Goal: Information Seeking & Learning: Learn about a topic

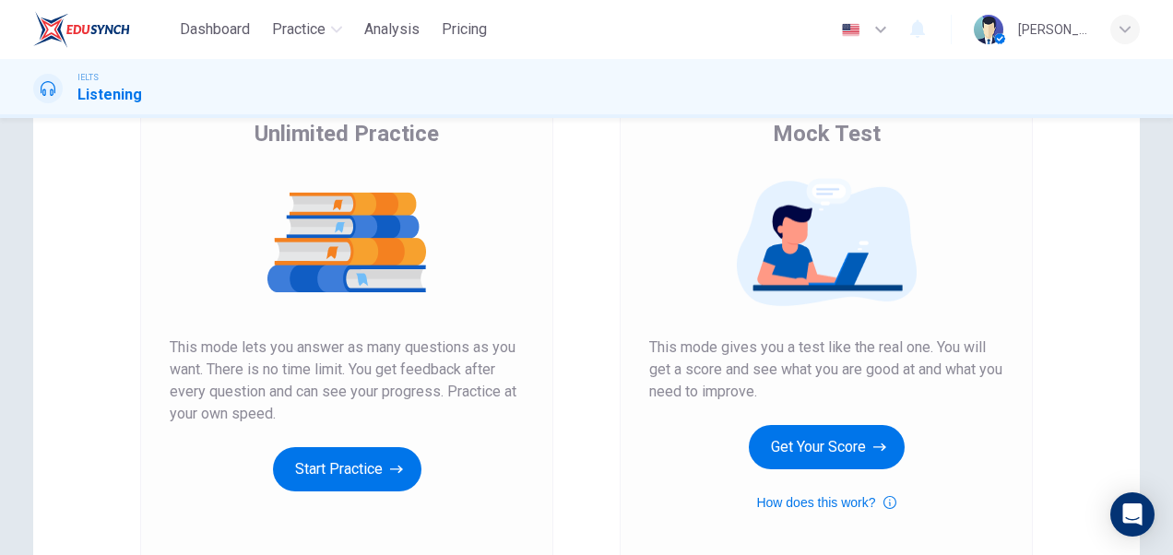
scroll to position [160, 0]
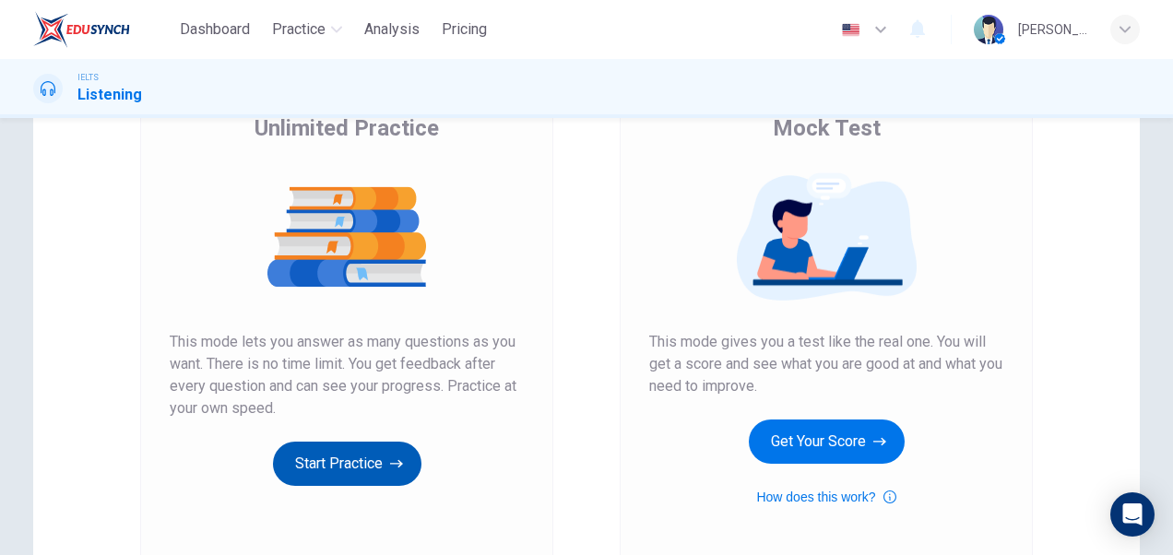
click at [335, 455] on button "Start Practice" at bounding box center [347, 464] width 148 height 44
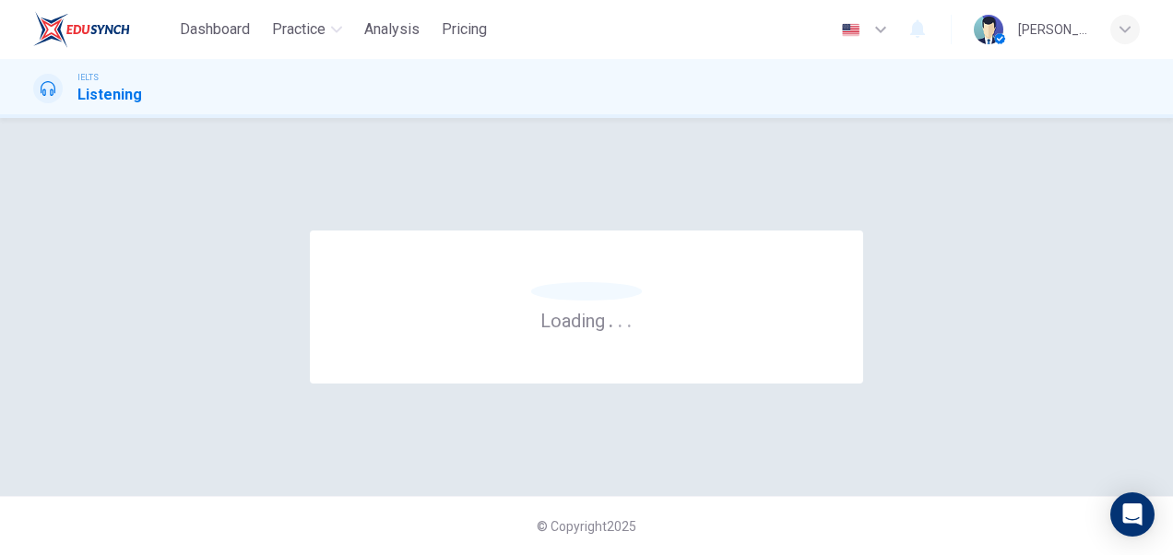
scroll to position [0, 0]
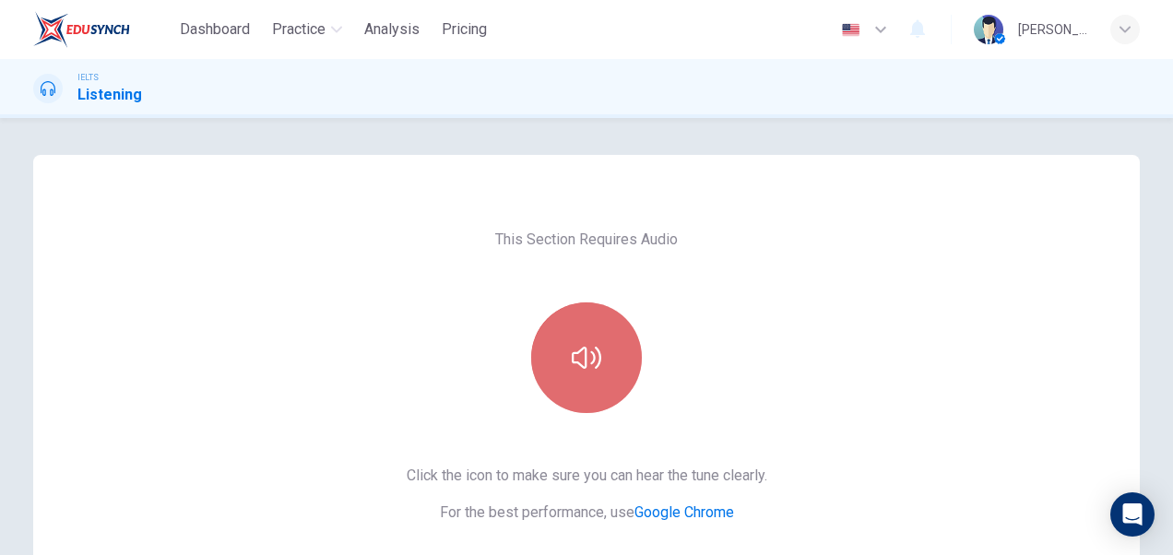
click at [583, 360] on icon "button" at bounding box center [587, 358] width 30 height 30
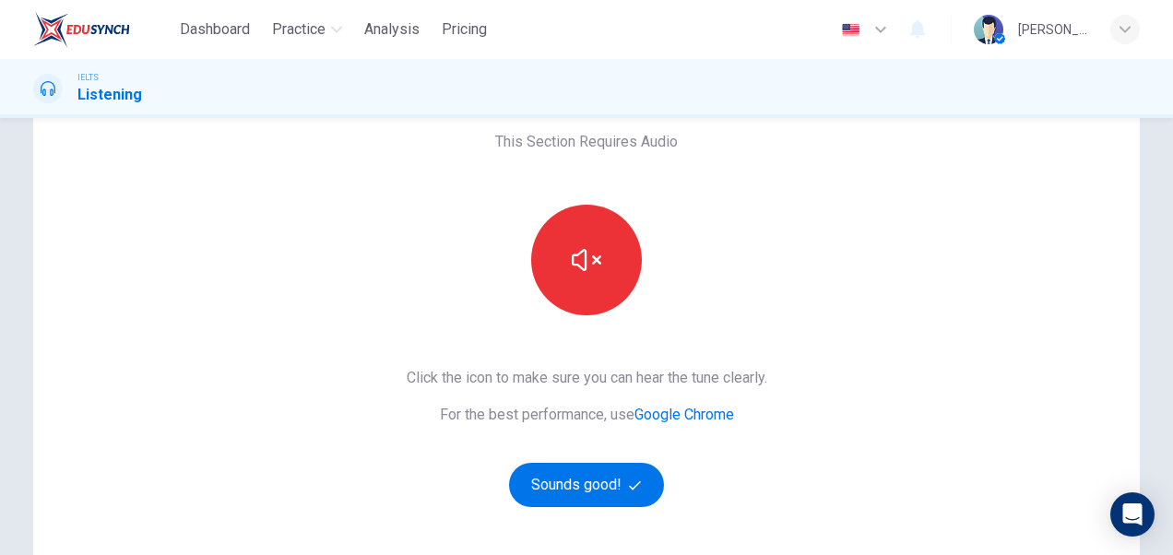
scroll to position [108, 0]
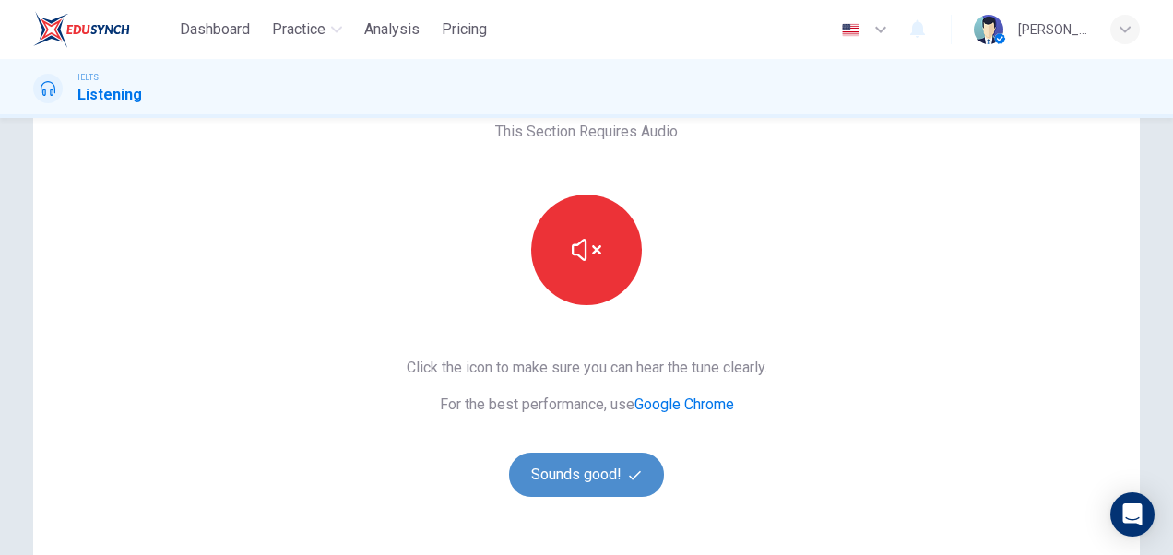
click at [558, 478] on button "Sounds good!" at bounding box center [586, 475] width 155 height 44
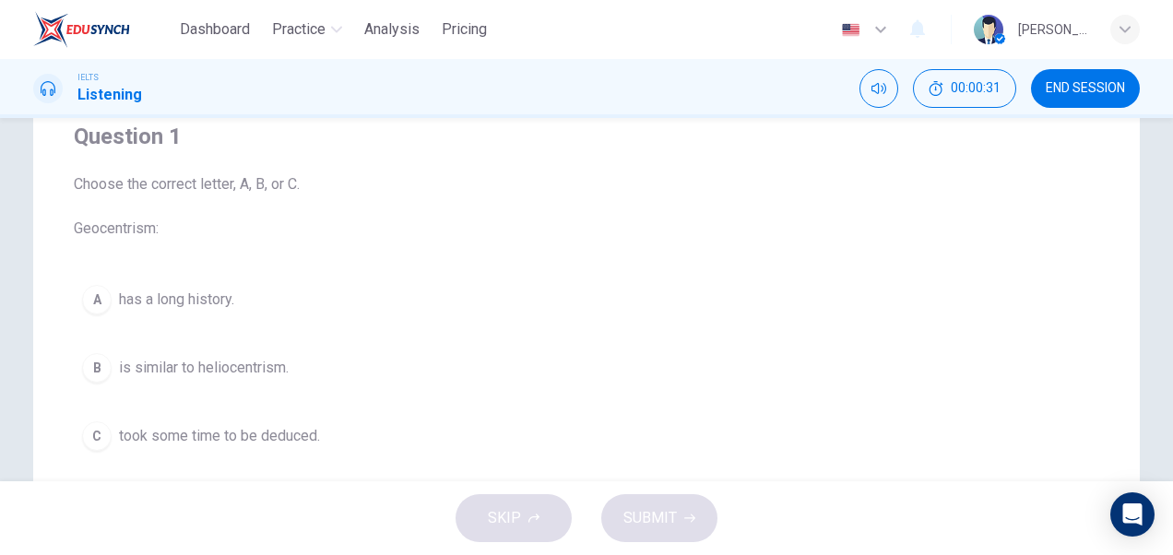
scroll to position [157, 0]
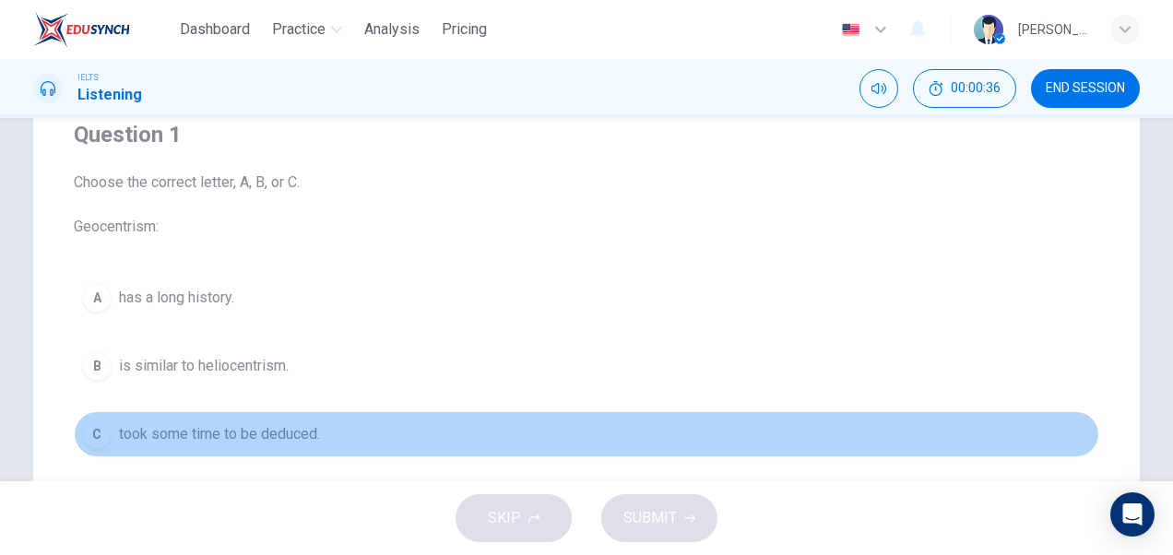
click at [150, 437] on span "took some time to be deduced." at bounding box center [219, 434] width 201 height 22
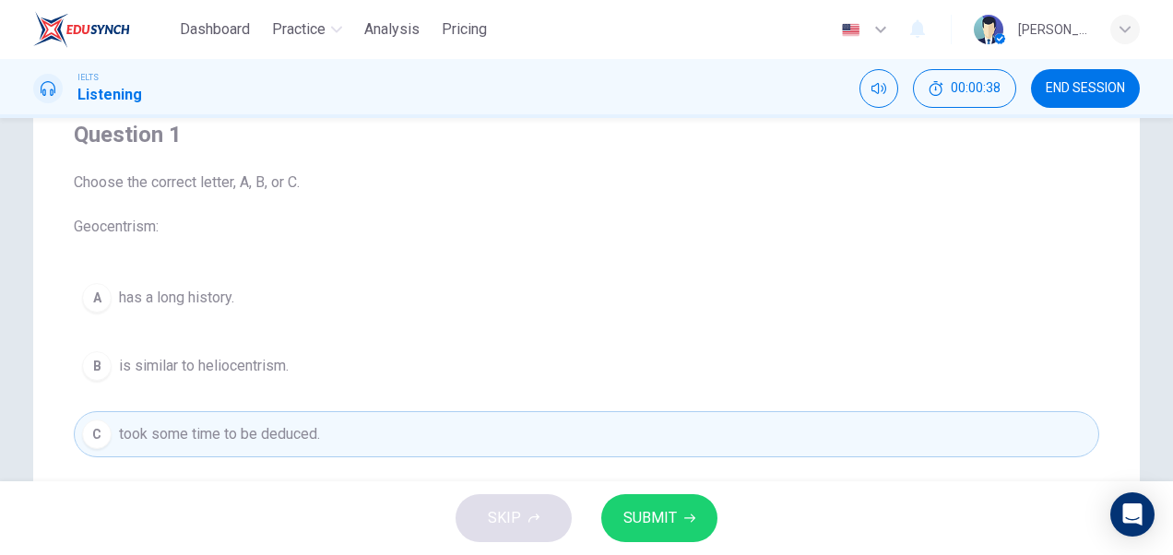
click at [661, 526] on span "SUBMIT" at bounding box center [649, 518] width 53 height 26
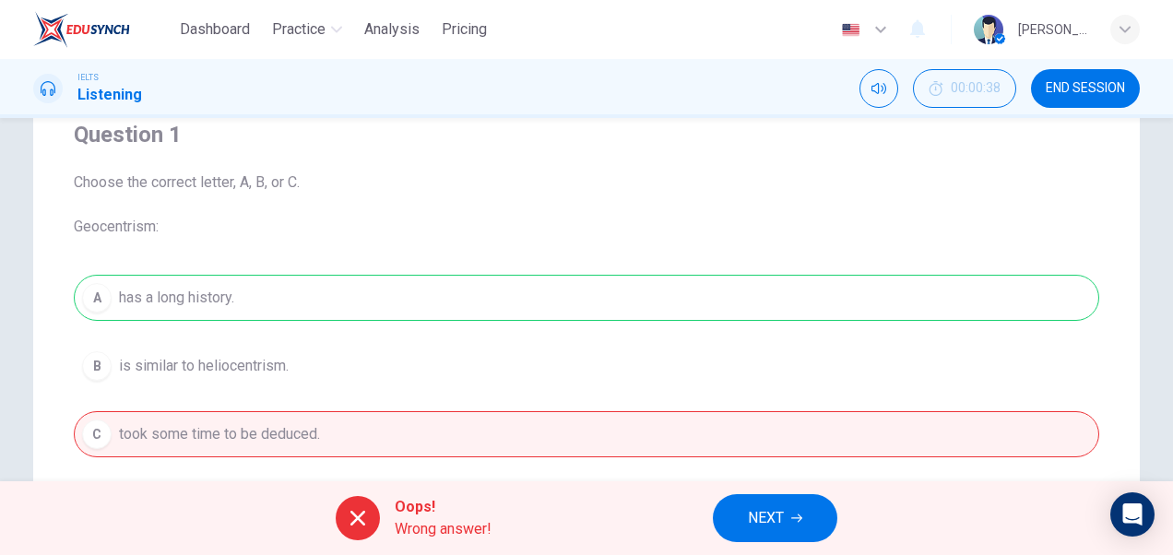
click at [337, 363] on div "A has a long history. B is similar to heliocentrism. C took some time to be ded…" at bounding box center [586, 366] width 1025 height 183
click at [207, 353] on div "A has a long history. B is similar to heliocentrism. C took some time to be ded…" at bounding box center [586, 366] width 1025 height 183
click at [219, 391] on div "A has a long history. B is similar to heliocentrism. C took some time to be ded…" at bounding box center [586, 366] width 1025 height 183
click at [286, 205] on span "Choose the correct letter, A, B, or C. Geocentrism:" at bounding box center [586, 204] width 1025 height 66
click at [185, 329] on div "A has a long history. B is similar to heliocentrism. C took some time to be ded…" at bounding box center [586, 366] width 1025 height 183
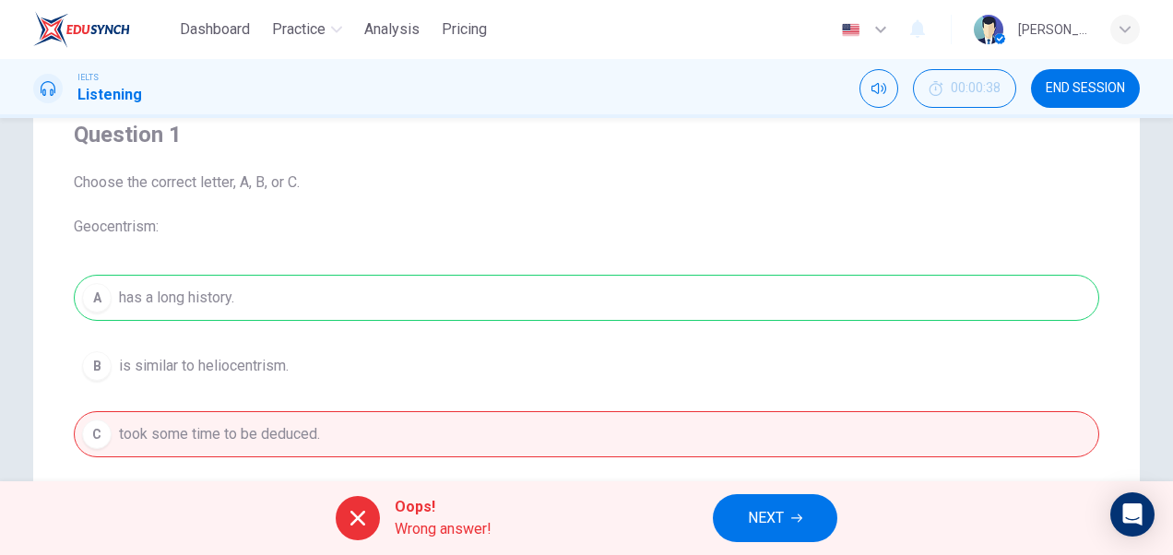
click at [779, 524] on span "NEXT" at bounding box center [766, 518] width 36 height 26
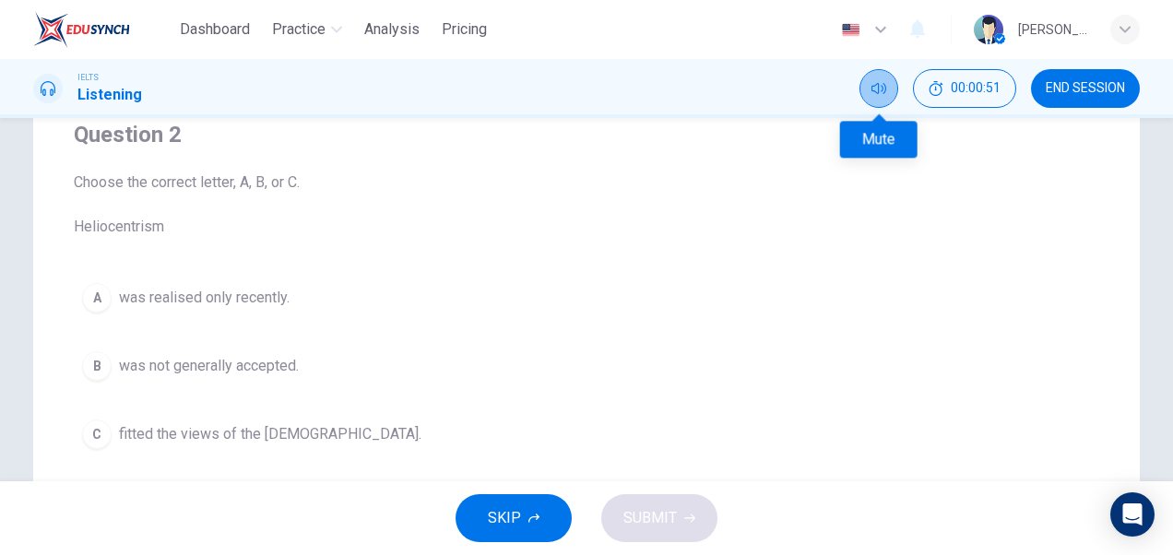
click at [876, 98] on button "Mute" at bounding box center [878, 88] width 39 height 39
click at [886, 94] on button "Unmute" at bounding box center [878, 88] width 39 height 39
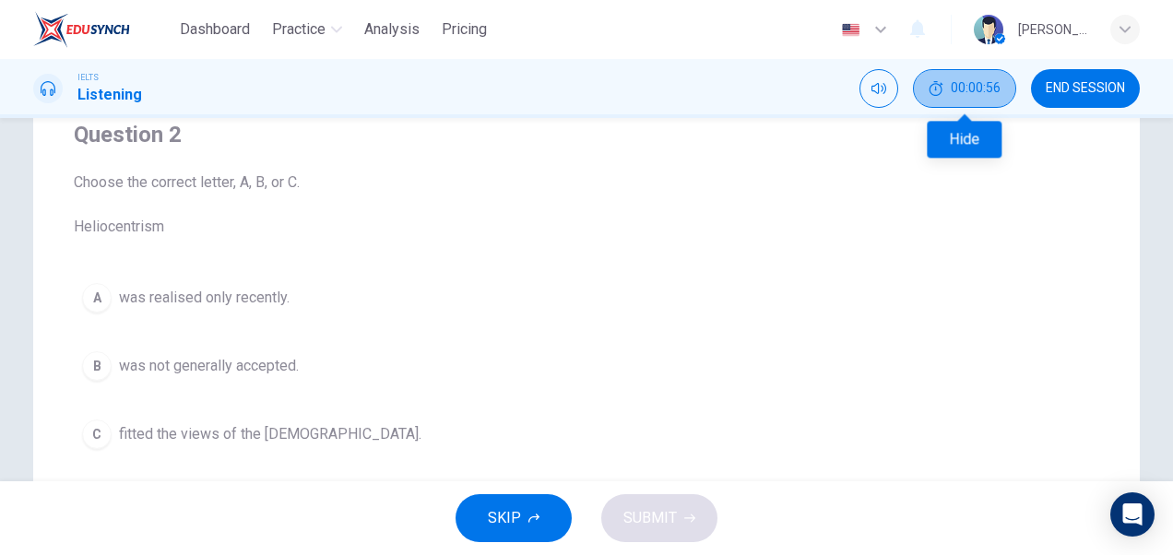
click at [974, 85] on span "00:00:56" at bounding box center [975, 88] width 50 height 15
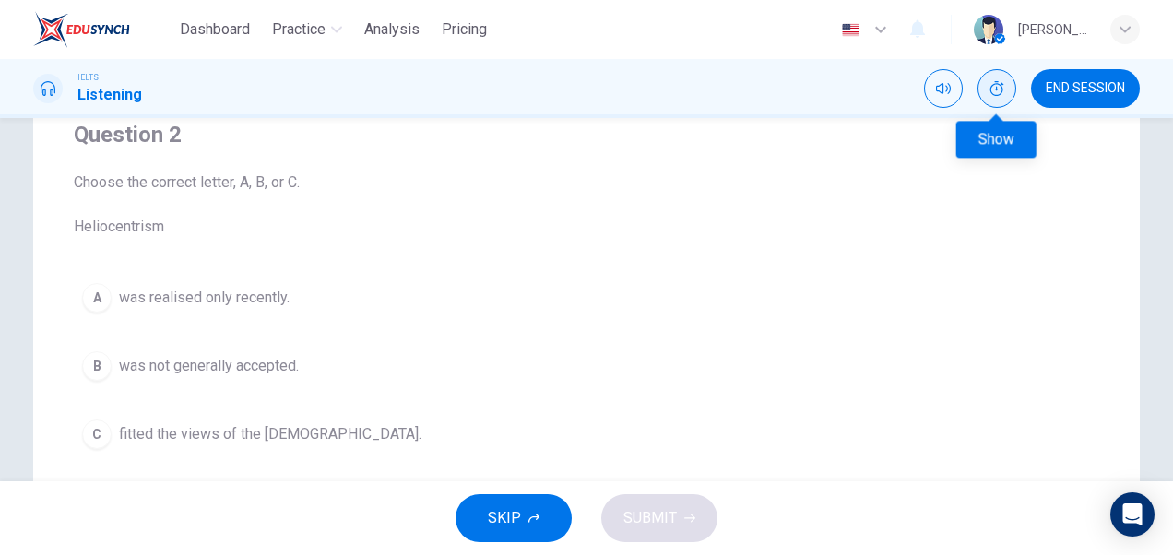
click at [1001, 90] on icon "Show" at bounding box center [997, 88] width 14 height 15
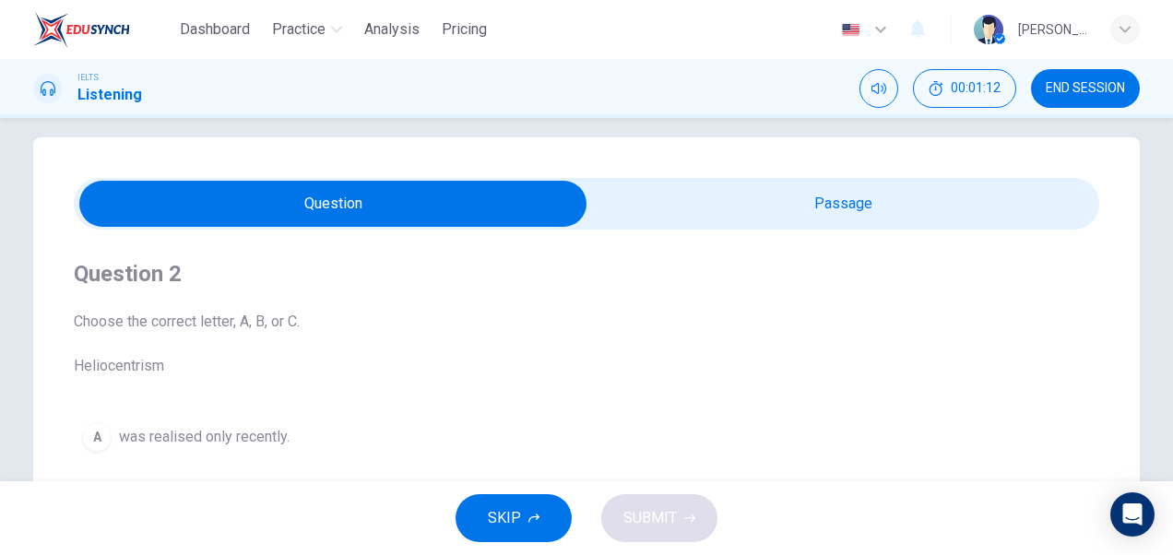
scroll to position [0, 0]
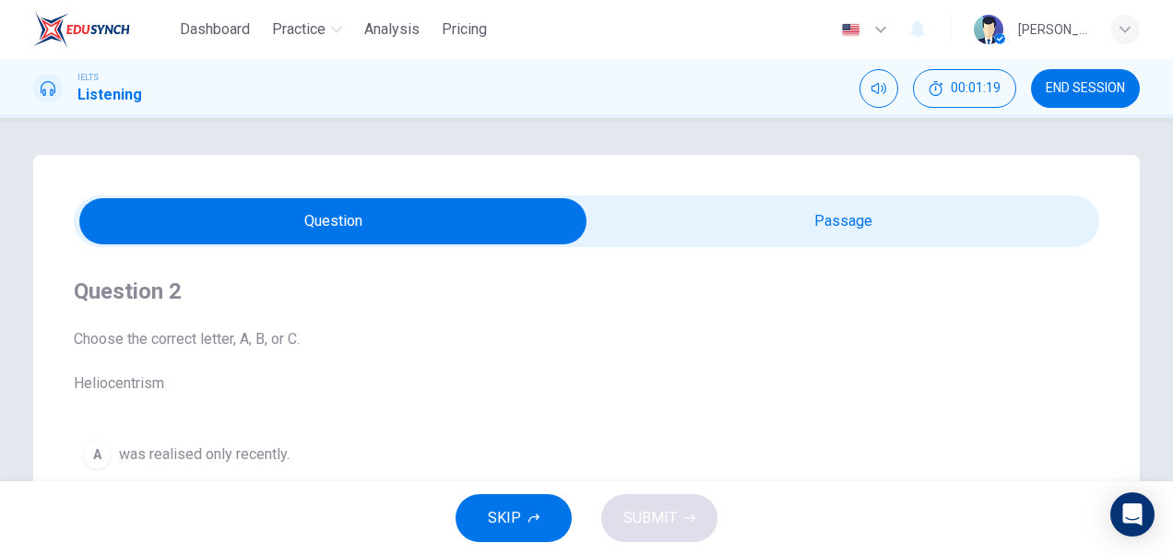
click at [348, 217] on input "checkbox" at bounding box center [333, 221] width 1538 height 46
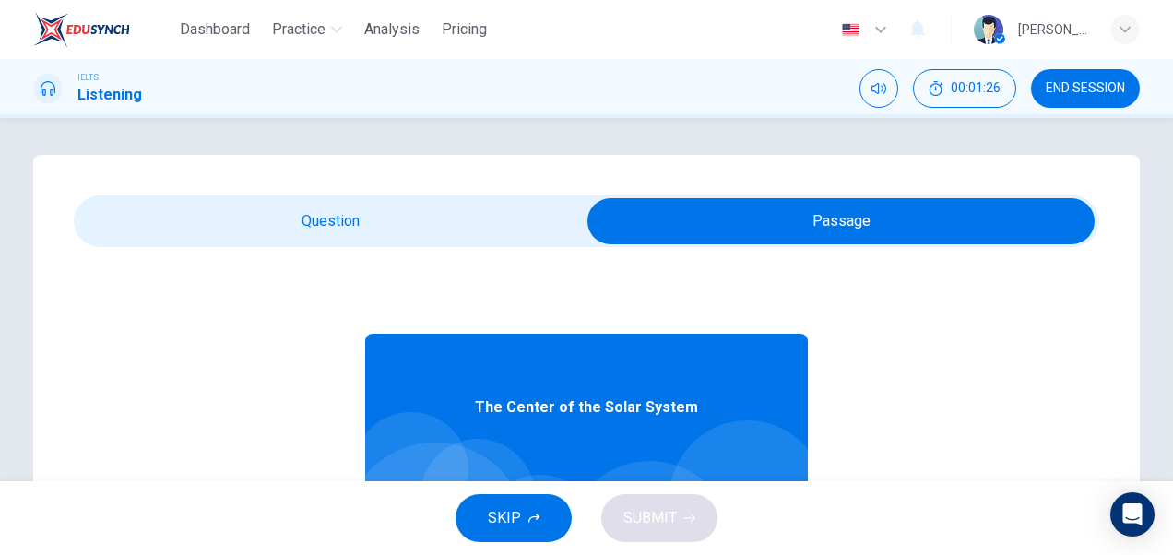
click at [845, 243] on input "checkbox" at bounding box center [841, 221] width 1538 height 46
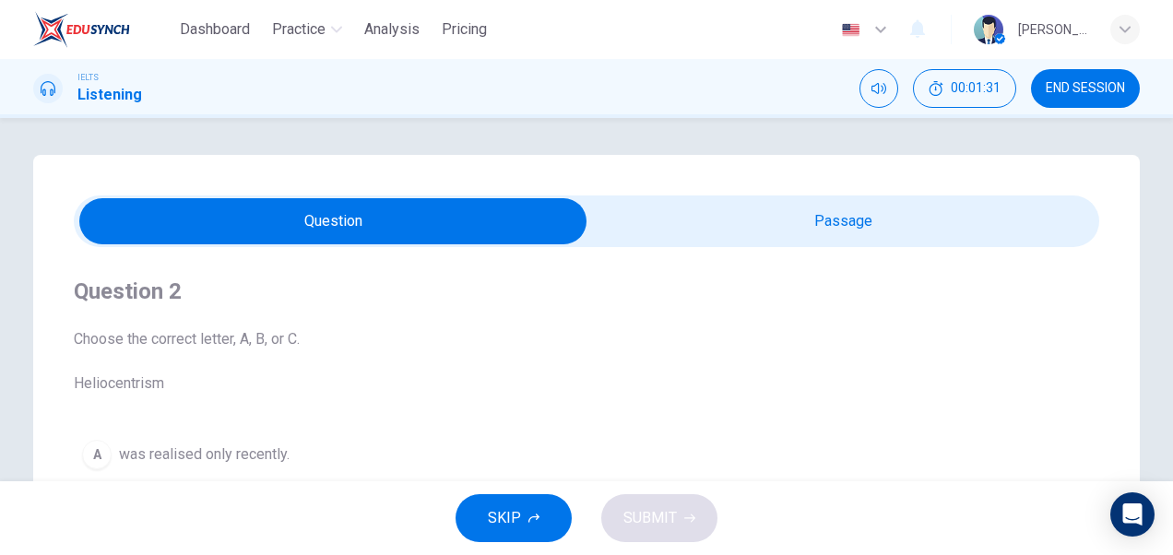
click at [325, 223] on input "checkbox" at bounding box center [333, 221] width 1538 height 46
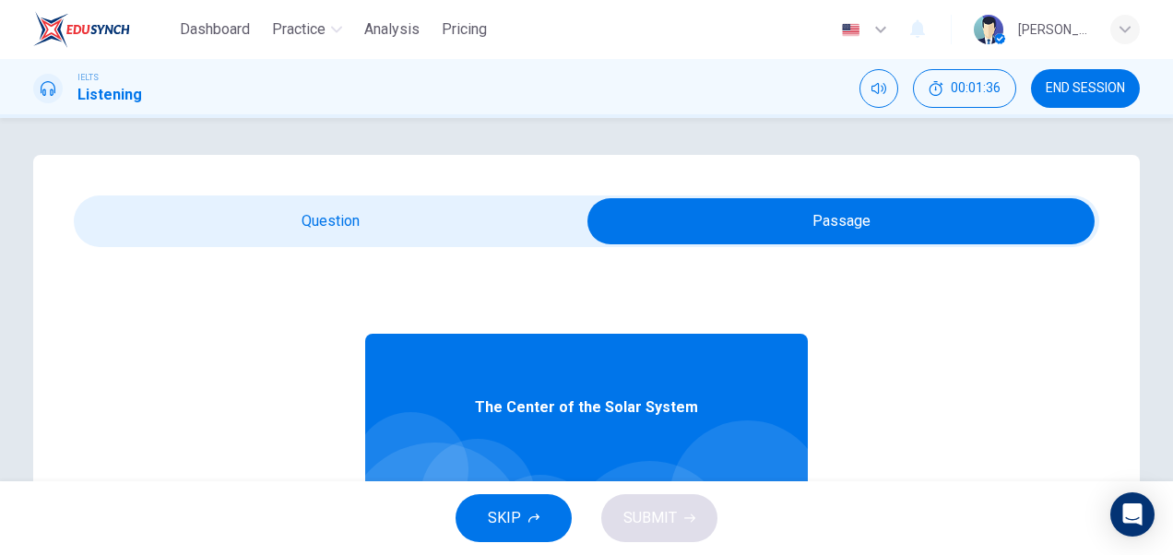
click at [942, 226] on input "checkbox" at bounding box center [841, 221] width 1538 height 46
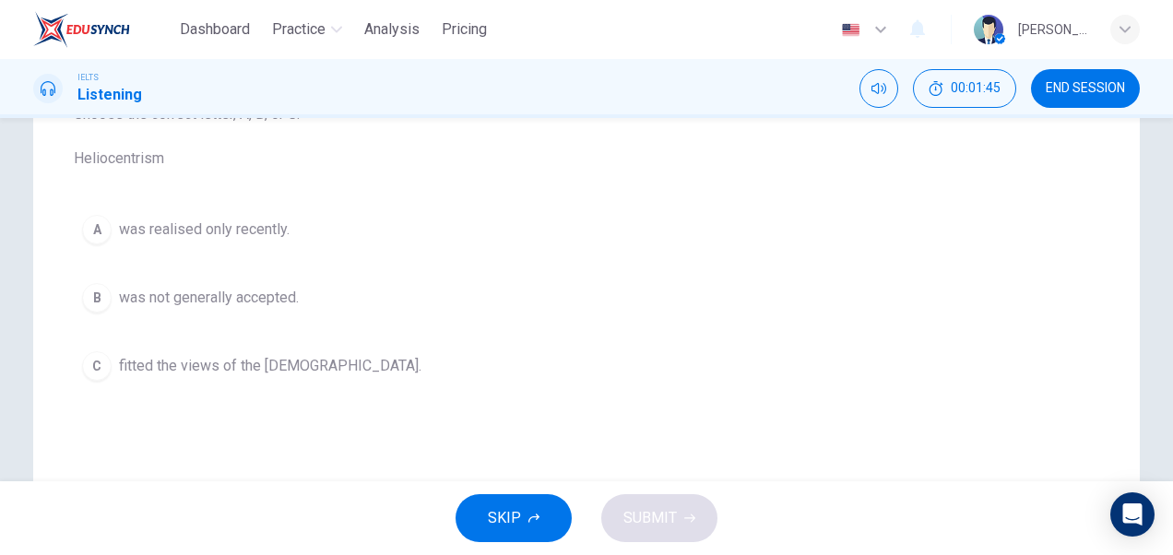
scroll to position [230, 0]
click at [260, 286] on span "was not generally accepted." at bounding box center [209, 292] width 180 height 22
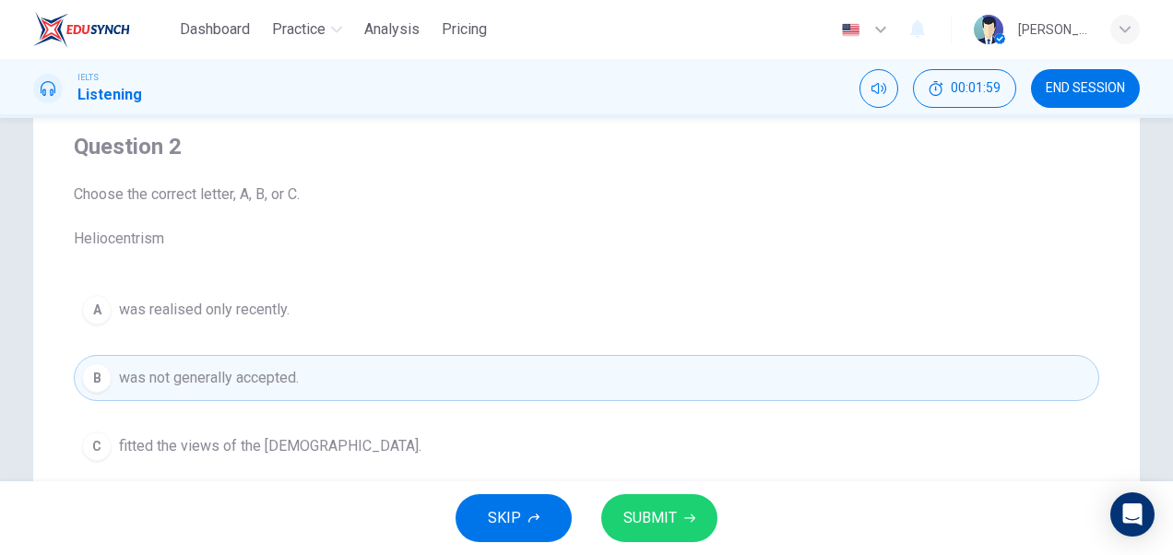
scroll to position [262, 0]
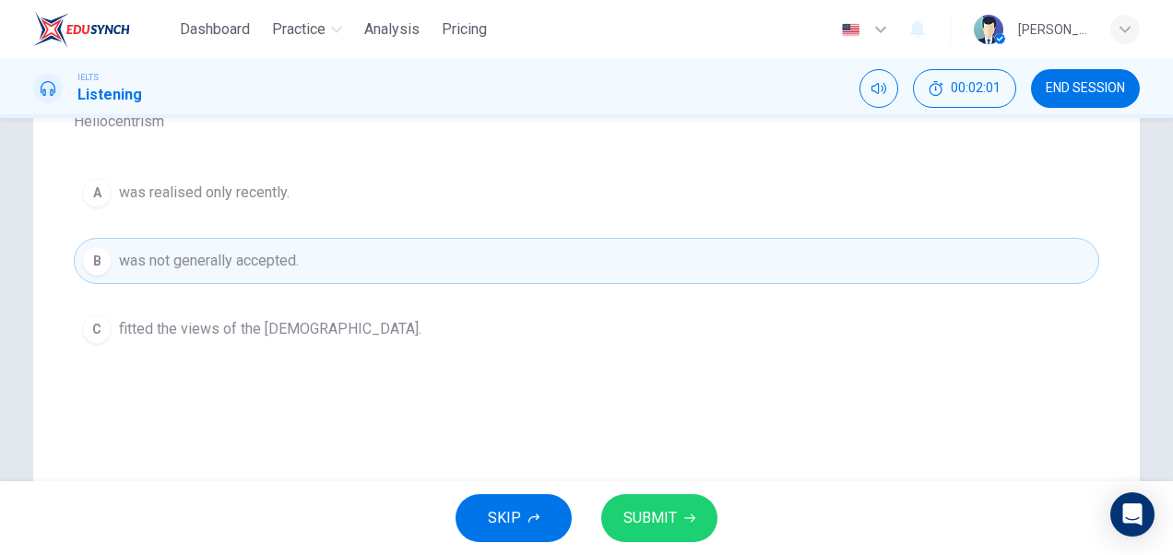
click at [661, 523] on span "SUBMIT" at bounding box center [649, 518] width 53 height 26
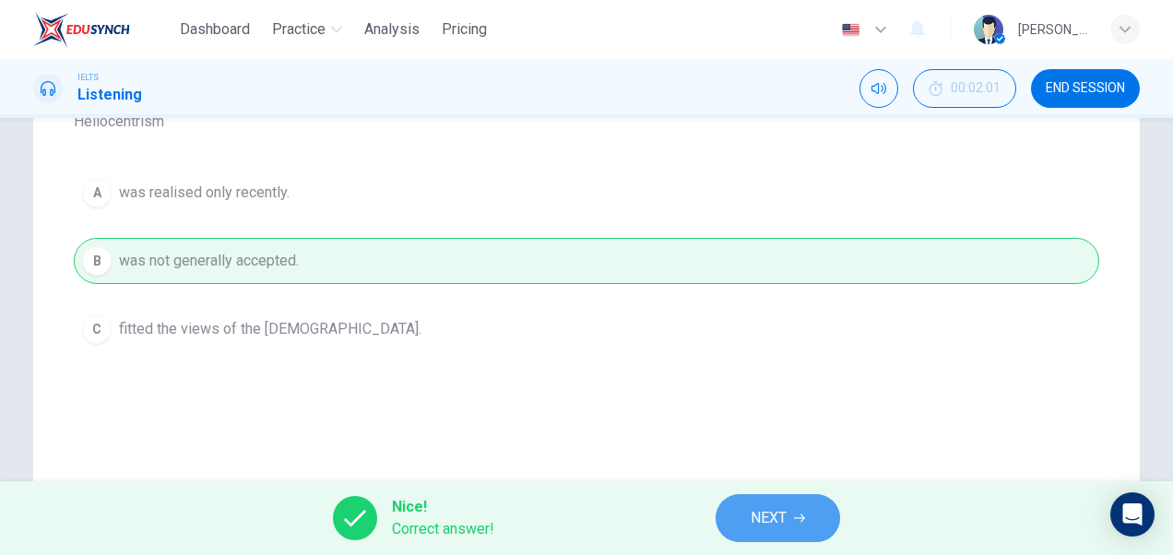
click at [785, 521] on span "NEXT" at bounding box center [768, 518] width 36 height 26
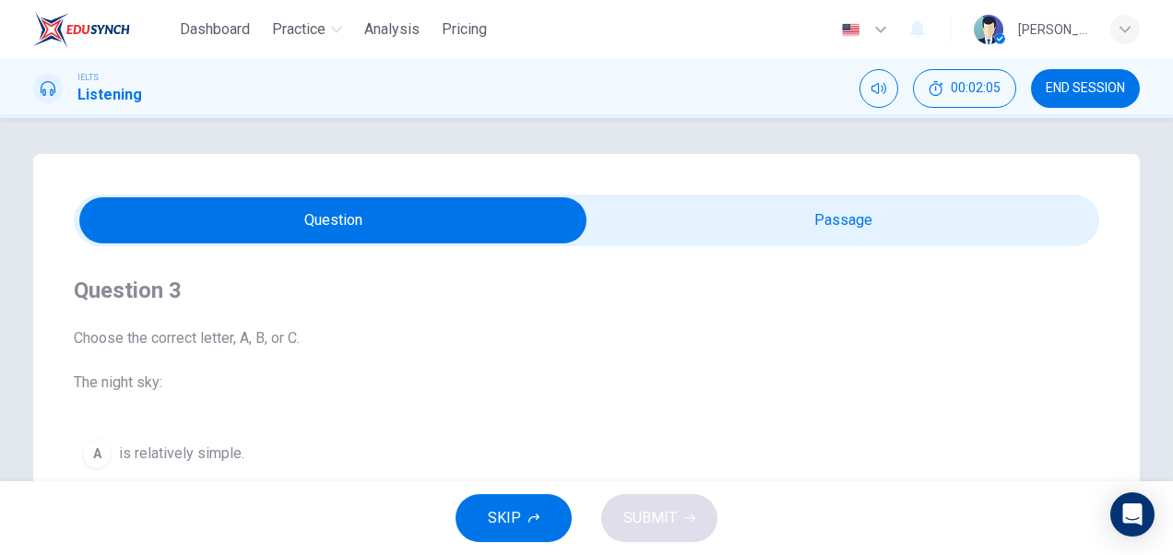
scroll to position [0, 0]
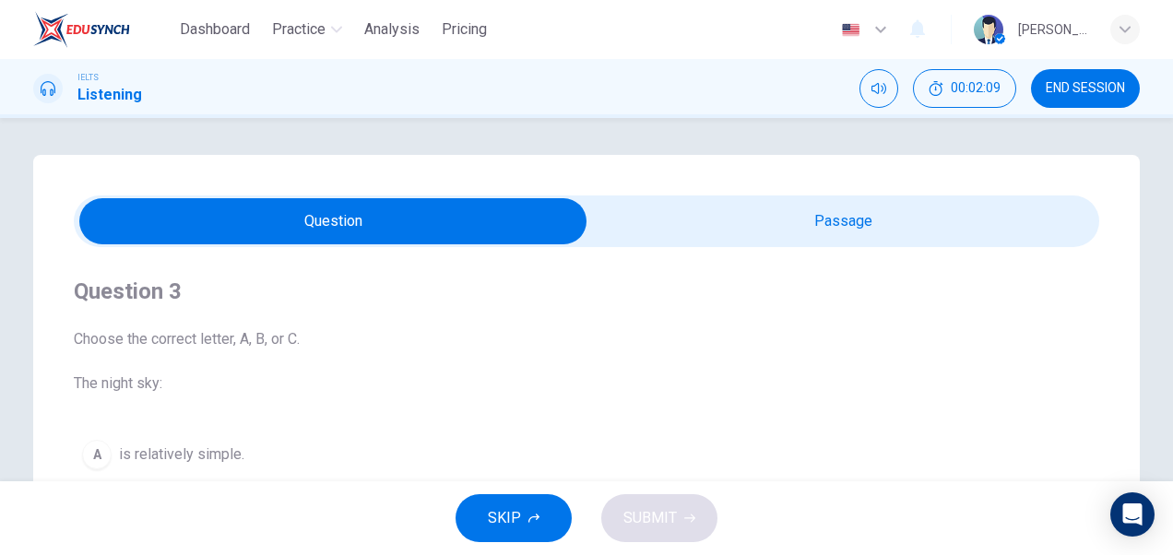
click at [53, 95] on icon at bounding box center [48, 88] width 15 height 15
click at [885, 42] on button "button" at bounding box center [865, 29] width 67 height 37
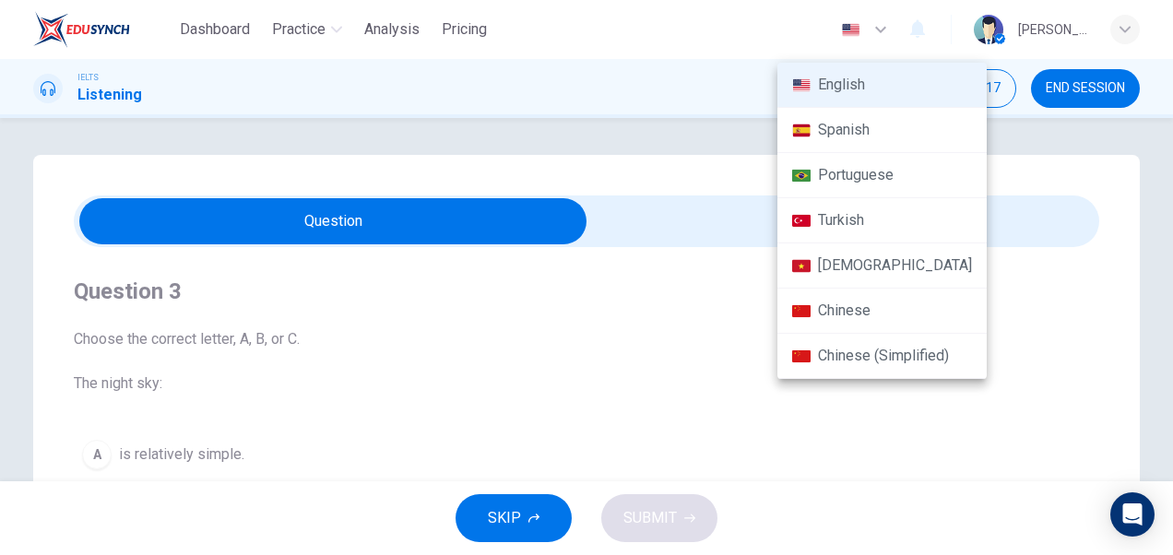
click at [852, 103] on li "English" at bounding box center [881, 85] width 209 height 45
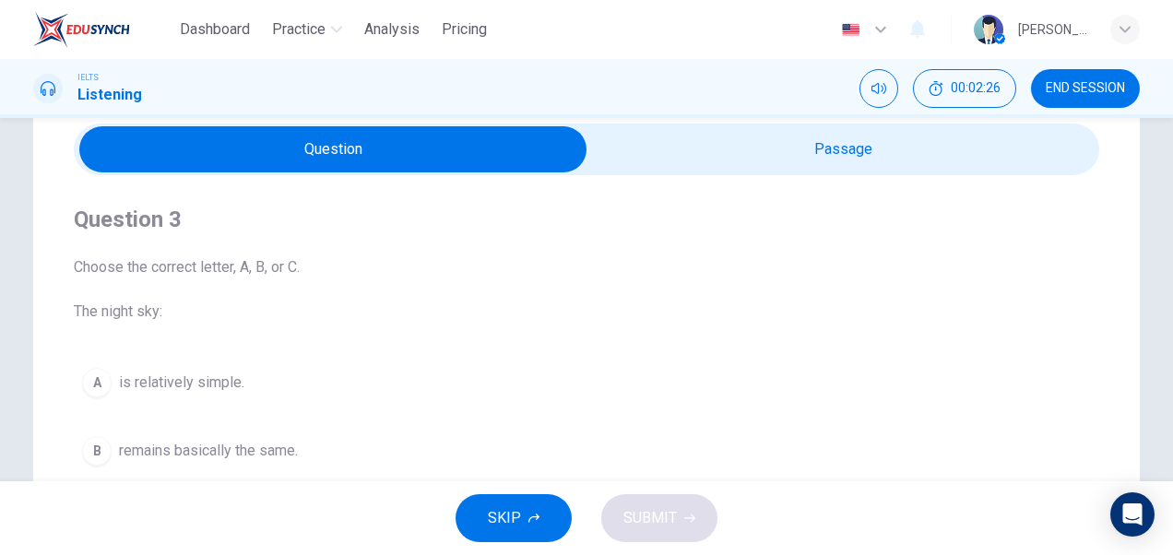
scroll to position [70, 0]
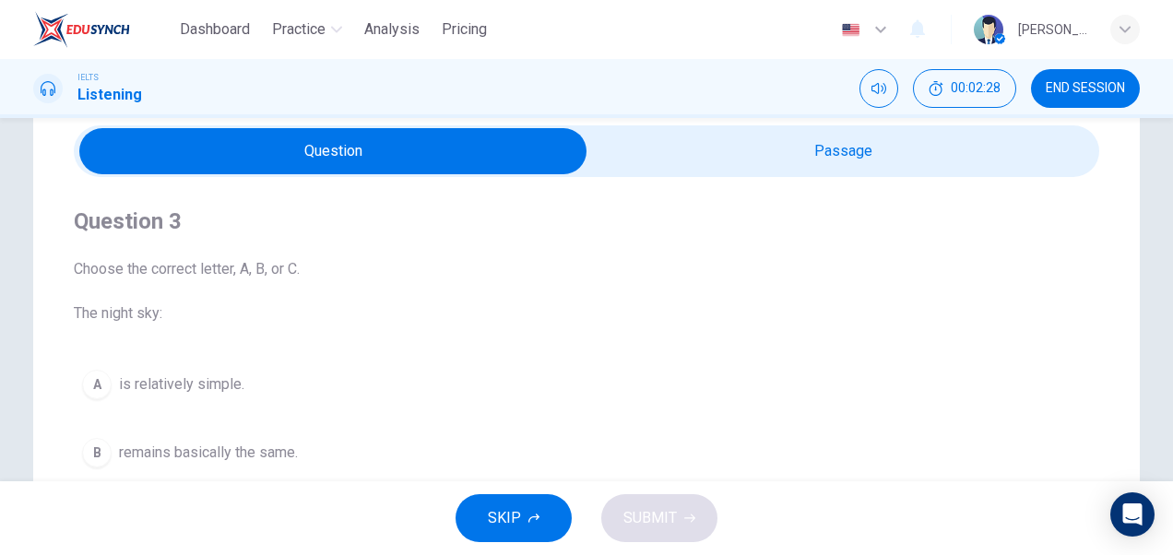
click at [309, 159] on input "checkbox" at bounding box center [333, 151] width 1538 height 46
checkbox input "true"
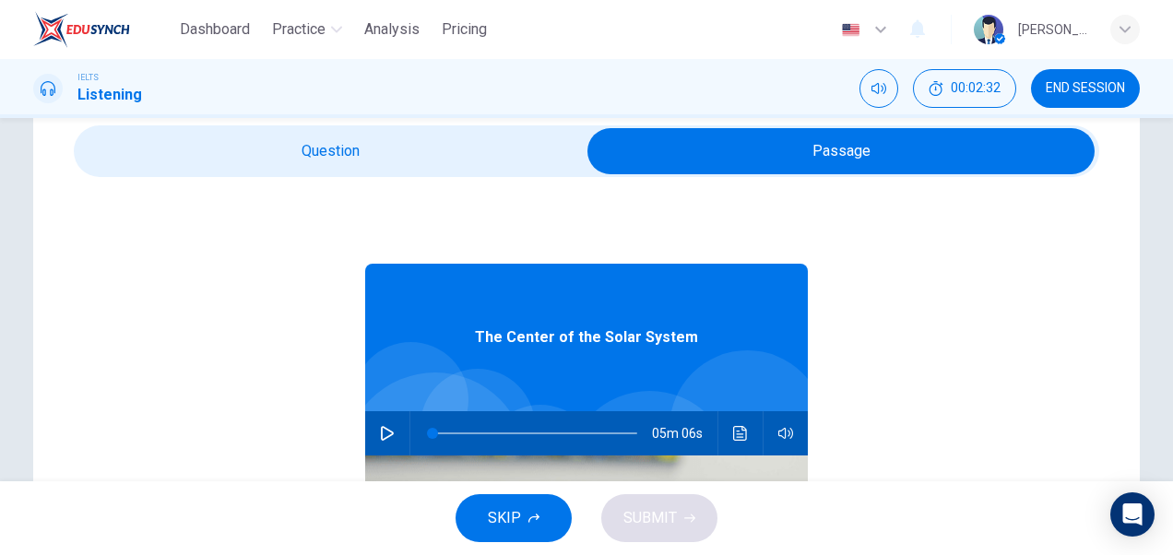
click at [381, 430] on icon "button" at bounding box center [387, 433] width 13 height 15
type input "0"
click at [505, 523] on span "SKIP" at bounding box center [504, 518] width 33 height 26
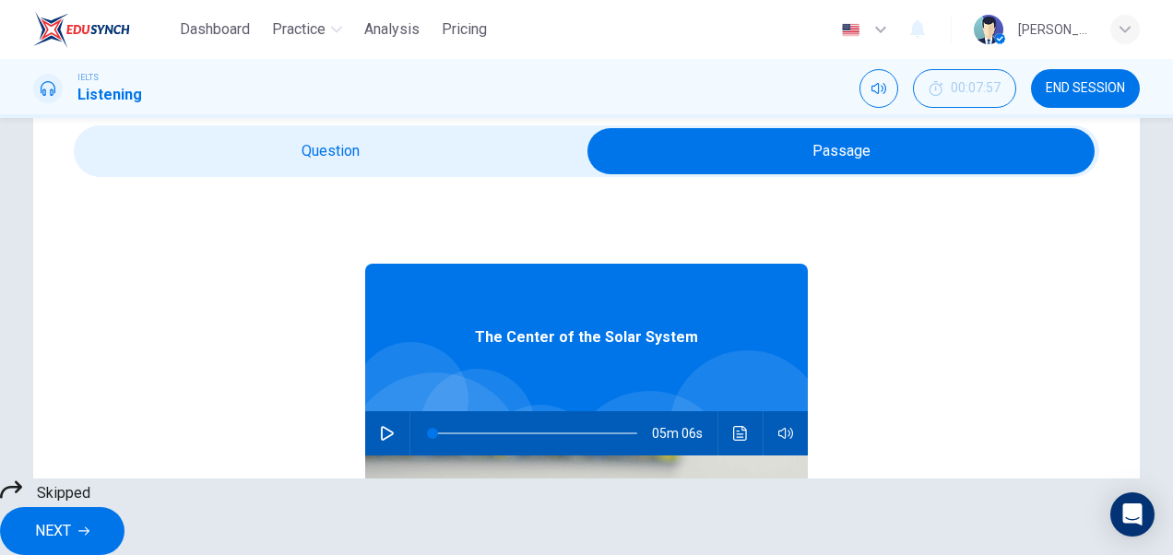
click at [821, 142] on input "checkbox" at bounding box center [841, 151] width 1538 height 46
checkbox input "false"
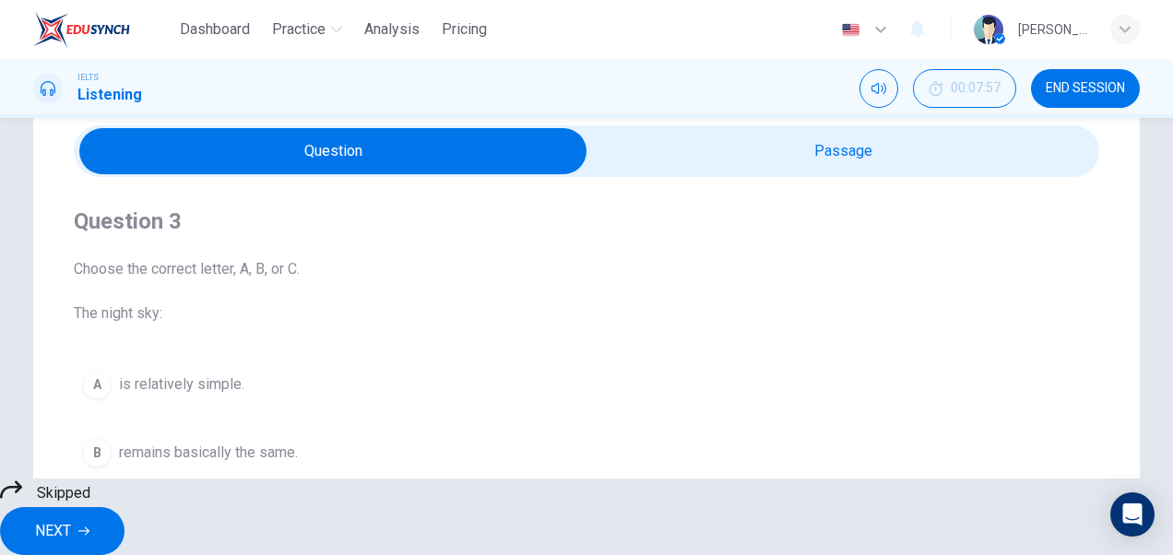
click at [136, 374] on div "A is relatively simple. B remains basically the same. C was once used for navig…" at bounding box center [586, 452] width 1025 height 183
click at [93, 379] on div "A is relatively simple. B remains basically the same. C was once used for navig…" at bounding box center [586, 452] width 1025 height 183
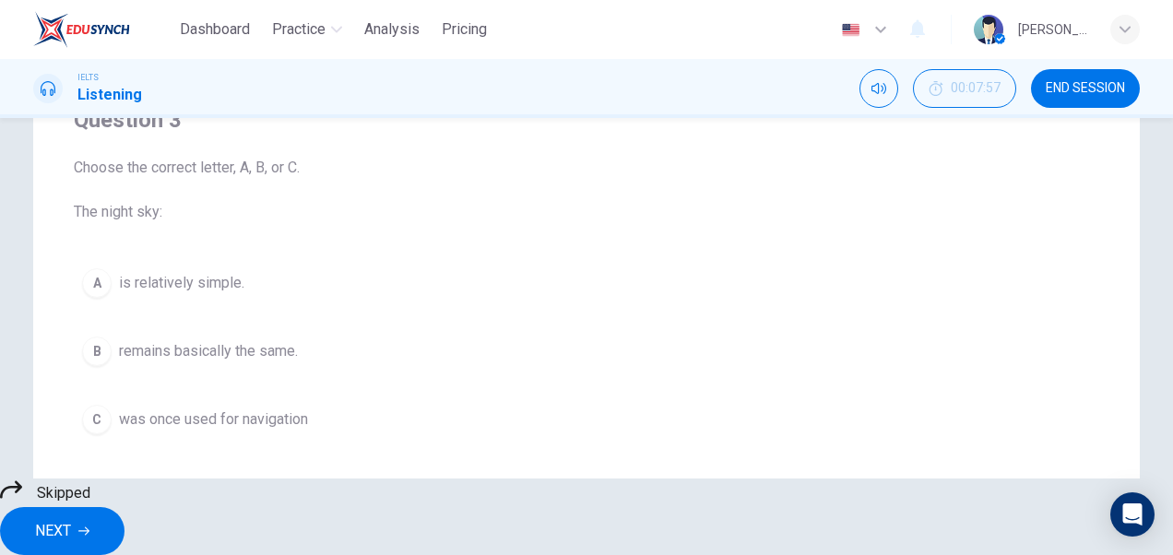
scroll to position [181, 0]
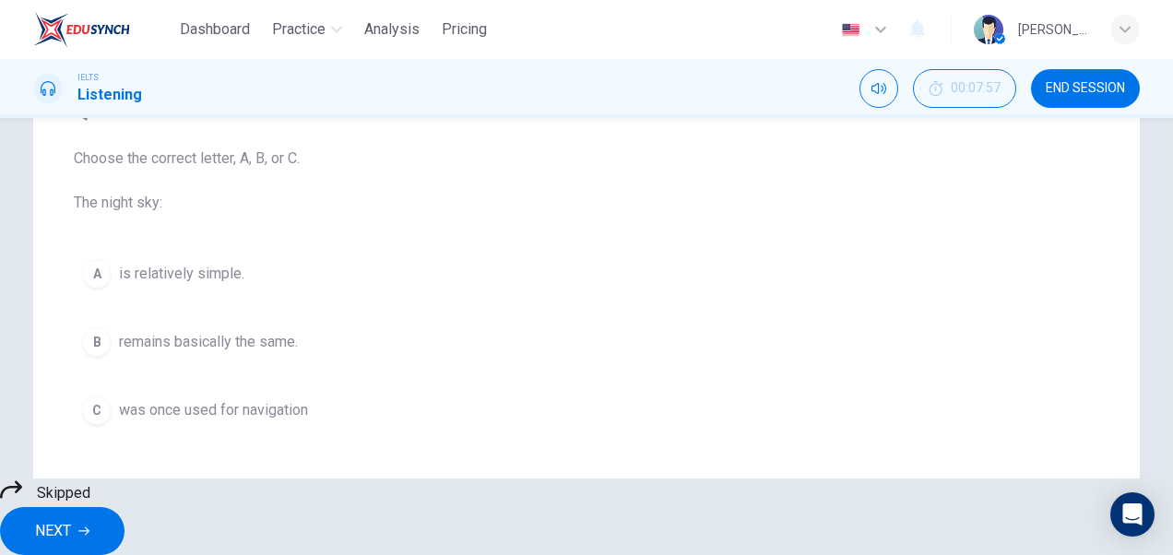
click at [171, 275] on div "A is relatively simple. B remains basically the same. C was once used for navig…" at bounding box center [586, 342] width 1025 height 183
click at [96, 350] on div "A is relatively simple. B remains basically the same. C was once used for navig…" at bounding box center [586, 342] width 1025 height 183
click at [22, 501] on icon at bounding box center [11, 489] width 22 height 22
click at [249, 352] on div "A is relatively simple. B remains basically the same. C was once used for navig…" at bounding box center [586, 342] width 1025 height 183
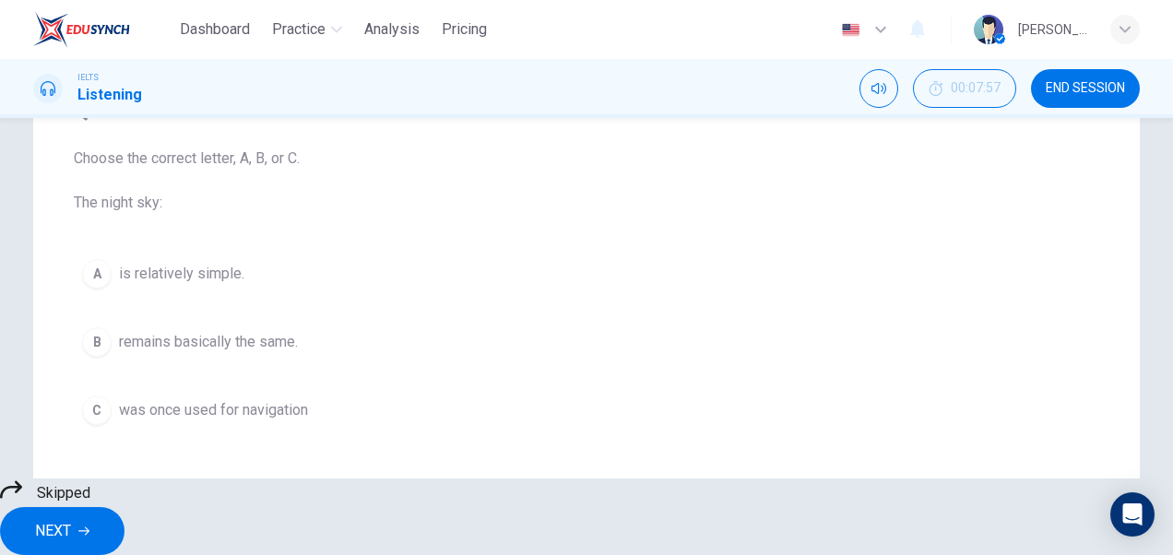
click at [236, 400] on div "A is relatively simple. B remains basically the same. C was once used for navig…" at bounding box center [586, 342] width 1025 height 183
click at [195, 240] on div "Question 3 Choose the correct letter, A, B, or C. The night sky: A is relativel…" at bounding box center [586, 264] width 1025 height 396
click at [124, 507] on button "NEXT" at bounding box center [62, 531] width 124 height 48
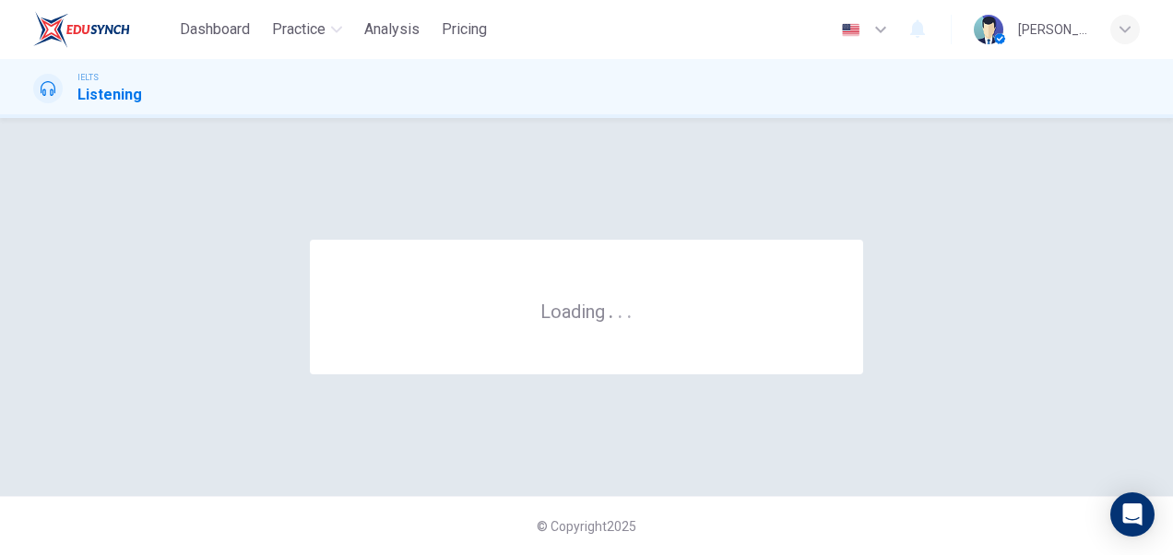
scroll to position [0, 0]
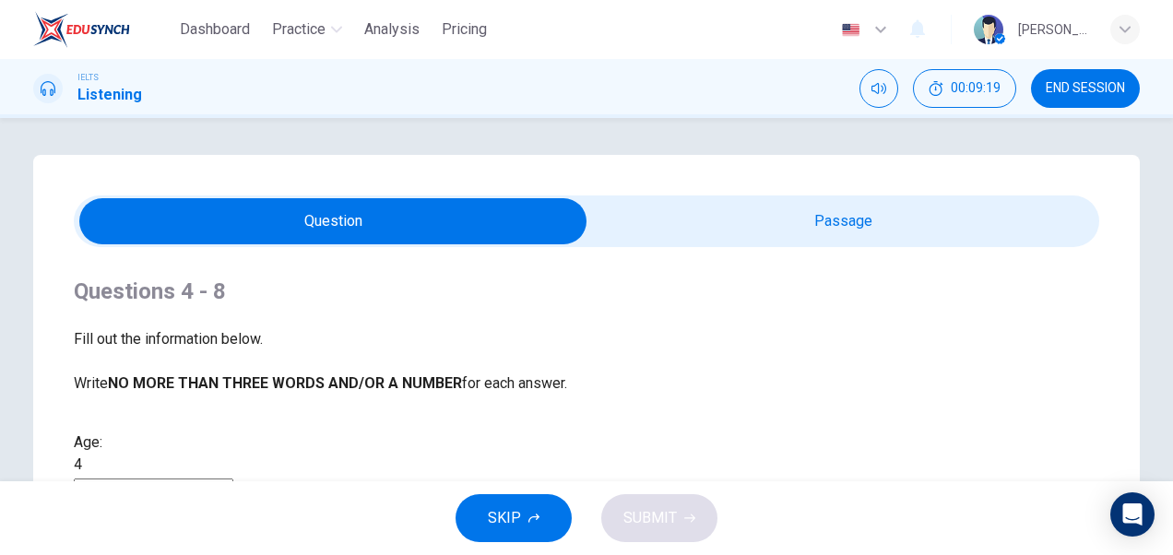
click at [356, 212] on input "checkbox" at bounding box center [333, 221] width 1538 height 46
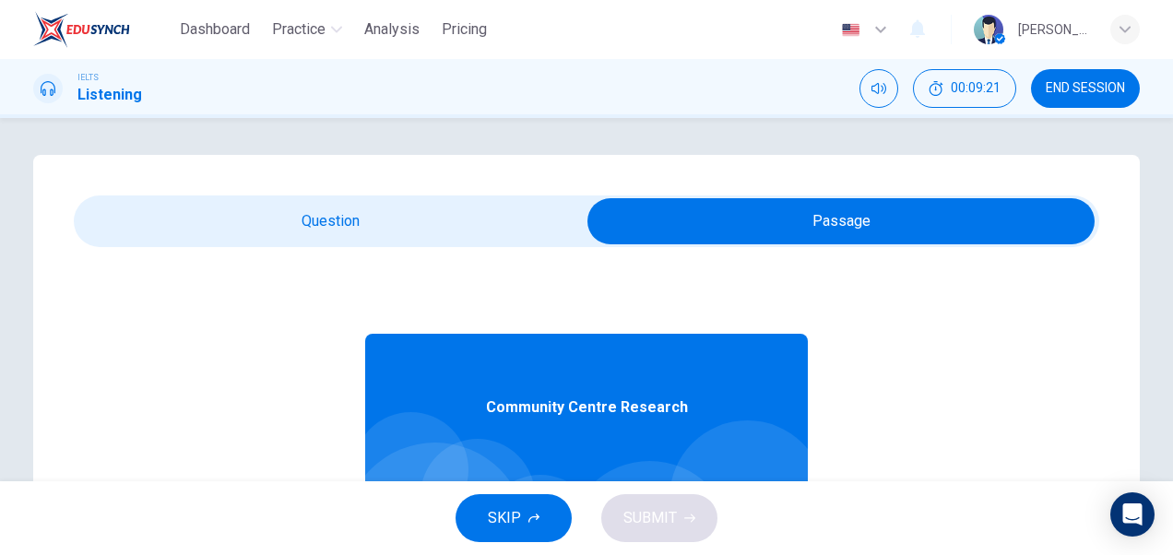
click at [864, 215] on input "checkbox" at bounding box center [841, 221] width 1538 height 46
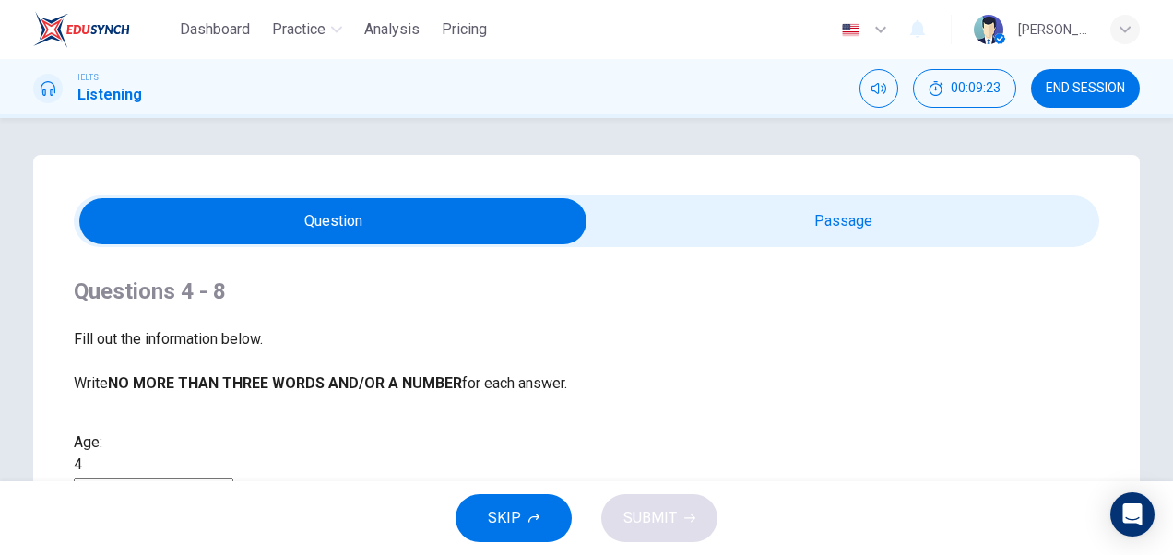
click at [388, 218] on input "checkbox" at bounding box center [333, 221] width 1538 height 46
checkbox input "true"
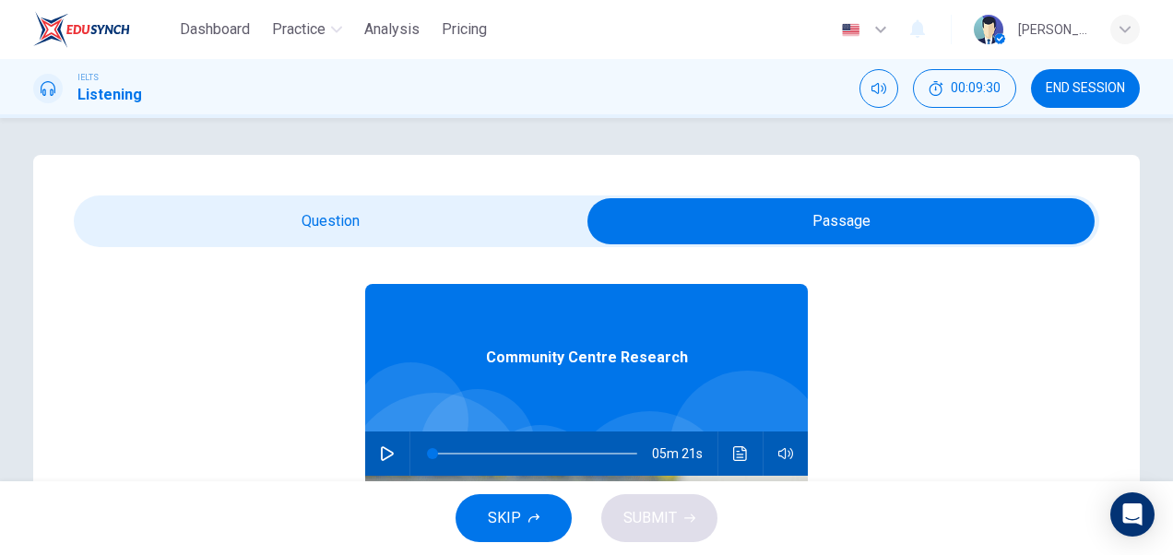
scroll to position [103, 0]
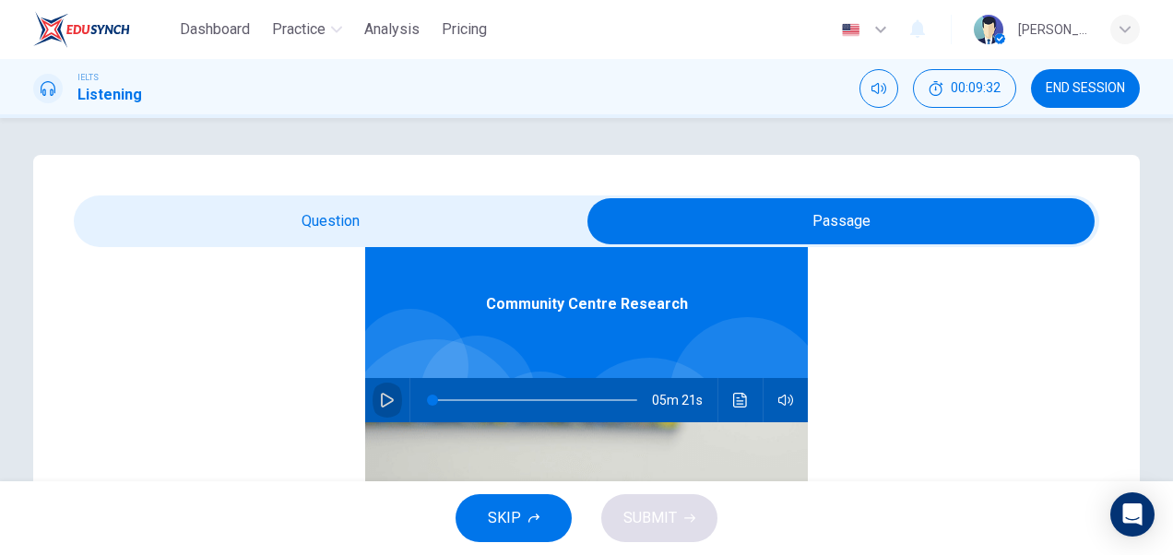
click at [372, 404] on button "button" at bounding box center [387, 400] width 30 height 44
drag, startPoint x: 561, startPoint y: 400, endPoint x: 512, endPoint y: 402, distance: 49.8
click at [514, 402] on span at bounding box center [519, 400] width 11 height 11
type input "0"
click at [346, 229] on input "checkbox" at bounding box center [841, 221] width 1538 height 46
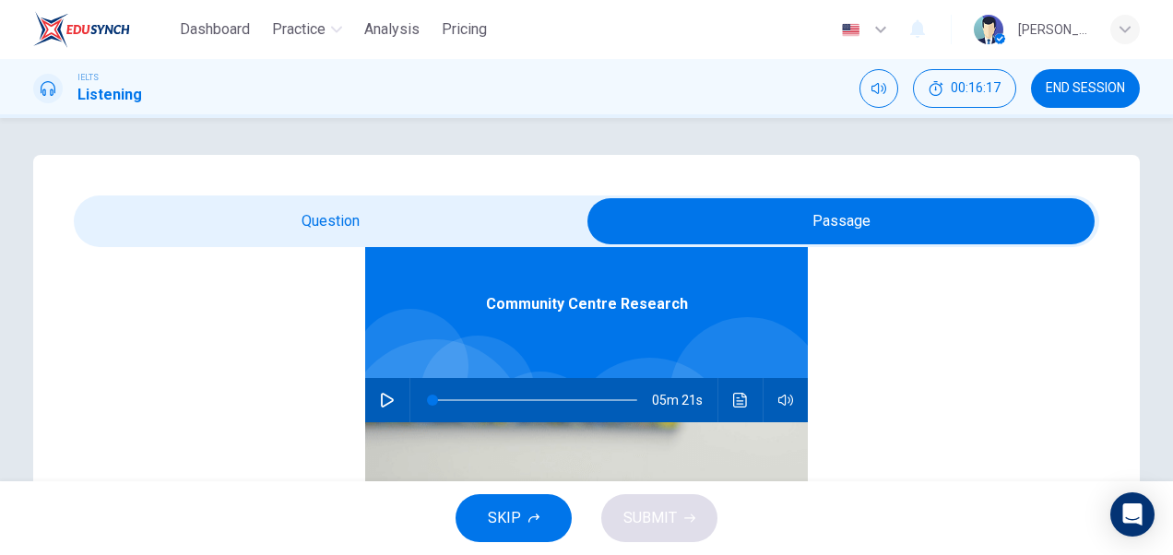
checkbox input "false"
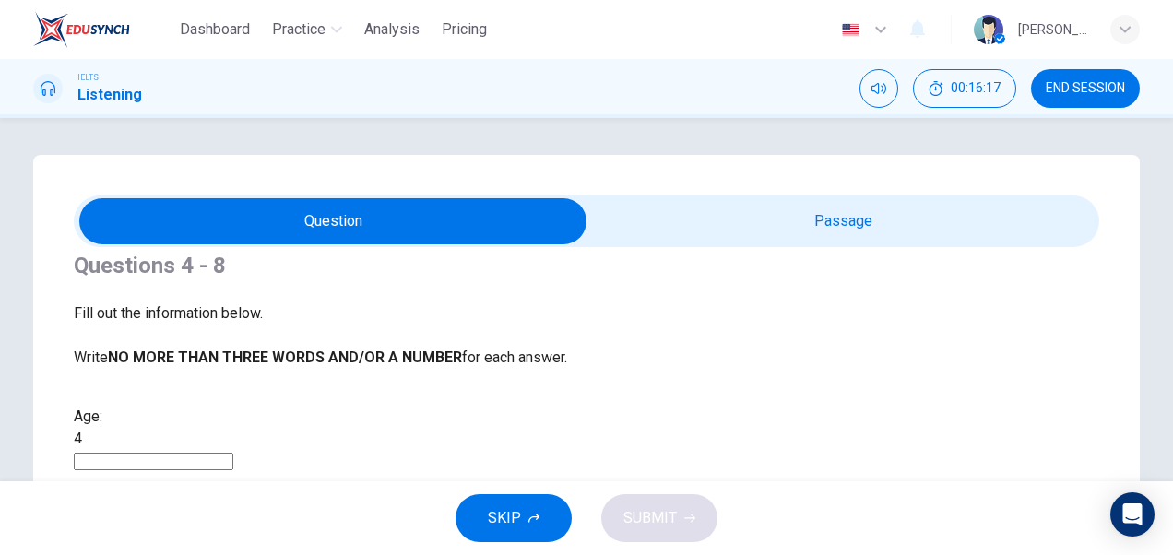
scroll to position [0, 0]
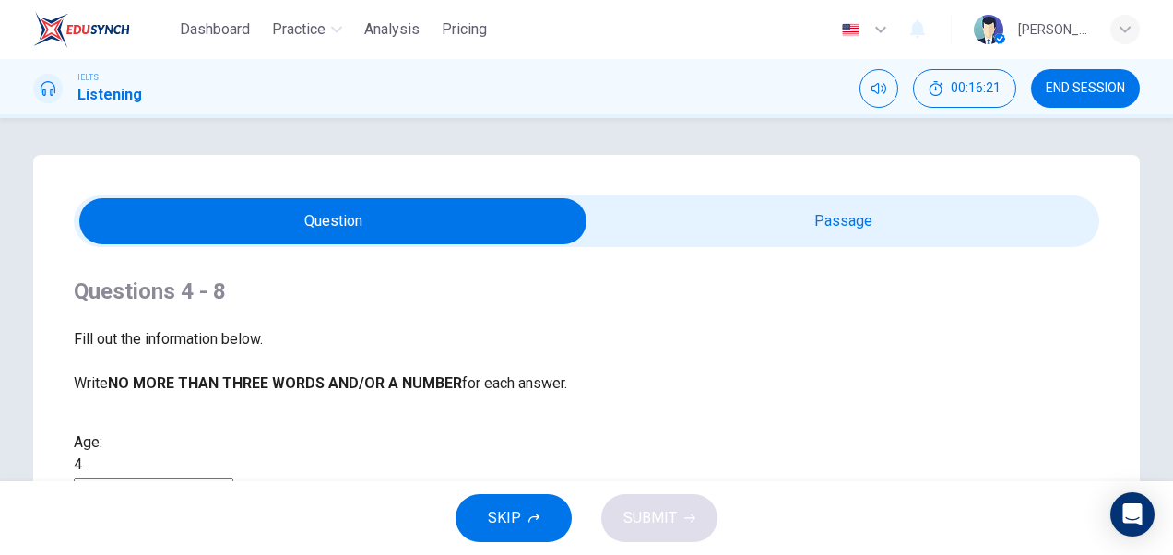
click at [233, 478] on input at bounding box center [153, 487] width 159 height 18
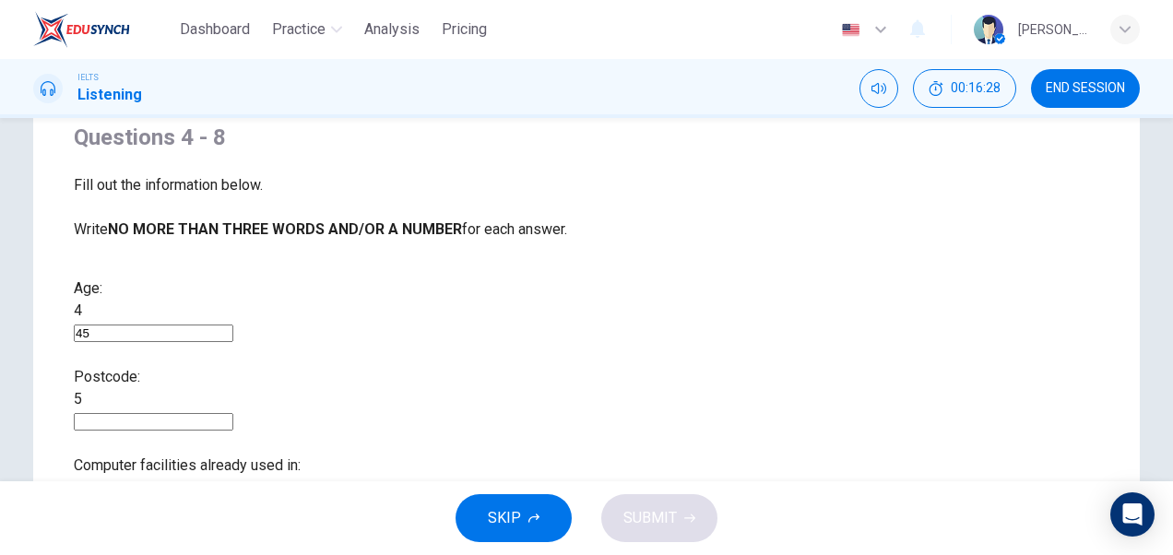
scroll to position [155, 0]
type input "45"
click at [222, 412] on input at bounding box center [153, 421] width 159 height 18
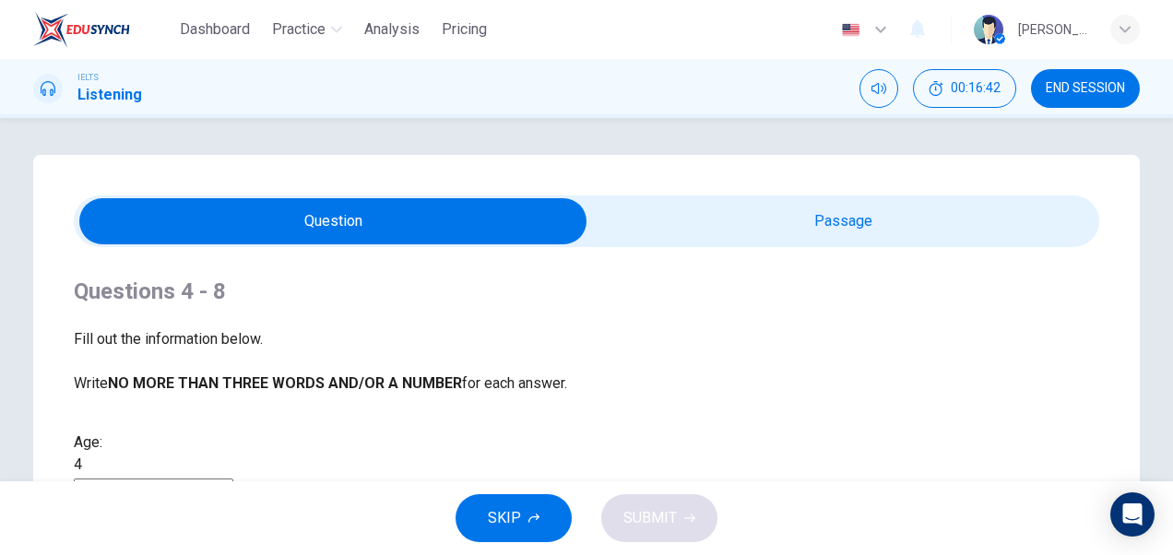
click at [898, 225] on input "checkbox" at bounding box center [333, 221] width 1538 height 46
checkbox input "true"
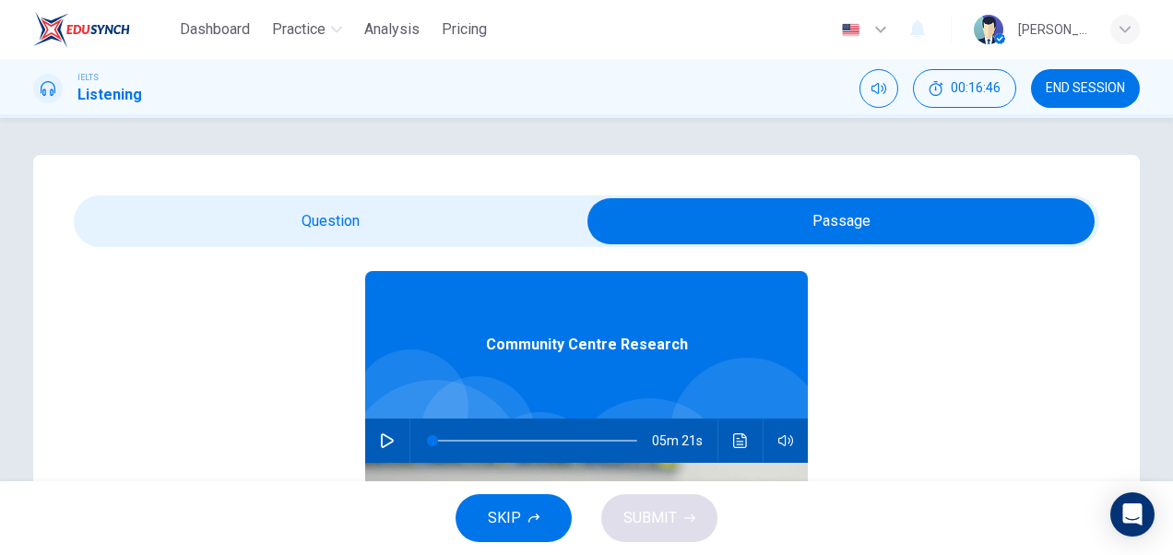
scroll to position [65, 0]
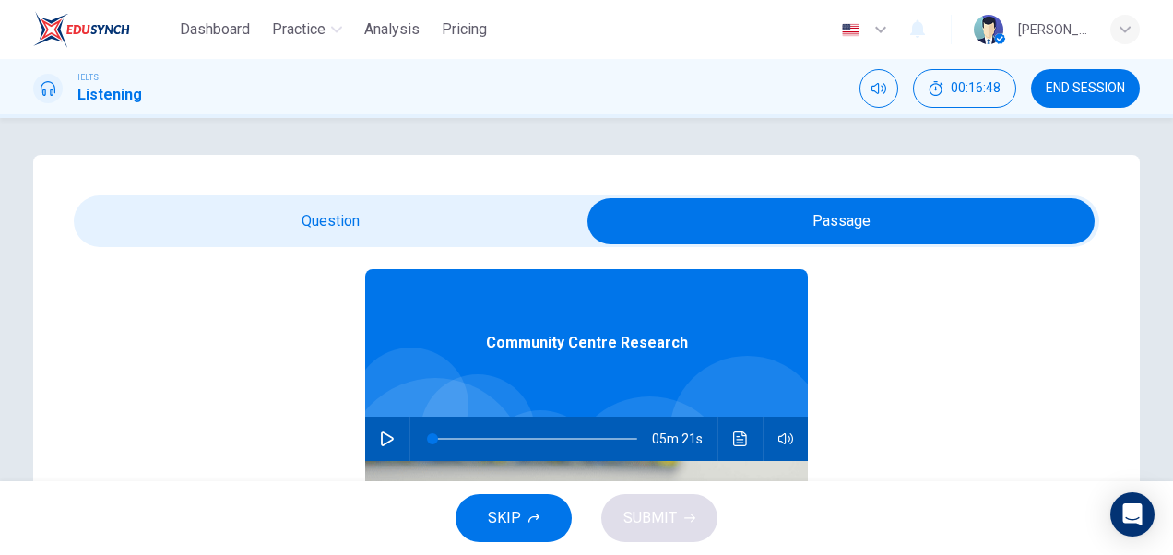
click at [372, 446] on button "button" at bounding box center [387, 439] width 30 height 44
type input "38"
click at [331, 211] on input "checkbox" at bounding box center [841, 221] width 1538 height 46
checkbox input "false"
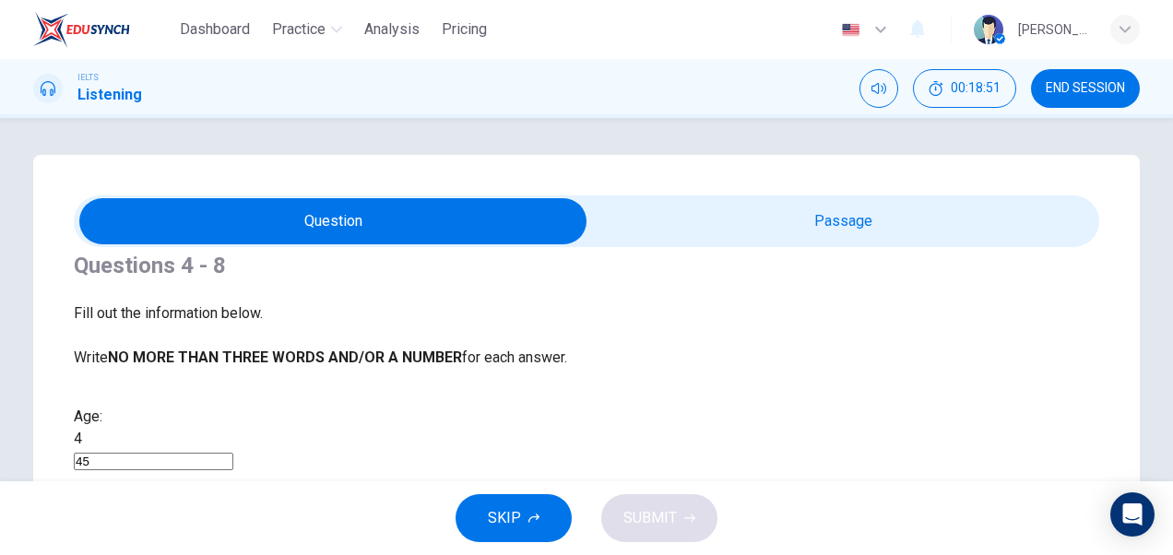
scroll to position [0, 0]
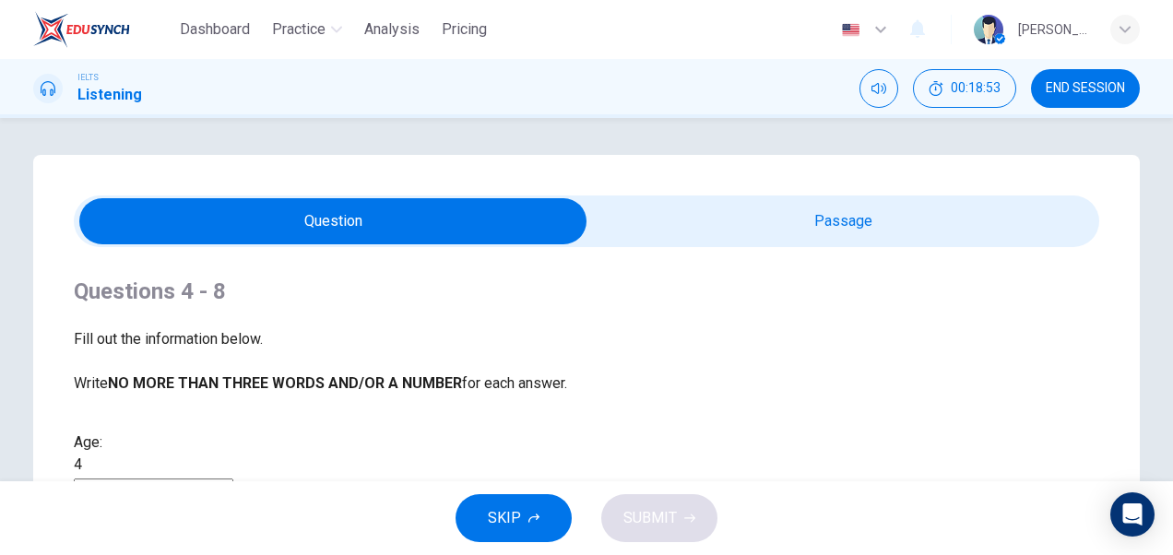
click at [213, 428] on div "Questions 4 - 8 Fill out the information below. Write NO MORE THAN THREE WORDS …" at bounding box center [586, 564] width 1025 height 634
click at [186, 478] on input "45" at bounding box center [153, 487] width 159 height 18
type input "4"
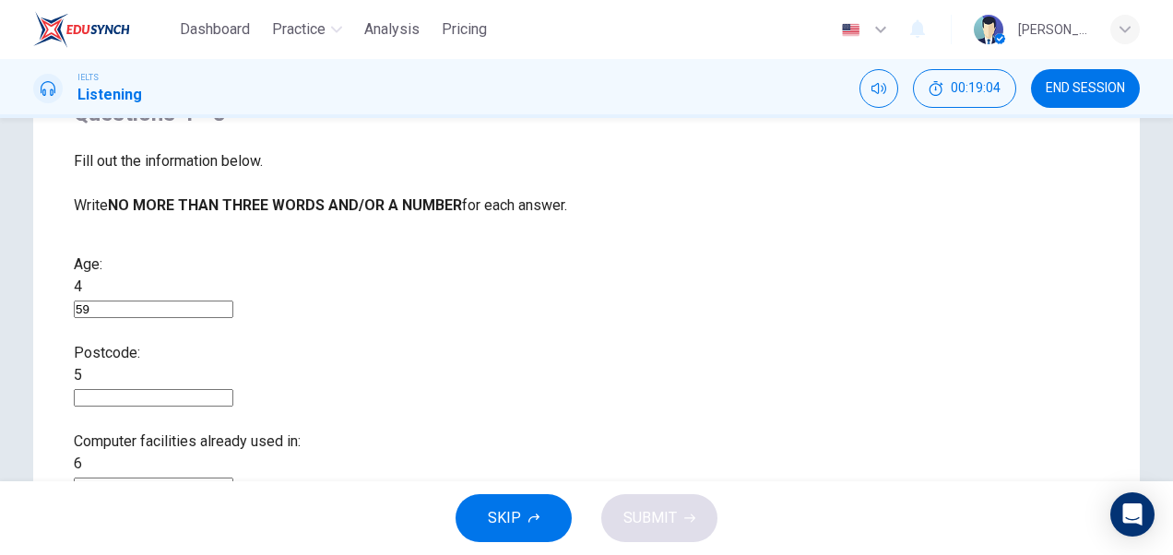
scroll to position [181, 0]
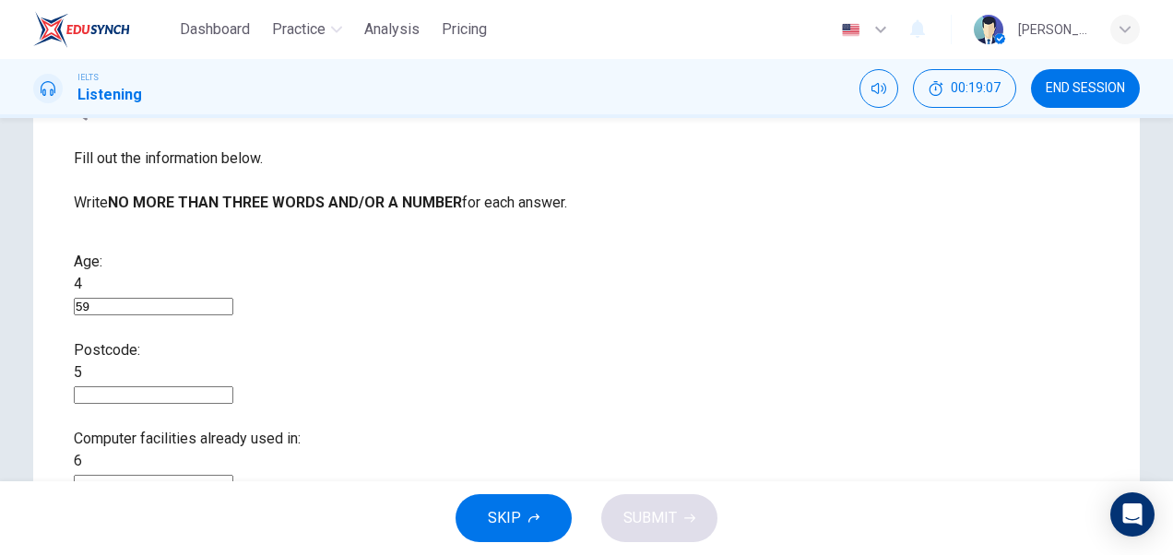
type input "59"
click at [233, 386] on input at bounding box center [153, 395] width 159 height 18
type input "8788"
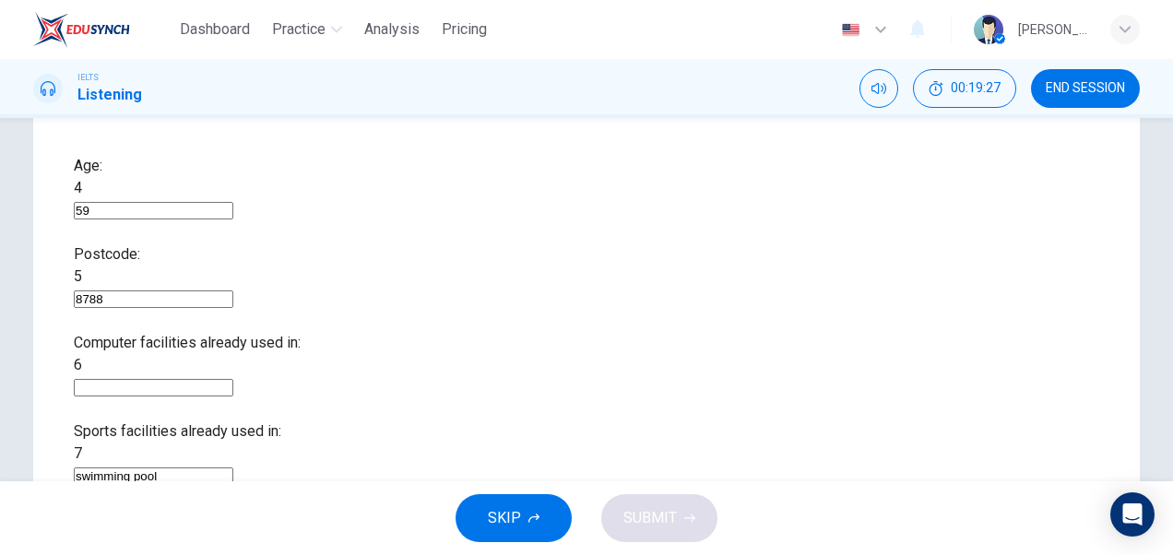
scroll to position [293, 0]
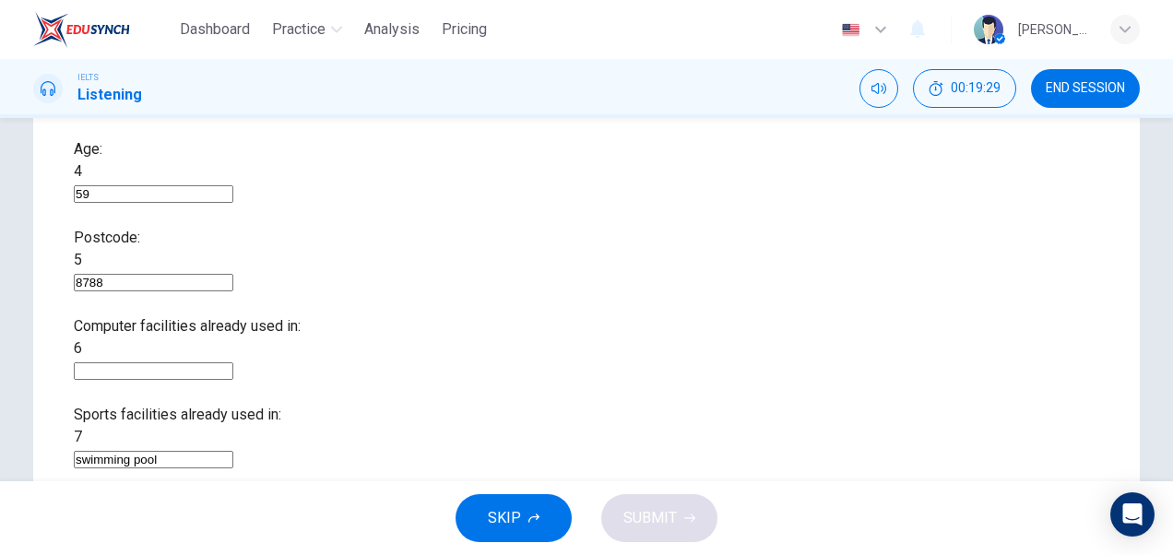
type input "swimming pool"
click at [233, 539] on input at bounding box center [153, 548] width 159 height 18
type input "Spanish class"
click at [233, 362] on input at bounding box center [153, 371] width 159 height 18
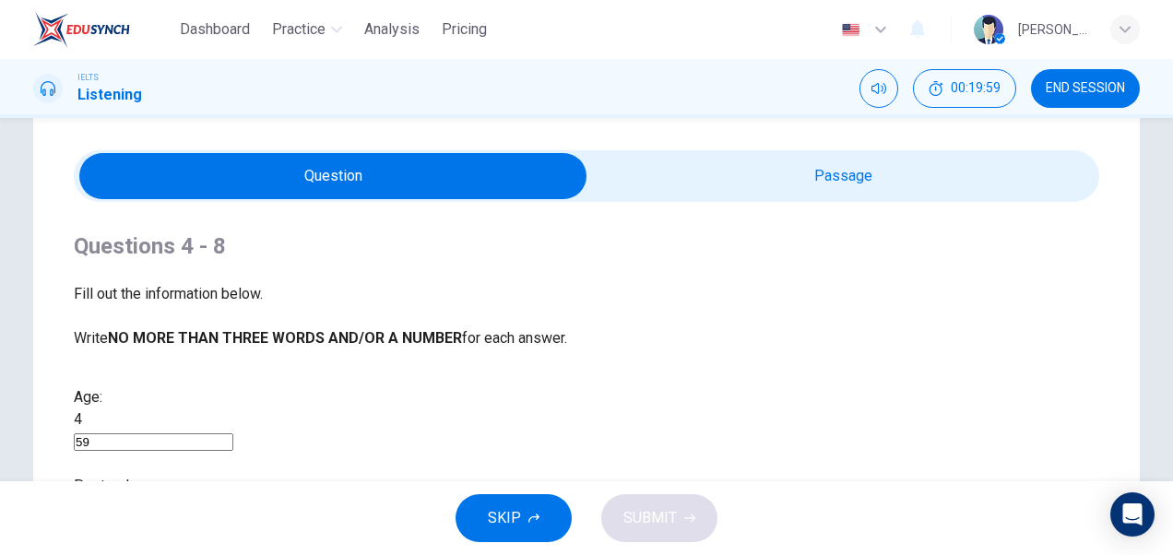
scroll to position [39, 0]
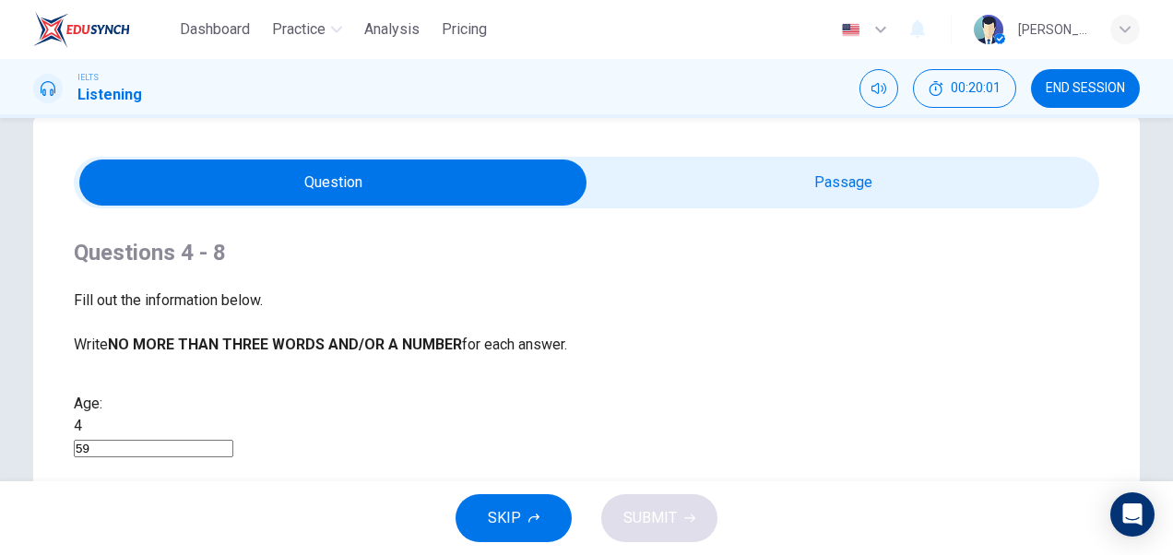
type input "60"
click at [879, 183] on input "checkbox" at bounding box center [333, 182] width 1538 height 46
checkbox input "true"
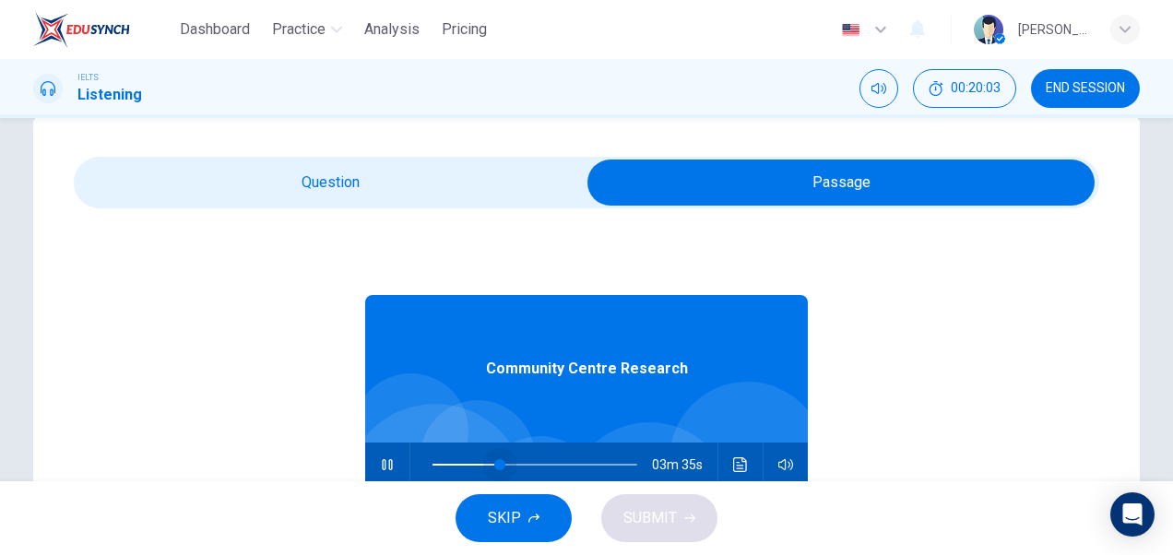
drag, startPoint x: 549, startPoint y: 466, endPoint x: 490, endPoint y: 466, distance: 59.0
click at [494, 466] on span at bounding box center [499, 464] width 11 height 11
type input "34"
click at [419, 183] on input "checkbox" at bounding box center [841, 182] width 1538 height 46
checkbox input "false"
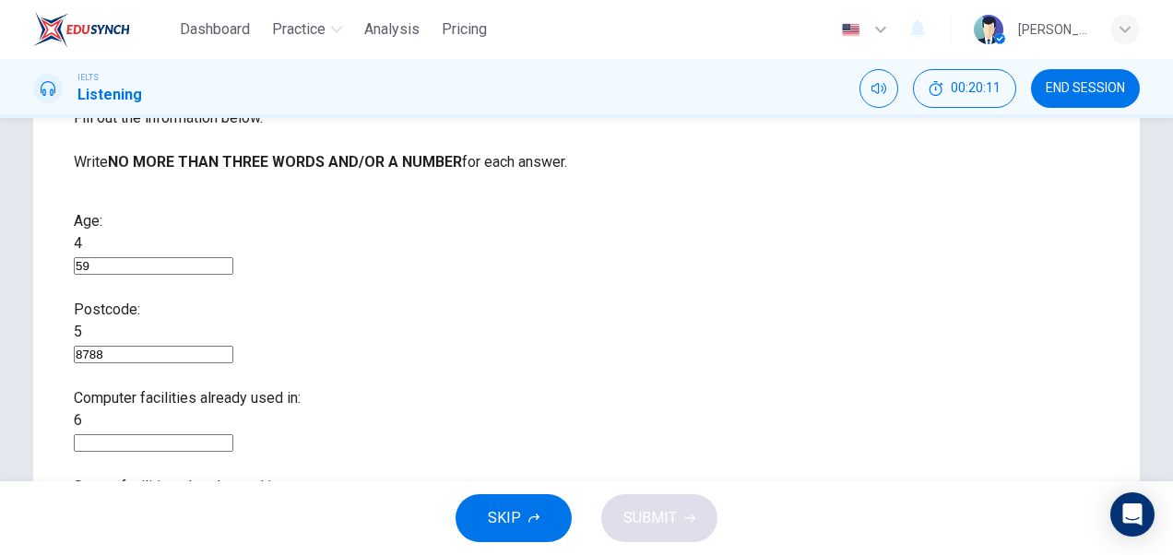
scroll to position [227, 0]
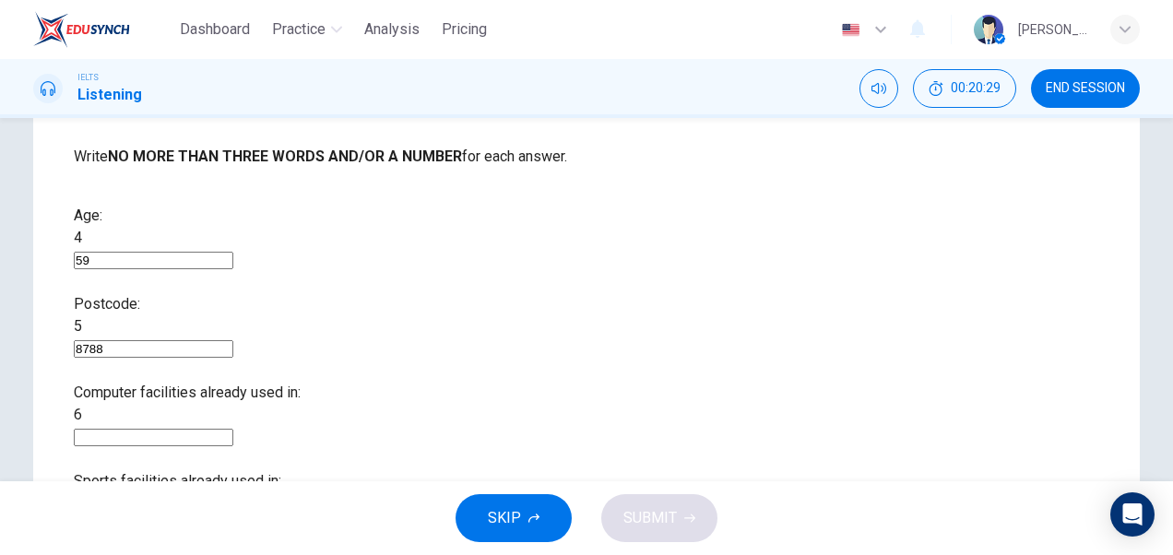
click at [233, 429] on input at bounding box center [153, 438] width 159 height 18
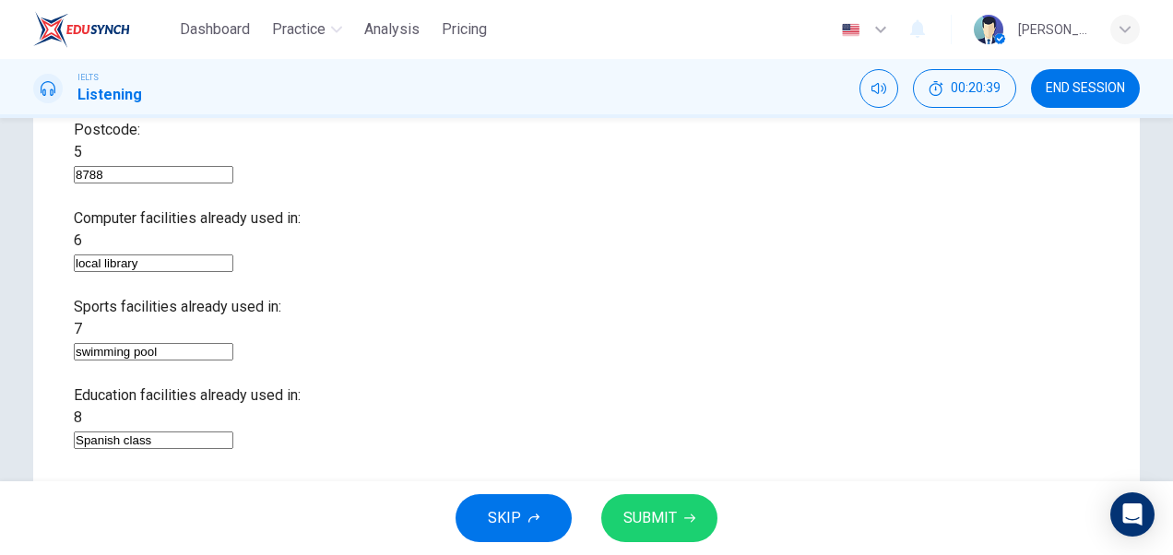
scroll to position [452, 0]
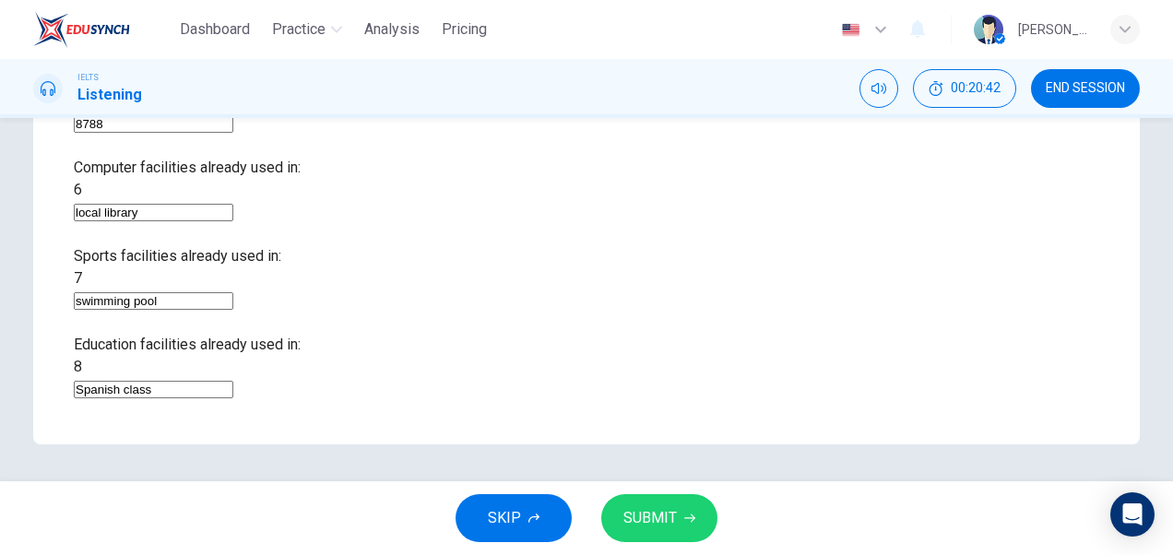
type input "local library"
click at [649, 516] on span "SUBMIT" at bounding box center [649, 518] width 53 height 26
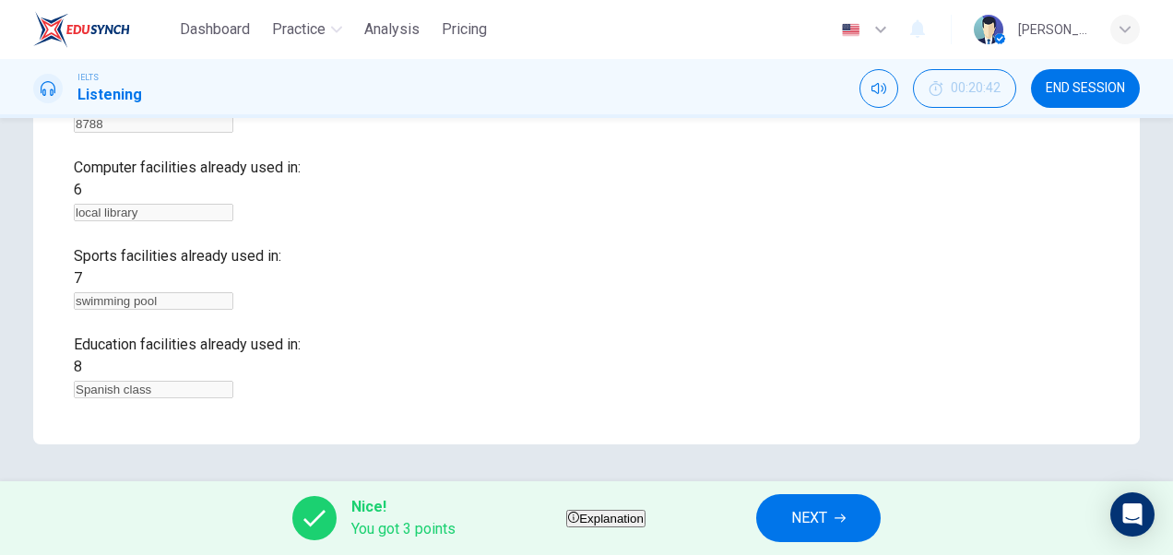
click at [827, 516] on span "NEXT" at bounding box center [809, 518] width 36 height 26
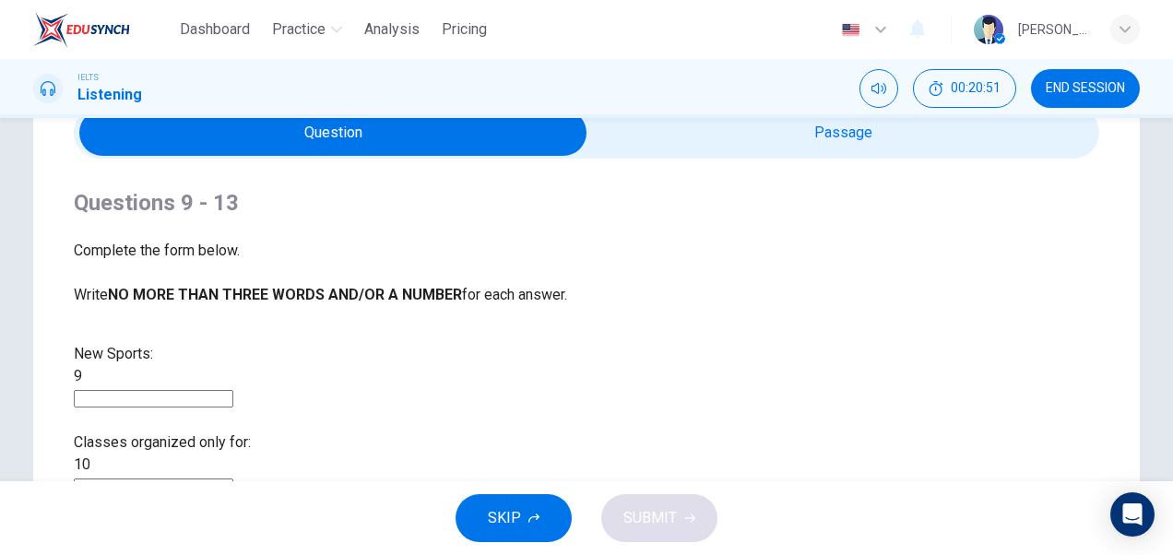
scroll to position [43, 0]
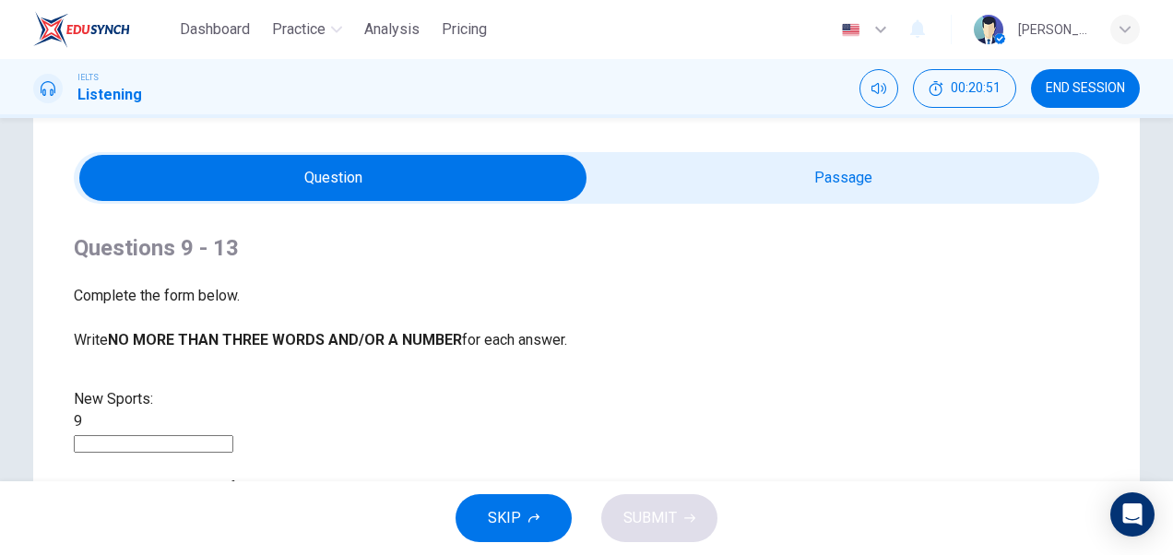
type input "51"
click at [846, 170] on input "checkbox" at bounding box center [333, 178] width 1538 height 46
checkbox input "true"
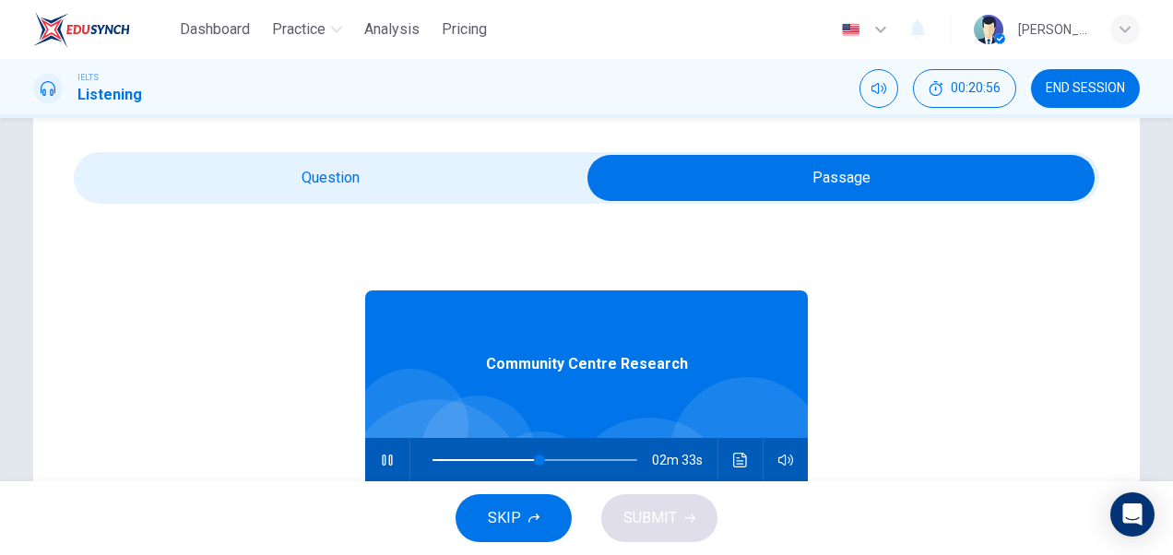
type input "52"
click at [418, 163] on input "checkbox" at bounding box center [841, 178] width 1538 height 46
checkbox input "false"
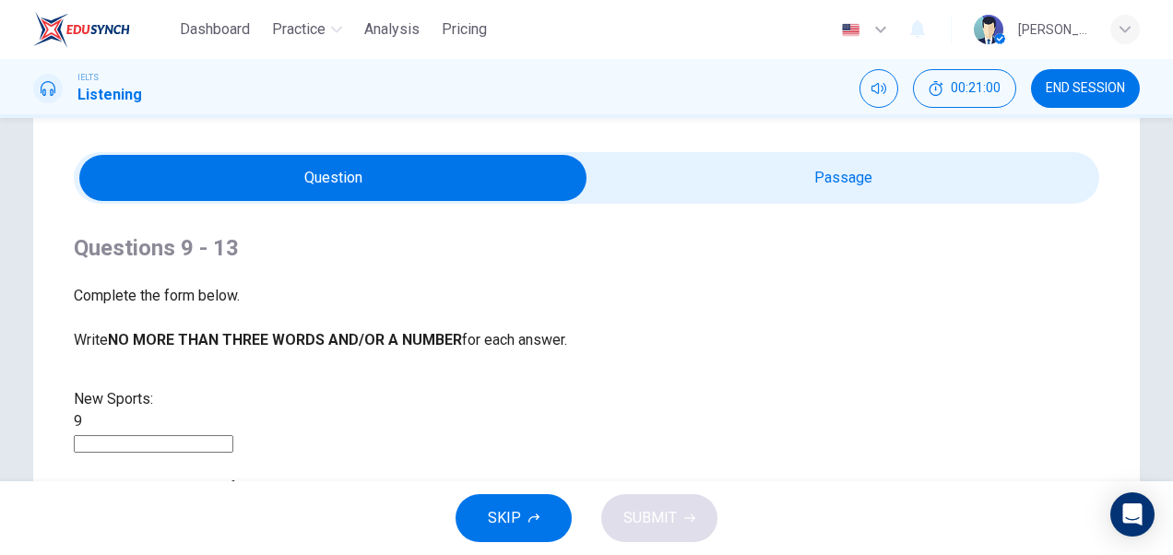
click at [218, 435] on input at bounding box center [153, 444] width 159 height 18
type input "YOGA"
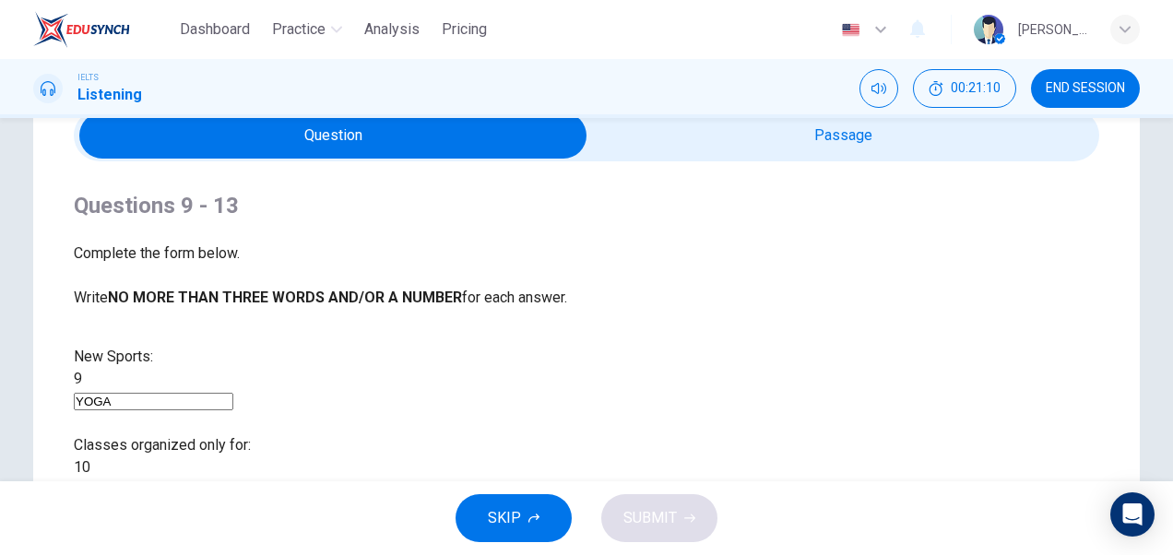
scroll to position [69, 0]
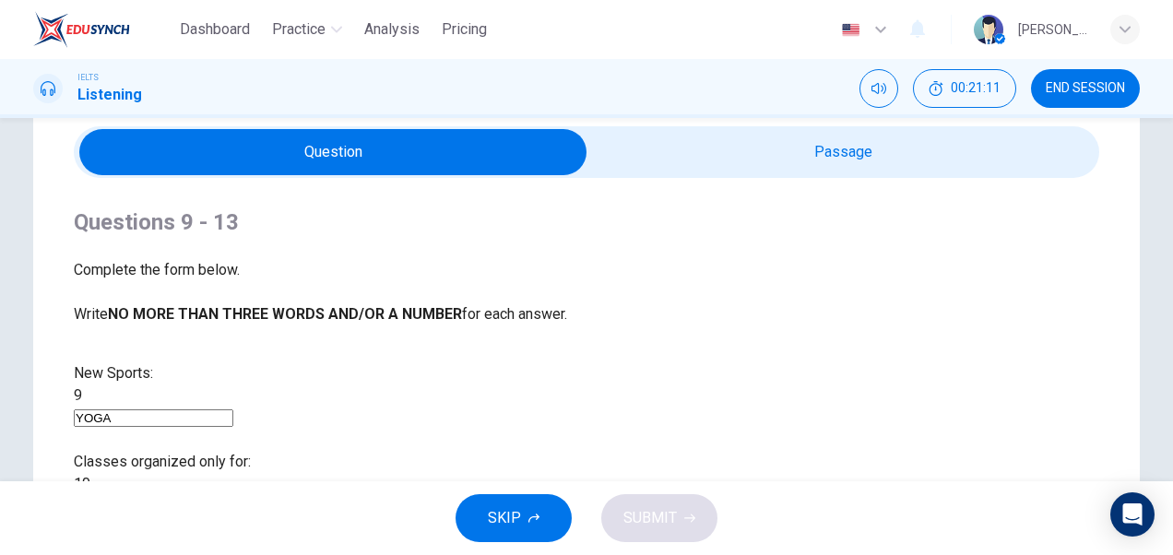
type input "57"
type input "YOGA"
click at [841, 141] on input "checkbox" at bounding box center [333, 152] width 1538 height 46
checkbox input "true"
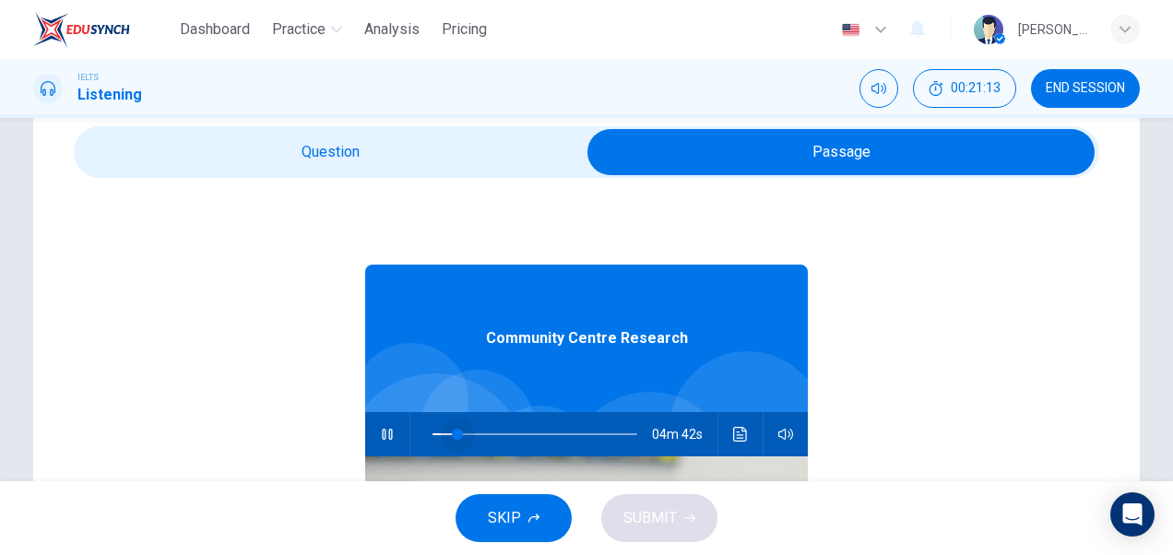
drag, startPoint x: 530, startPoint y: 428, endPoint x: 447, endPoint y: 436, distance: 83.4
click at [452, 436] on span at bounding box center [457, 434] width 11 height 11
type input "13"
click at [337, 151] on input "checkbox" at bounding box center [841, 152] width 1538 height 46
checkbox input "false"
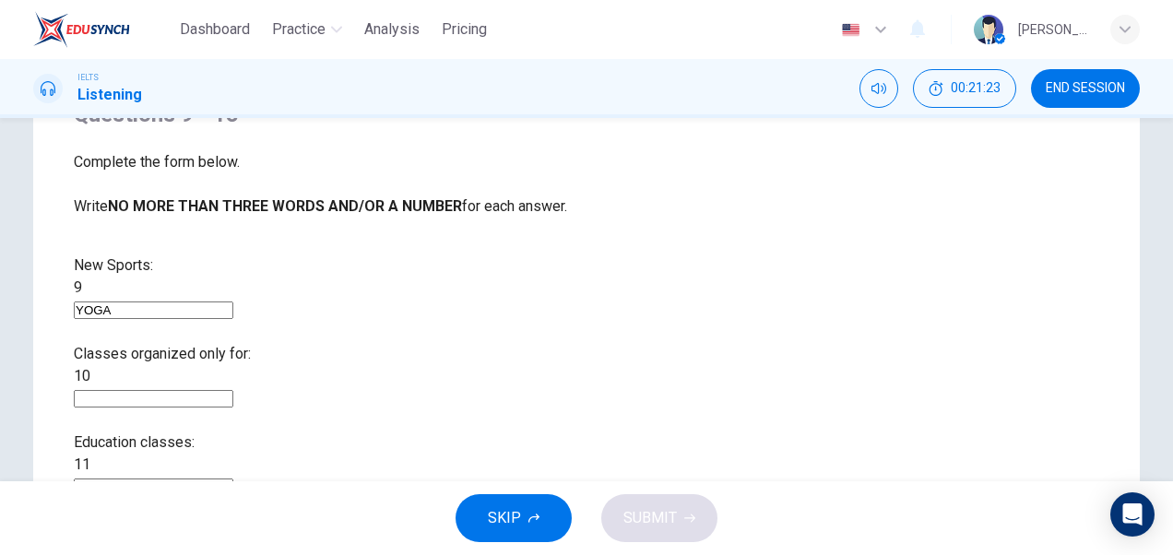
scroll to position [203, 0]
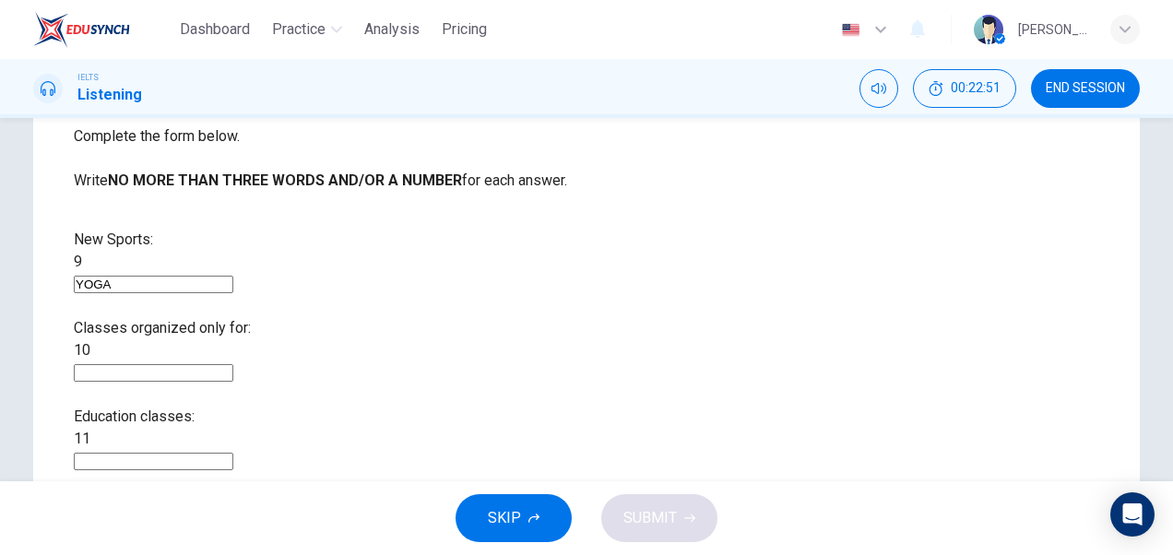
click at [233, 364] on input at bounding box center [153, 373] width 159 height 18
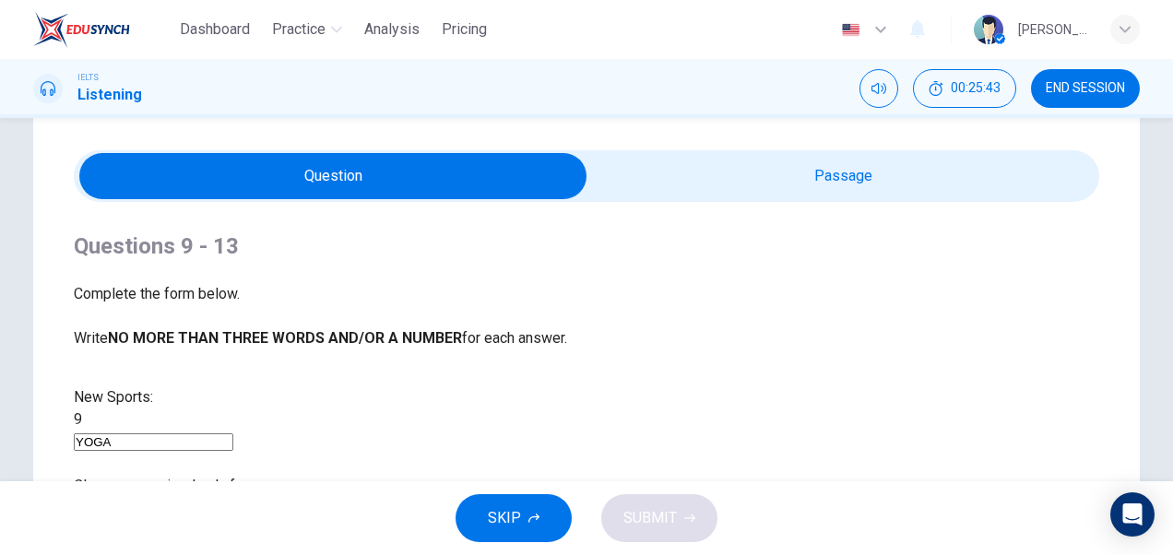
scroll to position [42, 0]
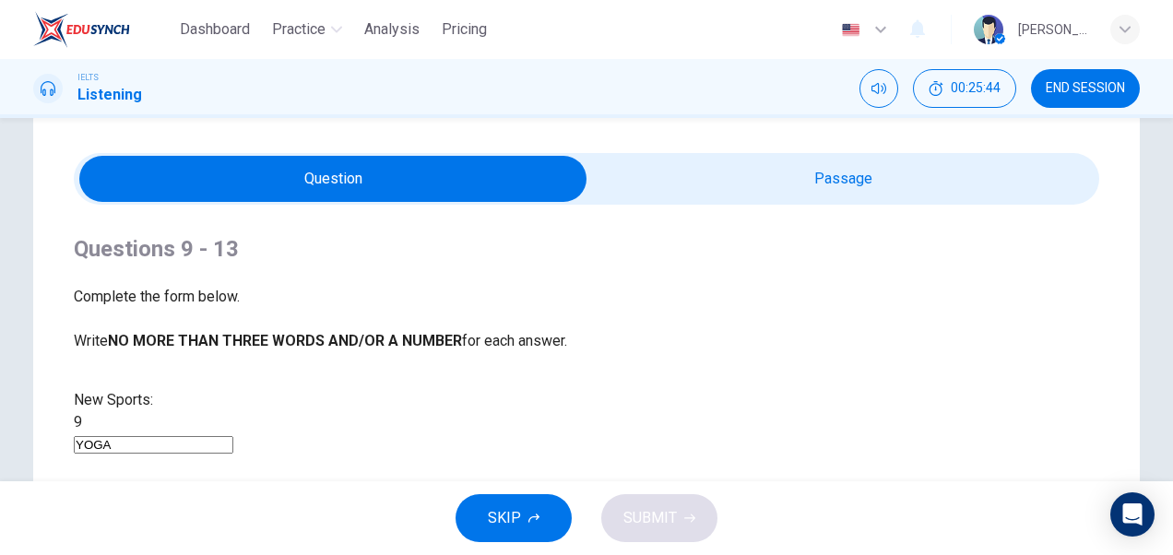
type input "96"
click at [865, 167] on input "checkbox" at bounding box center [333, 179] width 1538 height 46
checkbox input "true"
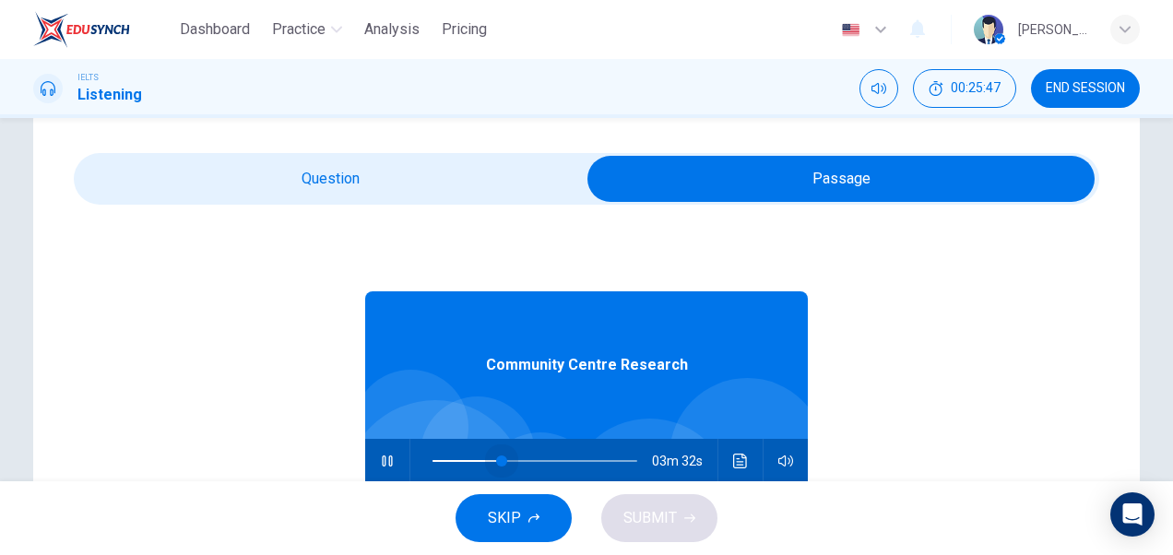
drag, startPoint x: 621, startPoint y: 461, endPoint x: 493, endPoint y: 454, distance: 128.3
click at [496, 455] on span at bounding box center [501, 460] width 11 height 11
type input "35"
click at [461, 166] on input "checkbox" at bounding box center [841, 179] width 1538 height 46
checkbox input "false"
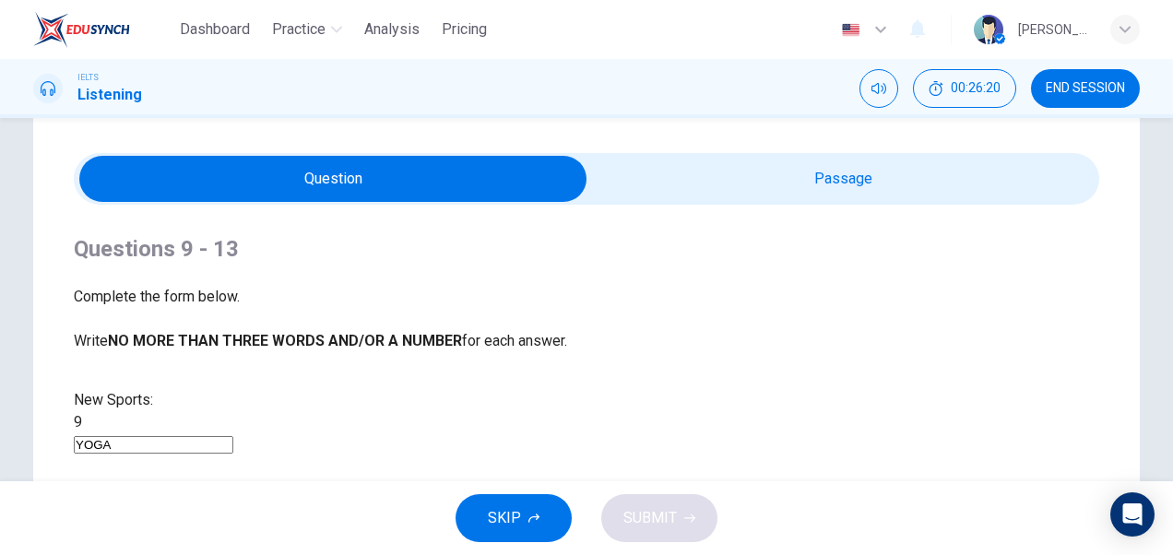
type input "44"
click at [461, 166] on input "checkbox" at bounding box center [333, 179] width 1538 height 46
checkbox input "true"
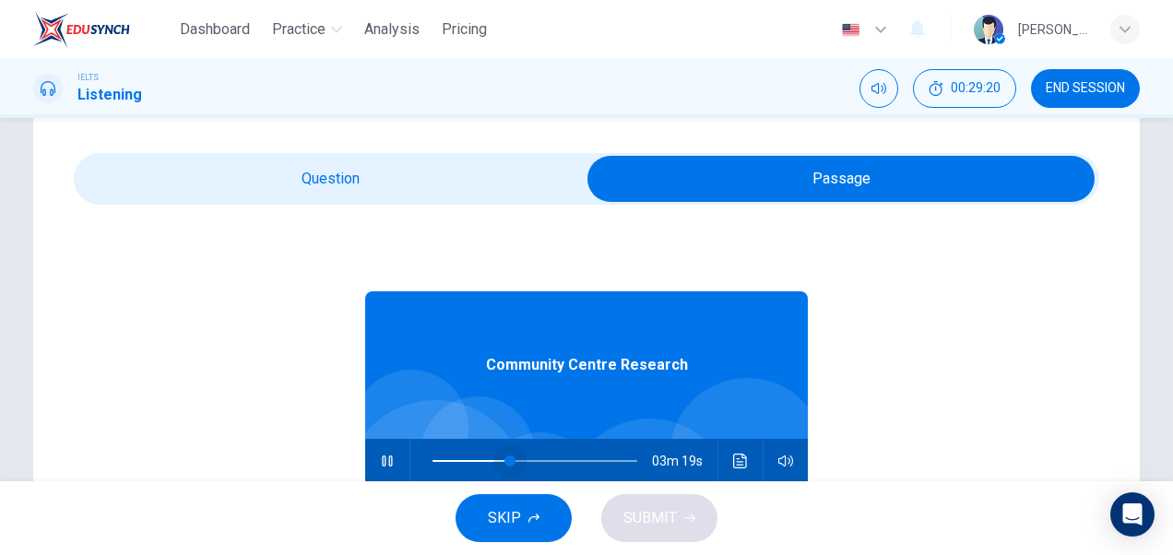
drag, startPoint x: 625, startPoint y: 463, endPoint x: 501, endPoint y: 465, distance: 124.5
click at [504, 465] on span at bounding box center [509, 460] width 11 height 11
type input "38"
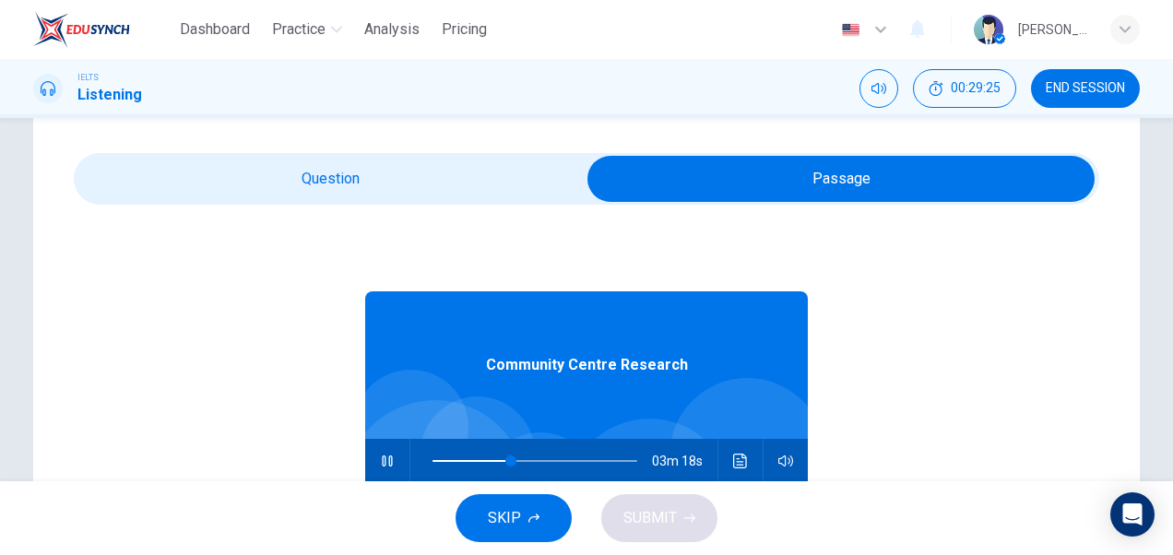
click at [328, 184] on input "checkbox" at bounding box center [841, 179] width 1538 height 46
checkbox input "false"
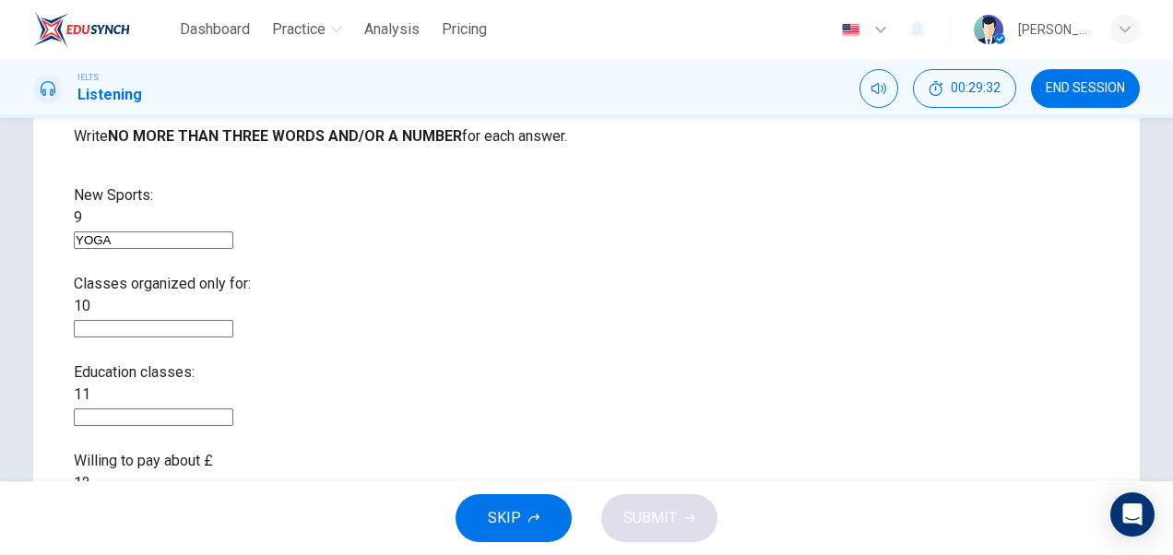
scroll to position [251, 0]
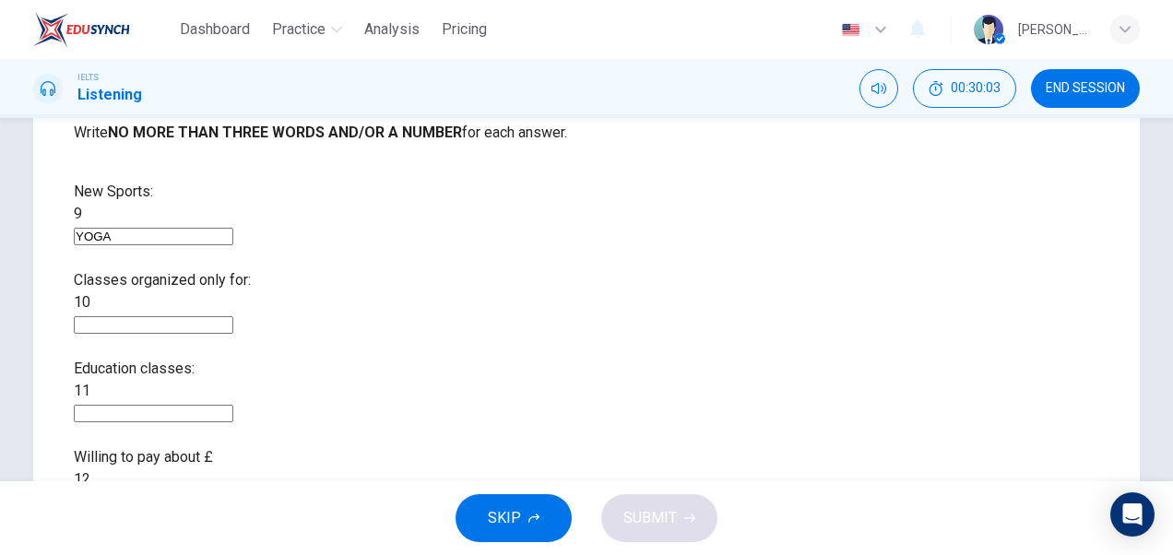
click at [233, 316] on input at bounding box center [153, 325] width 159 height 18
click at [233, 405] on input at bounding box center [153, 414] width 159 height 18
click at [233, 493] on input at bounding box center [153, 502] width 159 height 18
click at [233, 405] on input at bounding box center [153, 414] width 159 height 18
click at [233, 316] on input "group" at bounding box center [153, 325] width 159 height 18
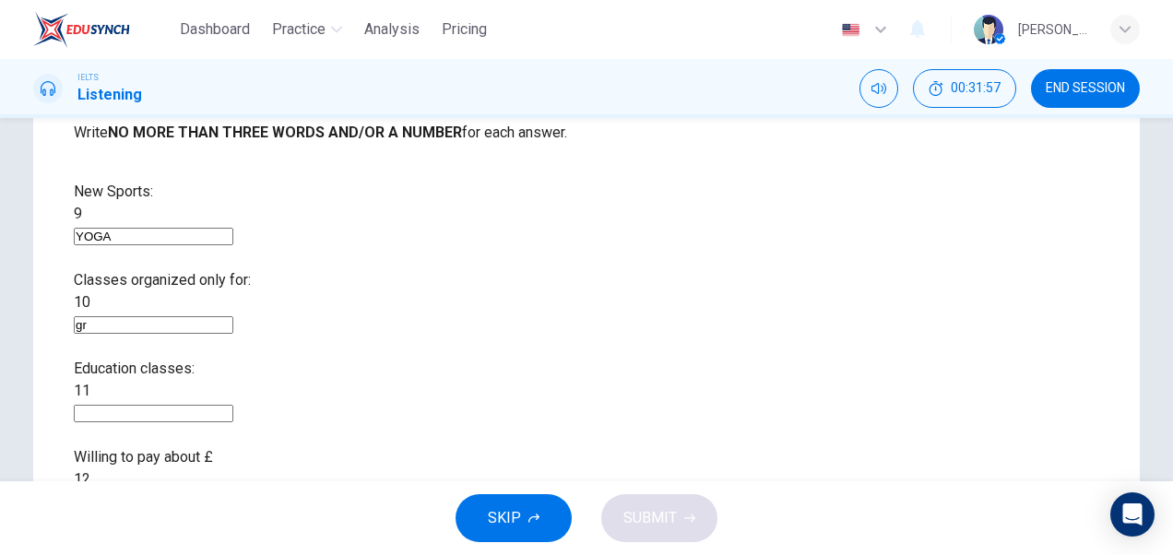
type input "g"
type input "community"
click at [280, 366] on div "New Sports: 9 YOGA Classes organized only for: 10 community Education classes: …" at bounding box center [586, 402] width 1025 height 443
click at [233, 405] on input at bounding box center [153, 414] width 159 height 18
type input "community"
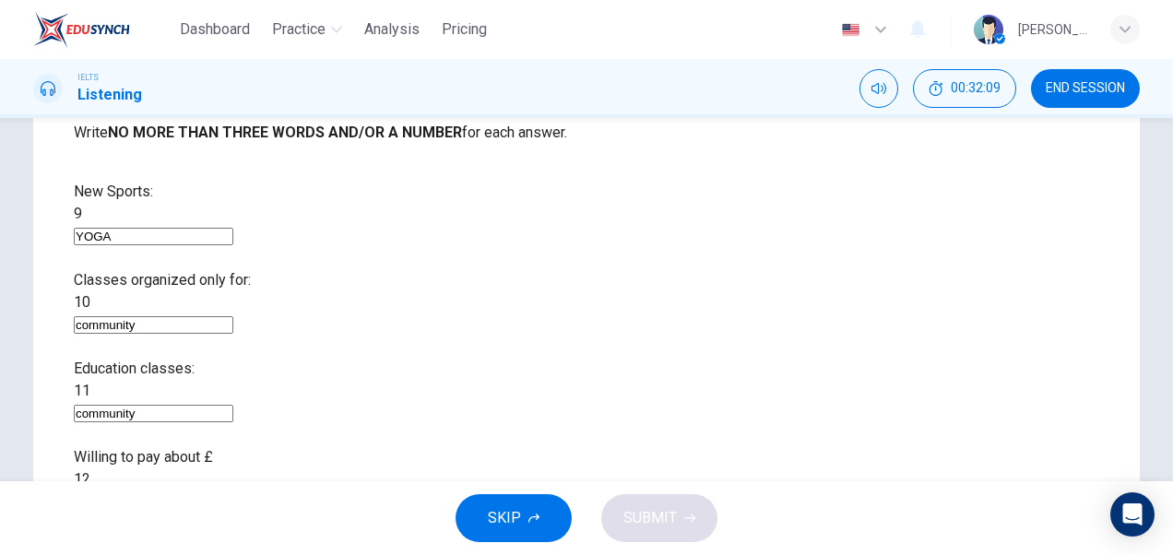
click at [233, 316] on input "community" at bounding box center [153, 325] width 159 height 18
type input "c"
type input "group"
click at [233, 493] on input at bounding box center [153, 502] width 159 height 18
click at [233, 493] on input "2 ounds" at bounding box center [153, 502] width 159 height 18
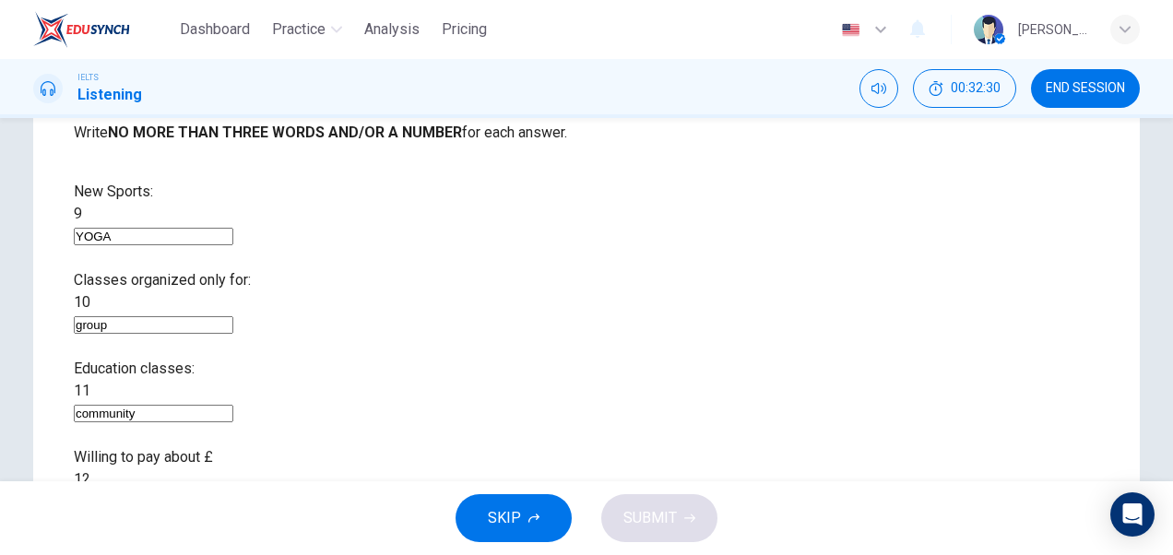
type input "2 pounds"
type input "3 times a week"
click at [679, 513] on button "SUBMIT" at bounding box center [659, 518] width 116 height 48
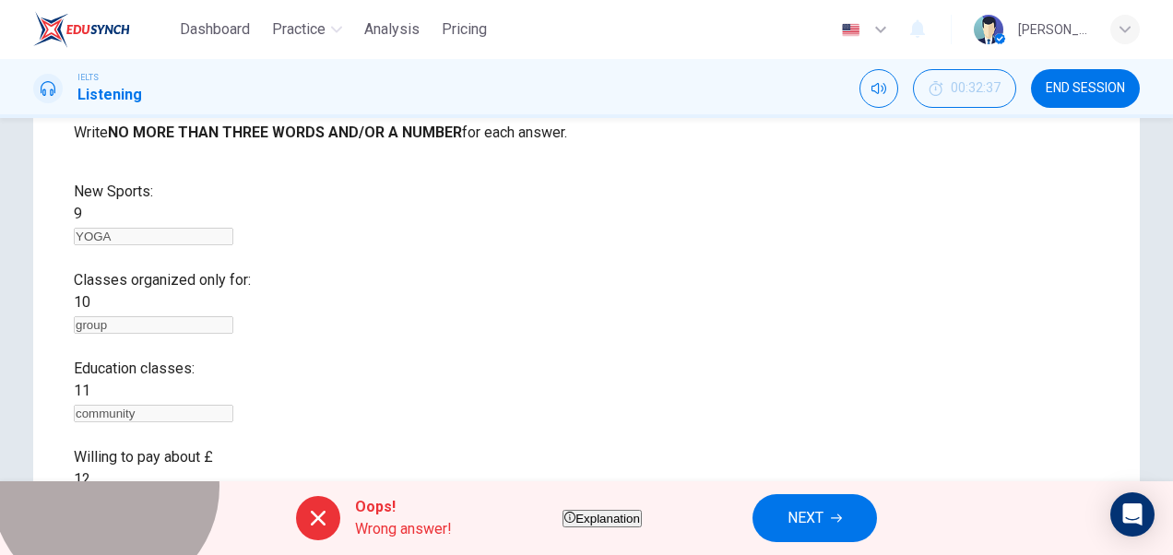
click at [627, 510] on button "Explanation" at bounding box center [601, 519] width 79 height 18
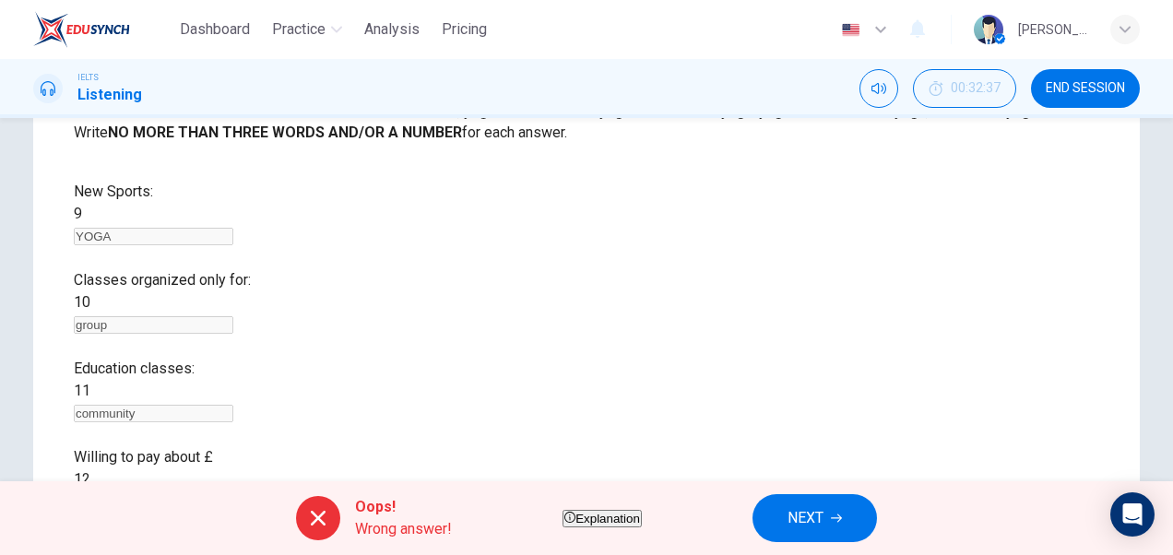
click at [457, 123] on div "badminton, yoga; badminton and yoga; badminton & yoga; yoga and badminton; yoga…" at bounding box center [755, 111] width 731 height 22
click at [823, 518] on span "NEXT" at bounding box center [805, 518] width 36 height 26
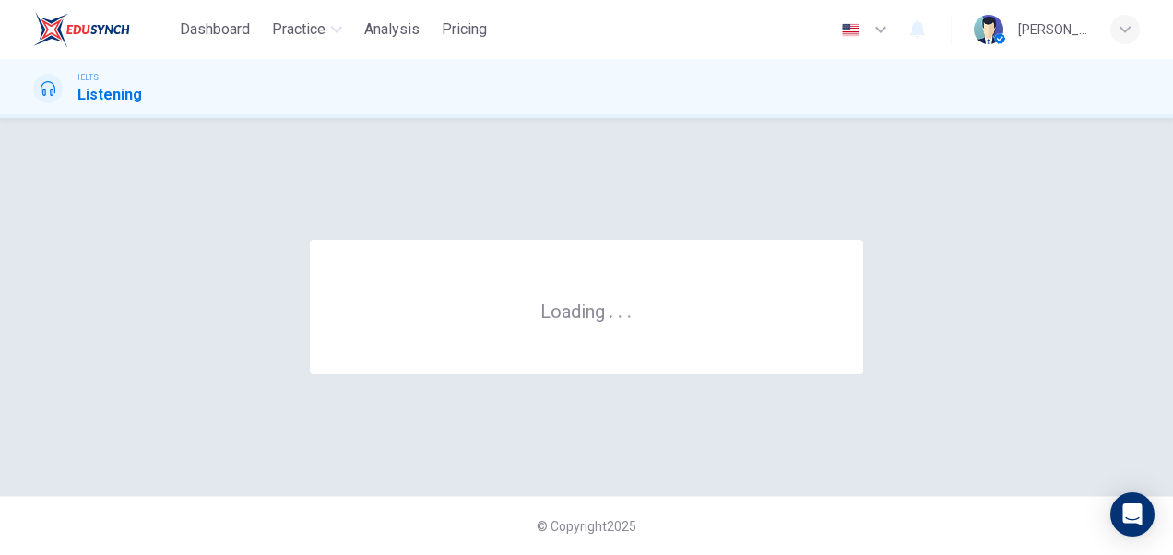
scroll to position [0, 0]
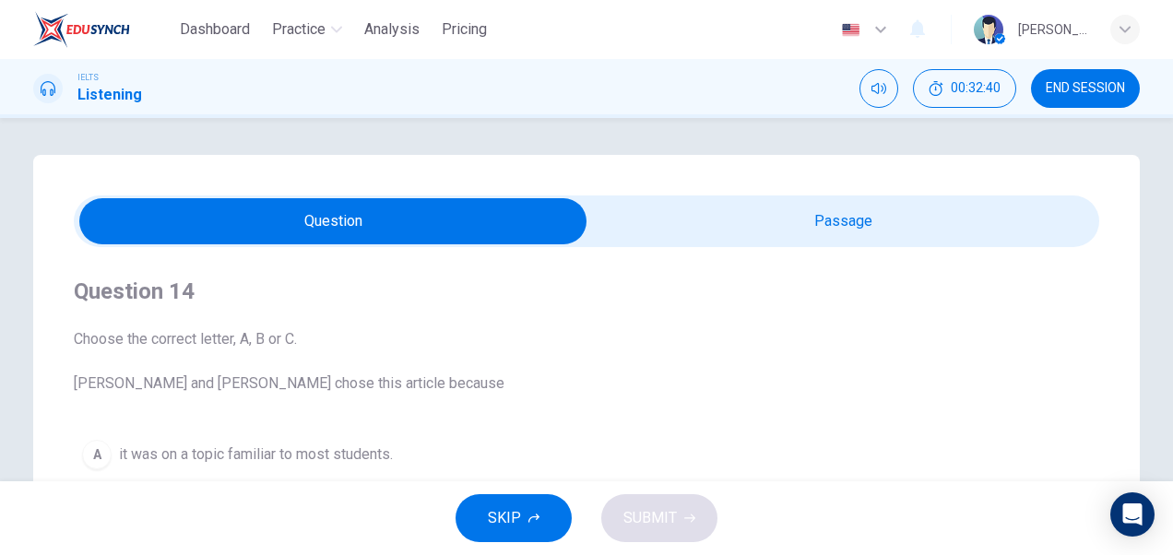
click at [832, 208] on input "checkbox" at bounding box center [333, 221] width 1538 height 46
checkbox input "true"
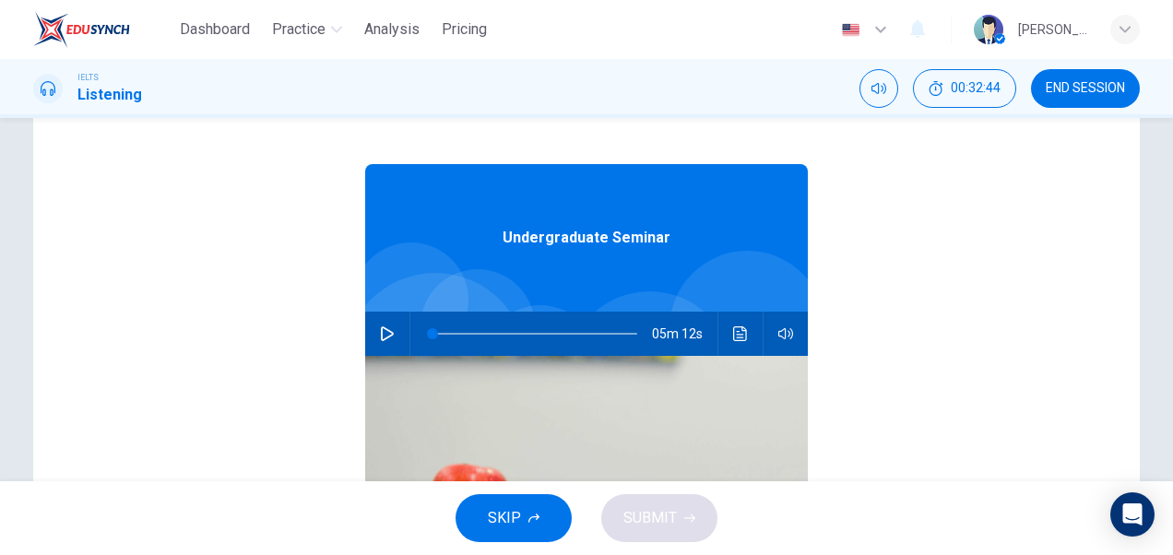
scroll to position [121, 0]
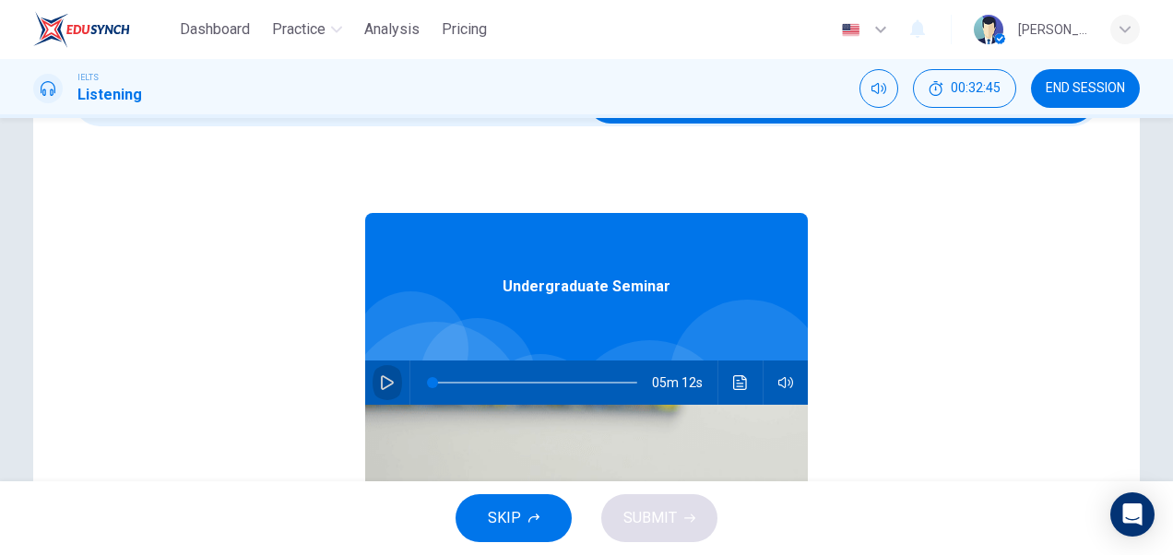
click at [381, 376] on icon "button" at bounding box center [387, 382] width 13 height 15
click at [1081, 173] on div "Undergraduate Seminar 05m 10s" at bounding box center [586, 482] width 1025 height 712
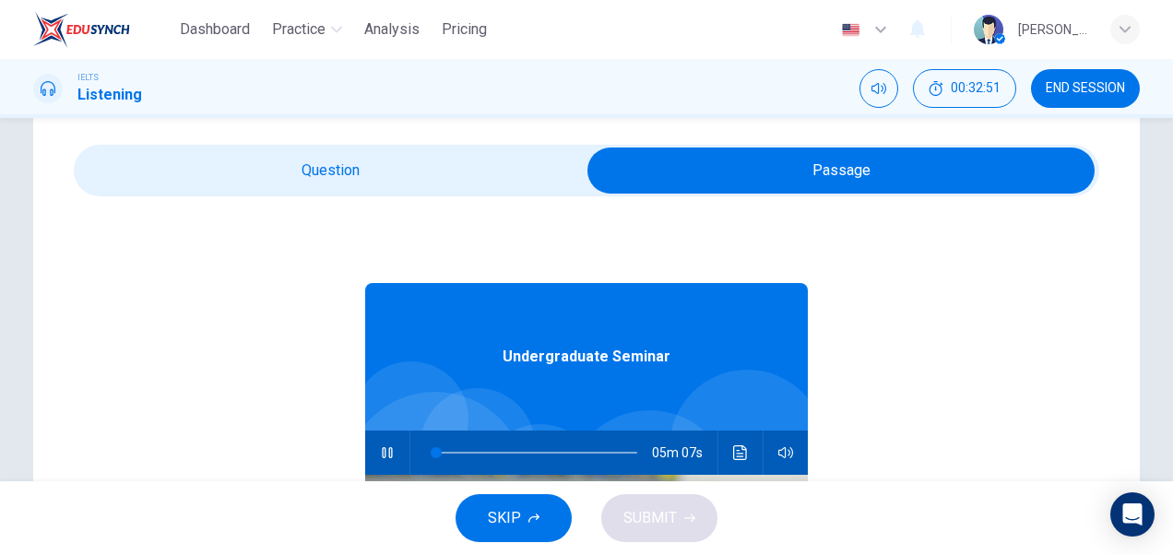
scroll to position [46, 0]
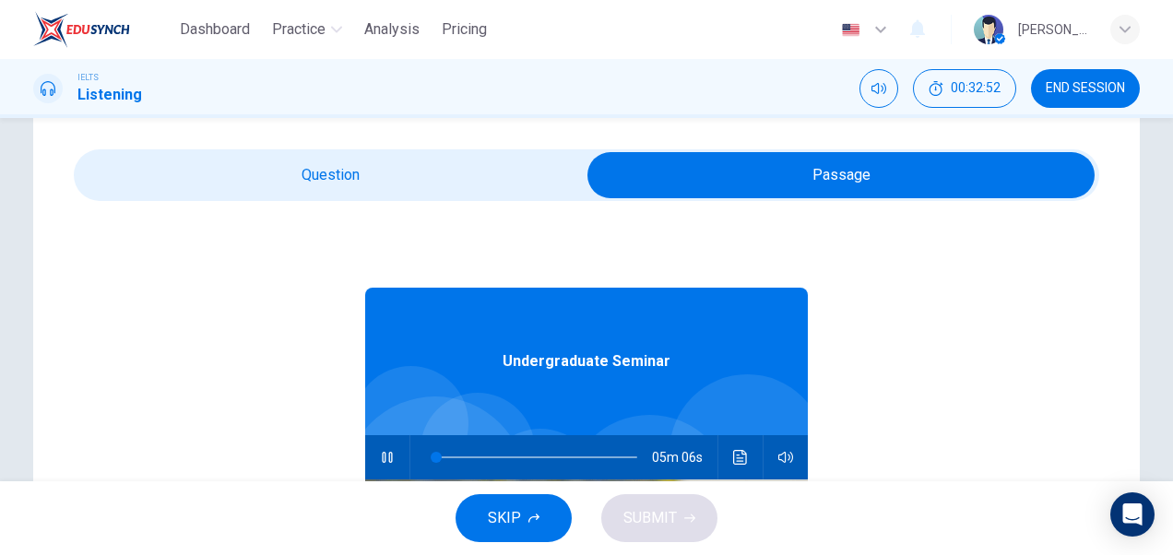
type input "2"
click at [441, 166] on input "checkbox" at bounding box center [841, 175] width 1538 height 46
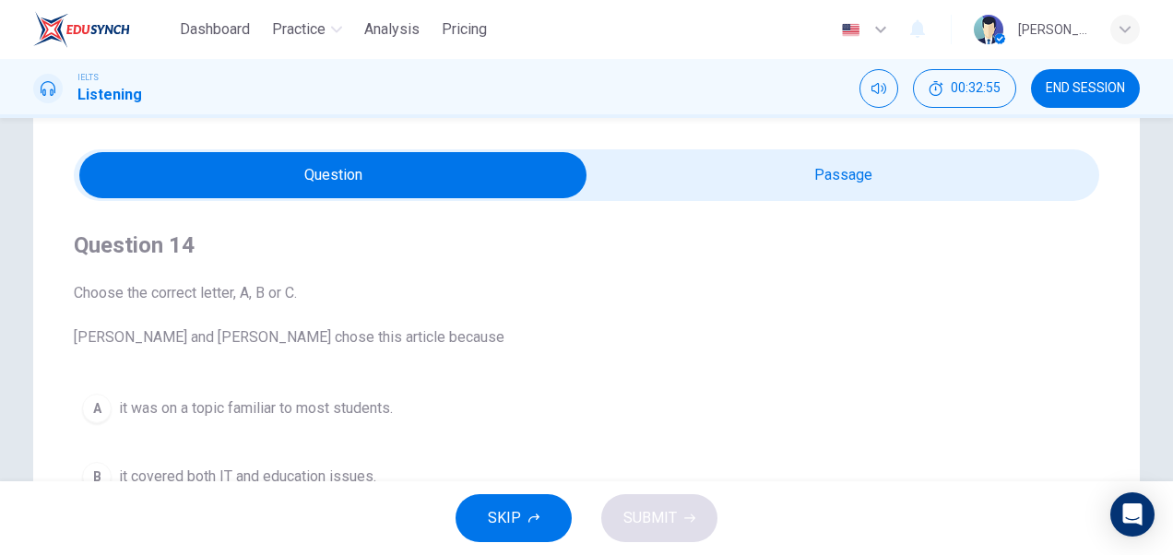
click at [1138, 242] on div "Question 14 Choose the correct letter, A, B or C. Leela and Jake chose this art…" at bounding box center [586, 479] width 1165 height 741
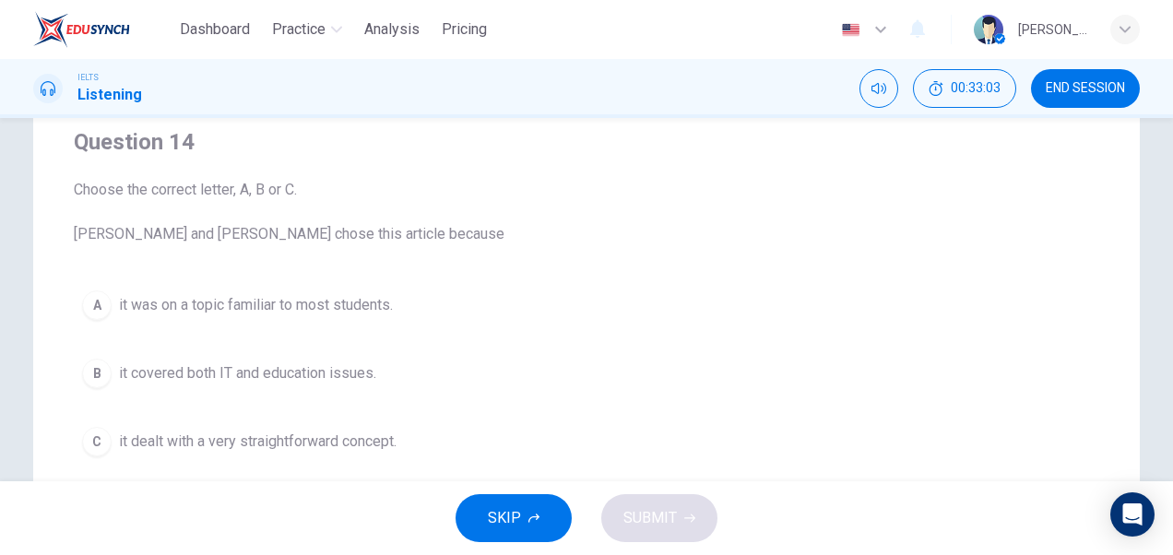
scroll to position [152, 0]
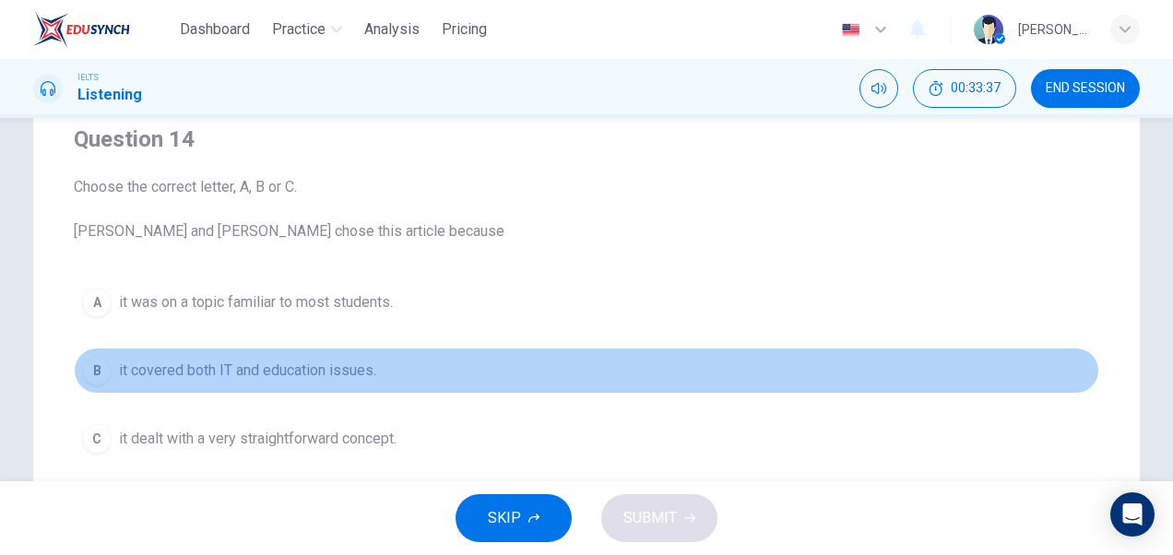
click at [308, 369] on span "it covered both IT and education issues." at bounding box center [247, 371] width 257 height 22
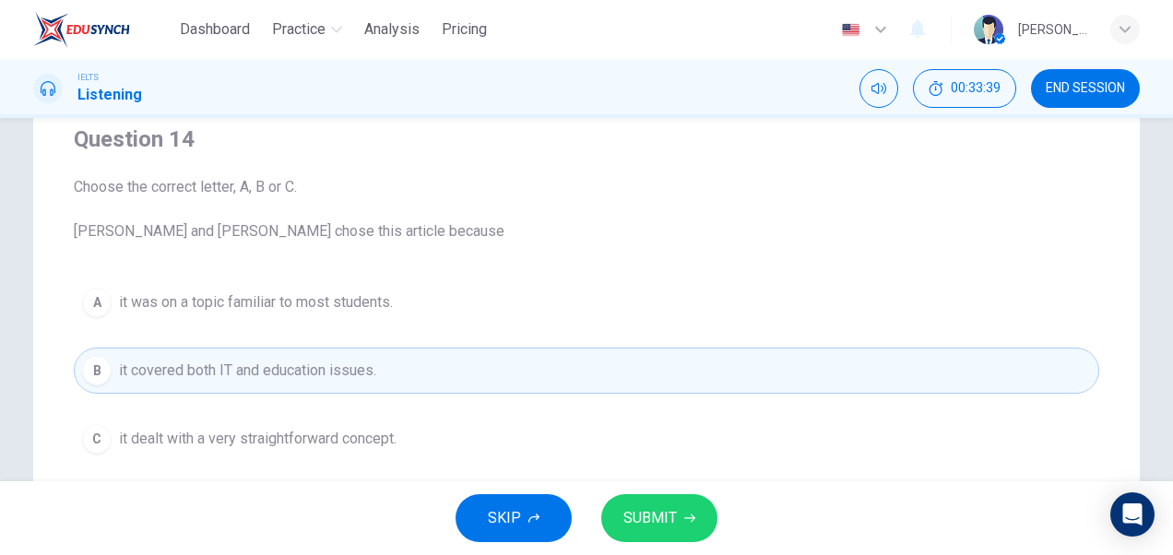
click at [649, 525] on span "SUBMIT" at bounding box center [649, 518] width 53 height 26
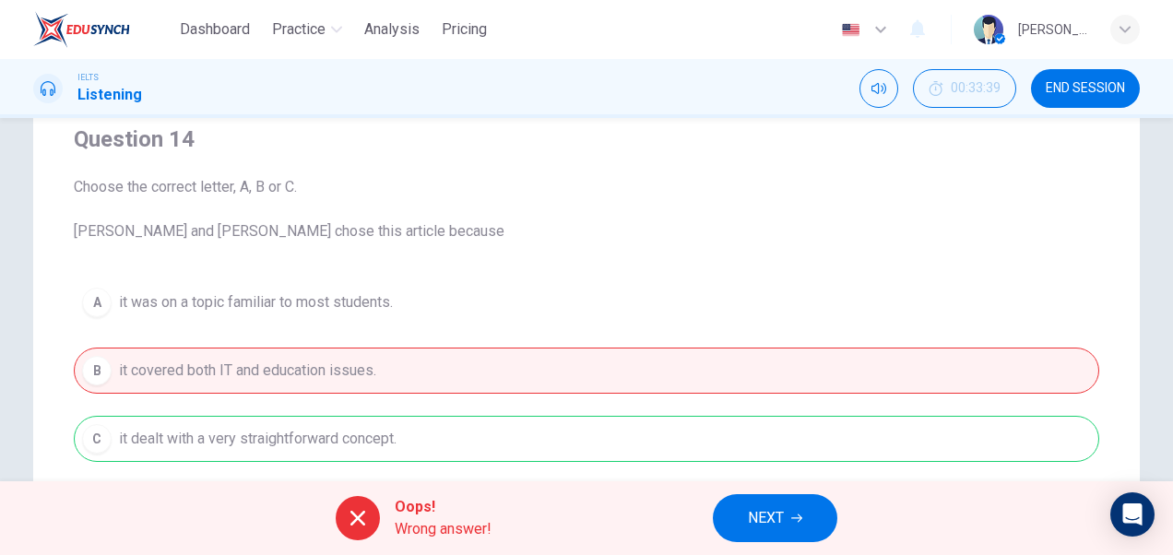
click at [354, 515] on icon at bounding box center [357, 518] width 15 height 15
click at [782, 527] on span "NEXT" at bounding box center [766, 518] width 36 height 26
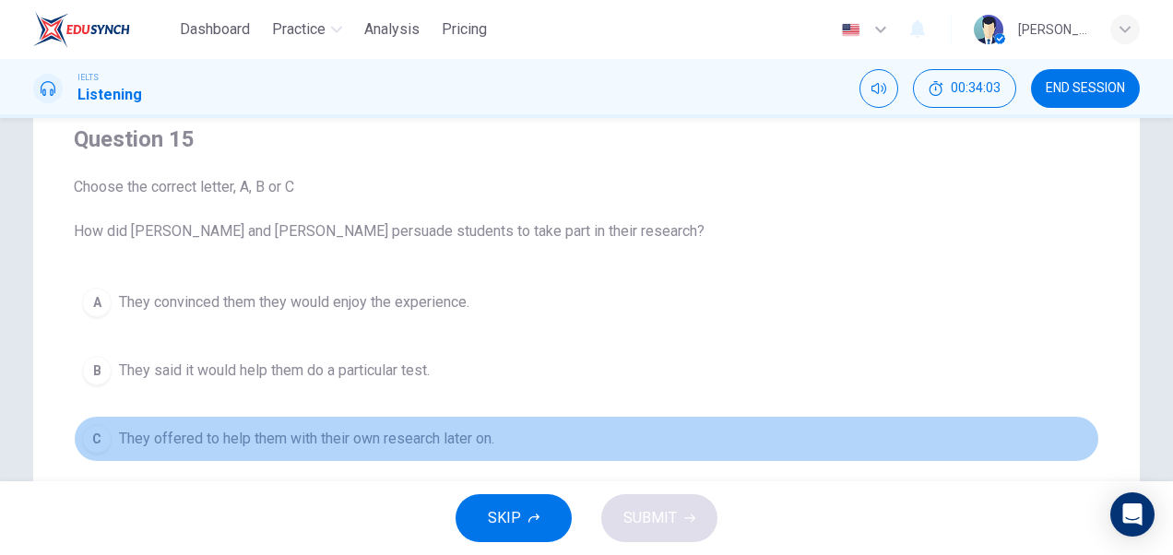
click at [443, 439] on span "They offered to help them with their own research later on." at bounding box center [306, 439] width 375 height 22
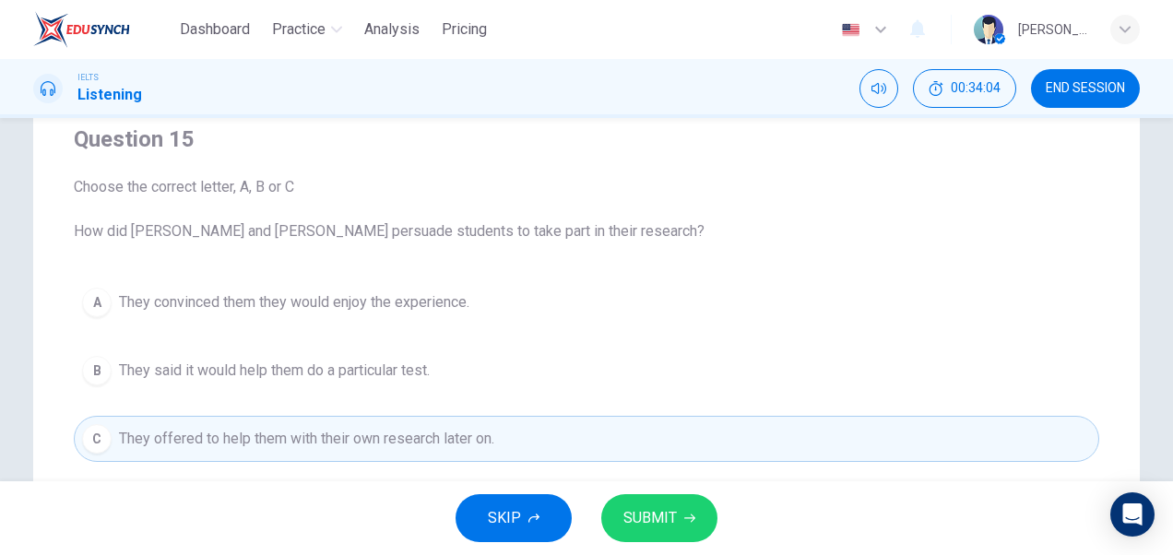
click at [670, 527] on span "SUBMIT" at bounding box center [649, 518] width 53 height 26
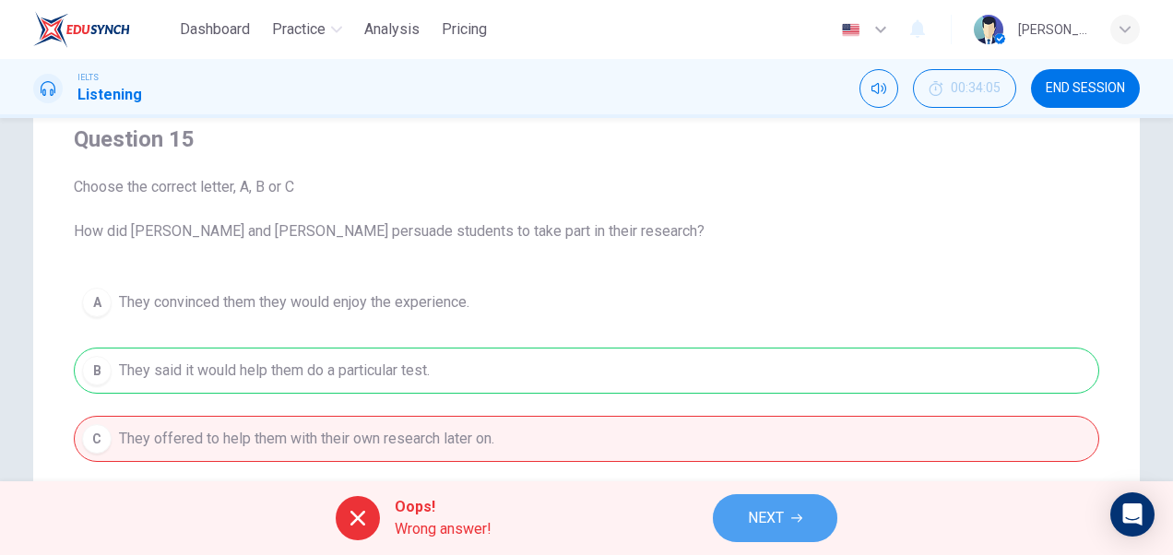
click at [765, 515] on span "NEXT" at bounding box center [766, 518] width 36 height 26
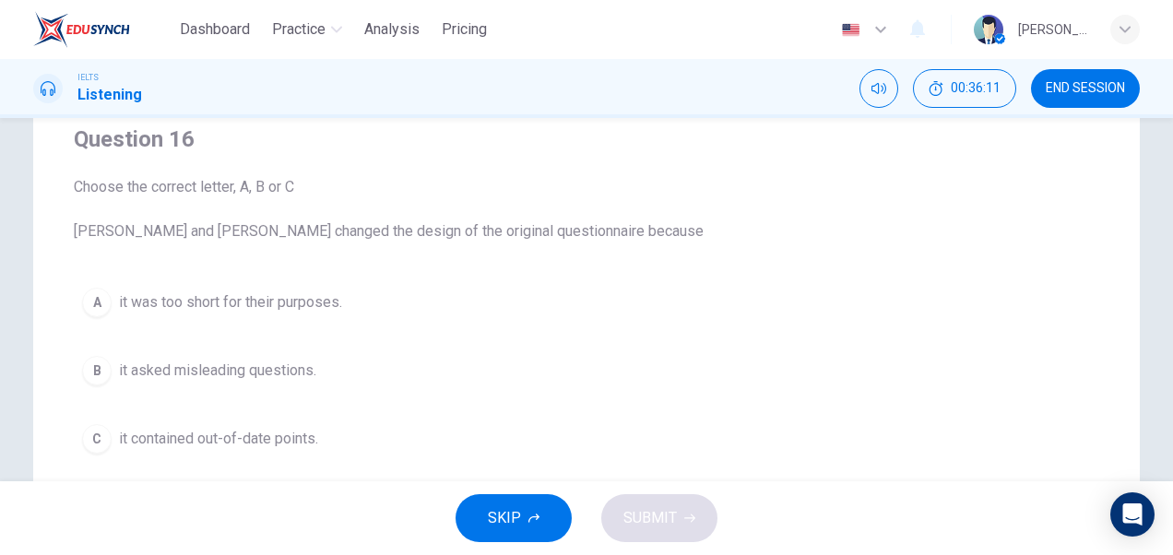
click at [293, 313] on button "A it was too short for their purposes." at bounding box center [586, 302] width 1025 height 46
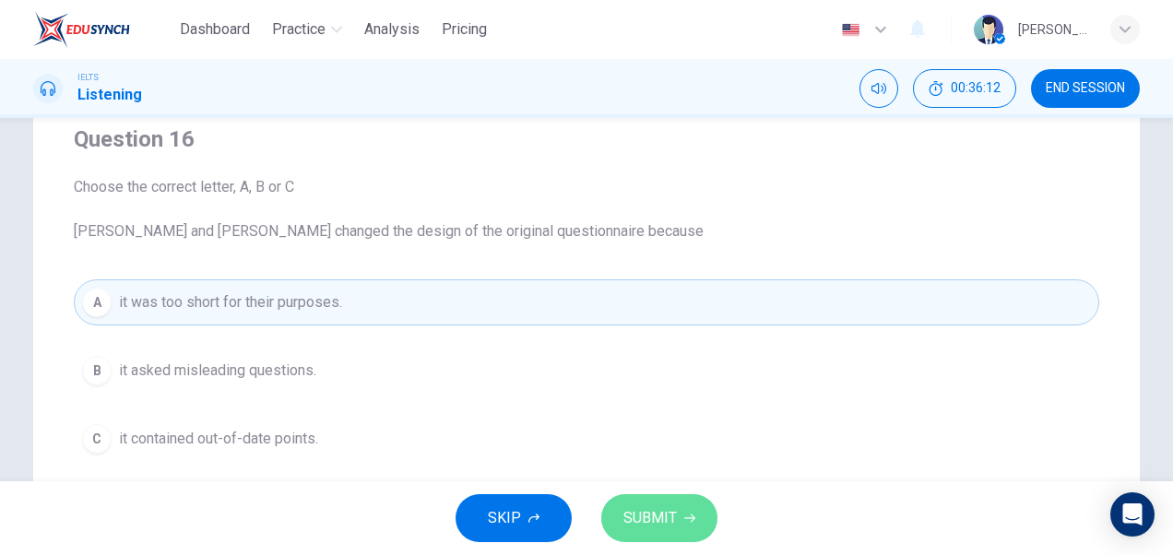
click at [684, 518] on icon "button" at bounding box center [689, 518] width 11 height 11
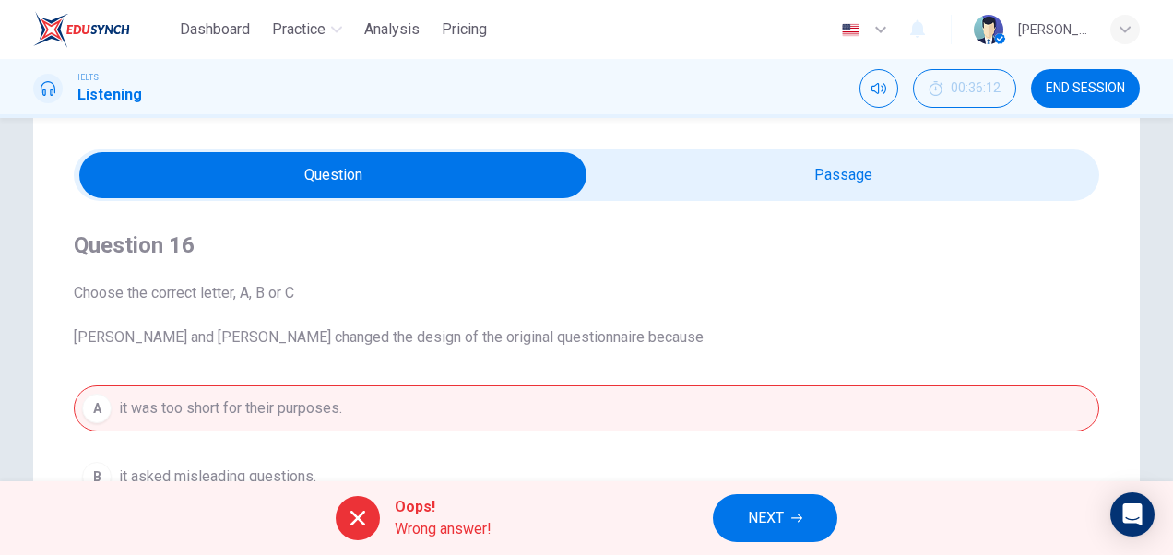
scroll to position [6, 0]
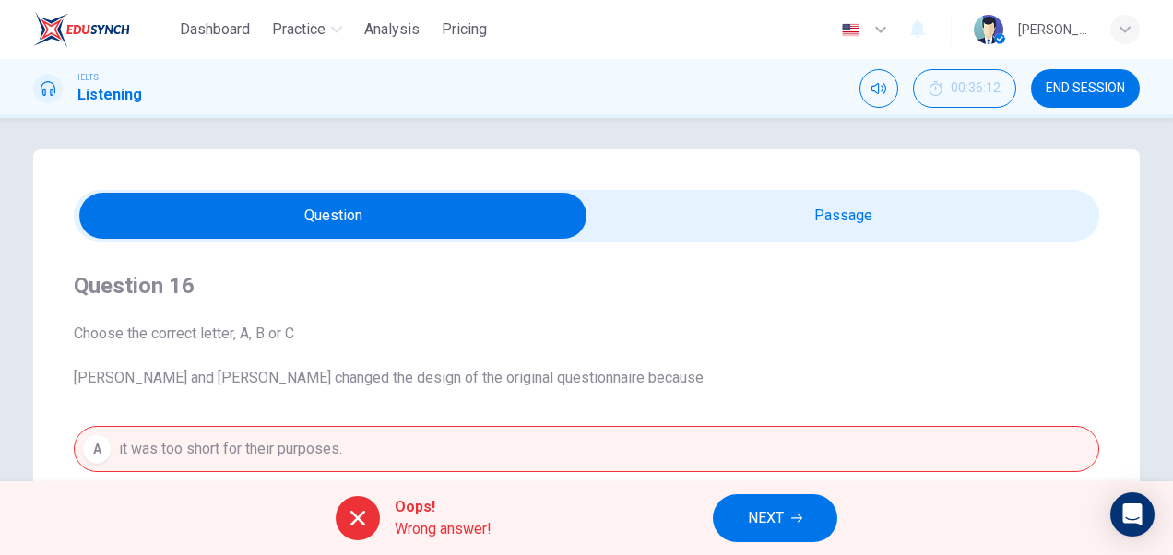
click at [820, 212] on input "checkbox" at bounding box center [333, 216] width 1538 height 46
checkbox input "true"
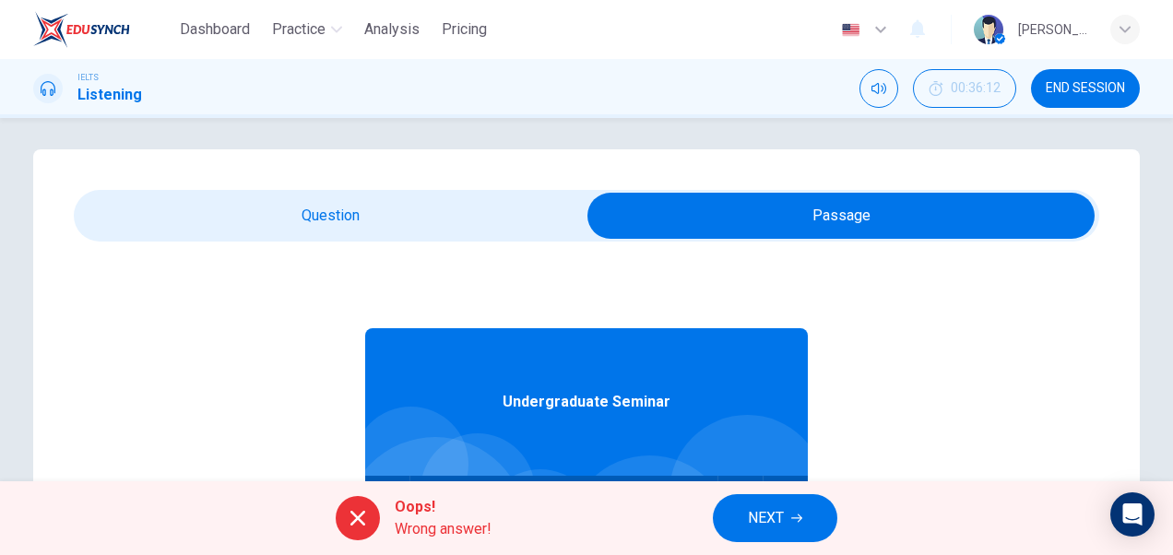
type input "72"
click at [442, 227] on input "checkbox" at bounding box center [841, 216] width 1538 height 46
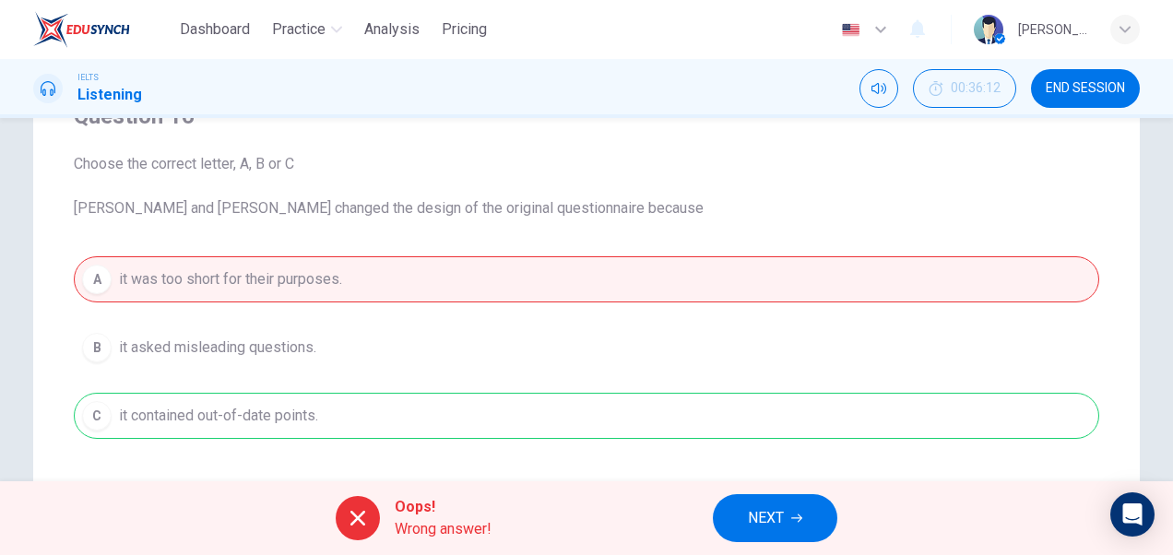
scroll to position [178, 0]
click at [555, 413] on div "A it was too short for their purposes. B it asked misleading questions. C it co…" at bounding box center [586, 345] width 1025 height 183
click at [333, 407] on div "A it was too short for their purposes. B it asked misleading questions. C it co…" at bounding box center [586, 345] width 1025 height 183
click at [345, 231] on div "Question 16 Choose the correct letter, A, B or C Leela and Jake changed the des…" at bounding box center [586, 267] width 1025 height 396
click at [802, 530] on button "NEXT" at bounding box center [775, 518] width 124 height 48
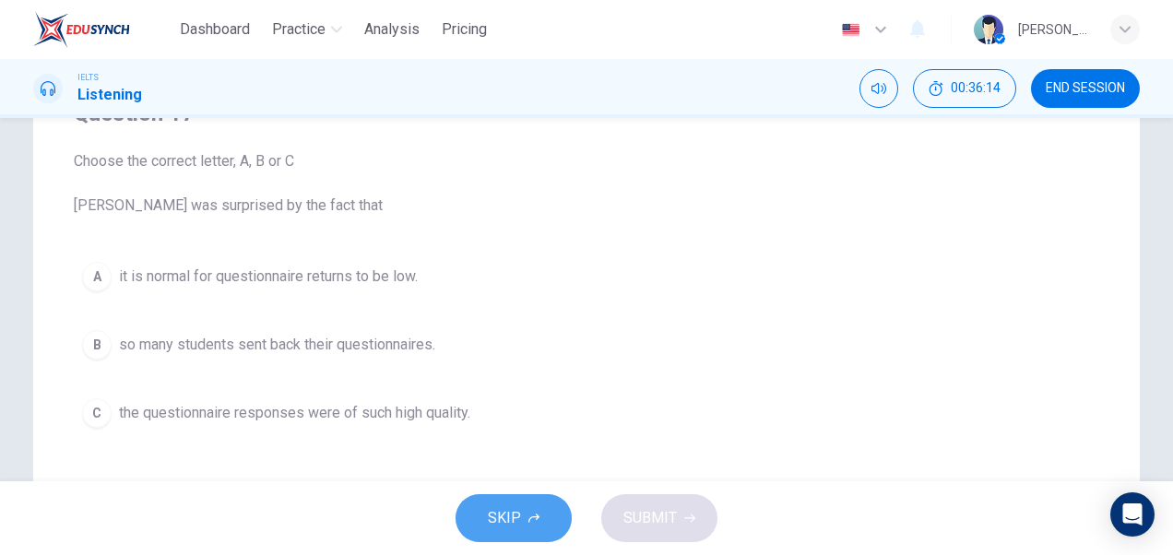
click at [514, 521] on span "SKIP" at bounding box center [504, 518] width 33 height 26
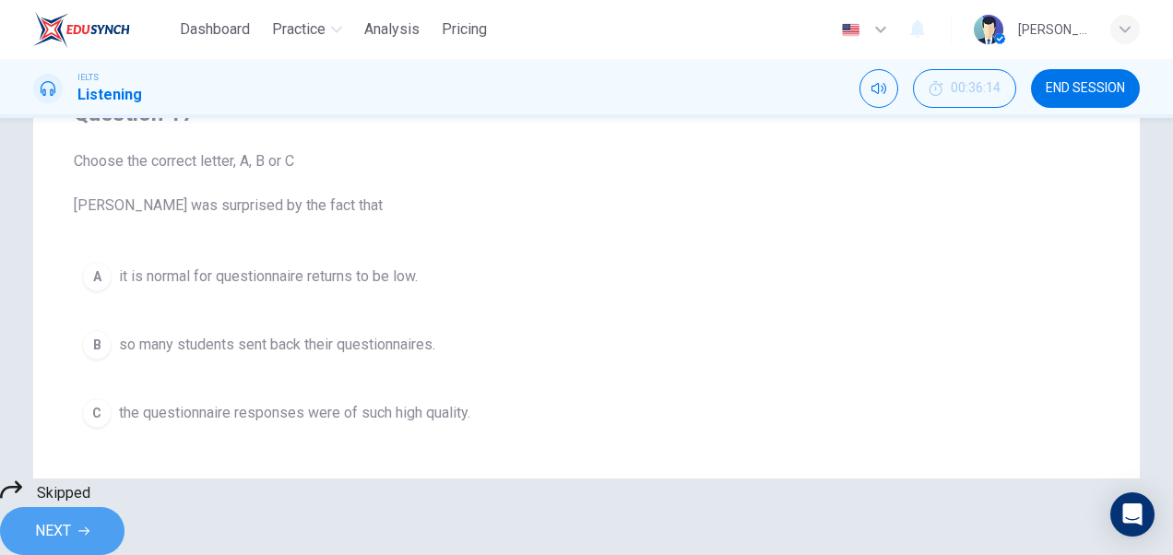
click at [71, 520] on span "NEXT" at bounding box center [53, 531] width 36 height 26
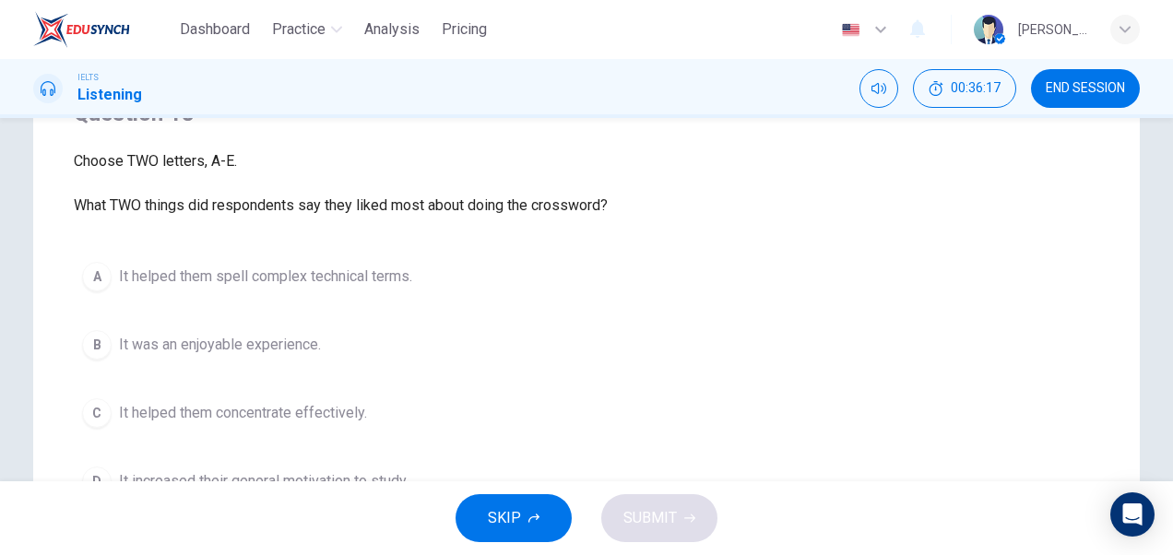
drag, startPoint x: 1161, startPoint y: 234, endPoint x: 1161, endPoint y: 200, distance: 34.1
click at [1161, 200] on div "Question 18 Choose TWO letters, A-E. What TWO things did respondents say they l…" at bounding box center [586, 347] width 1165 height 741
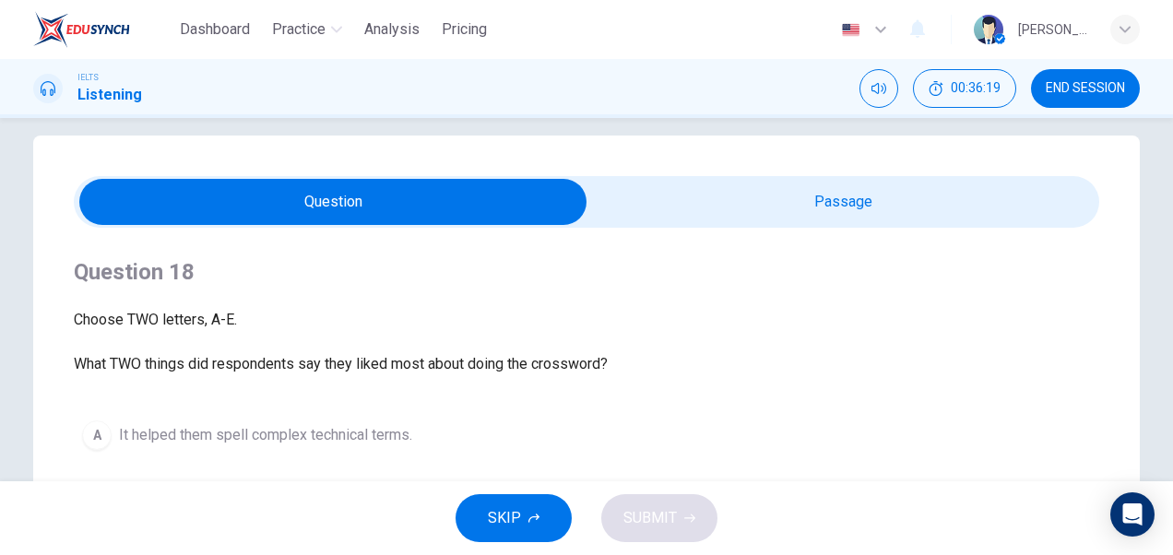
scroll to position [15, 0]
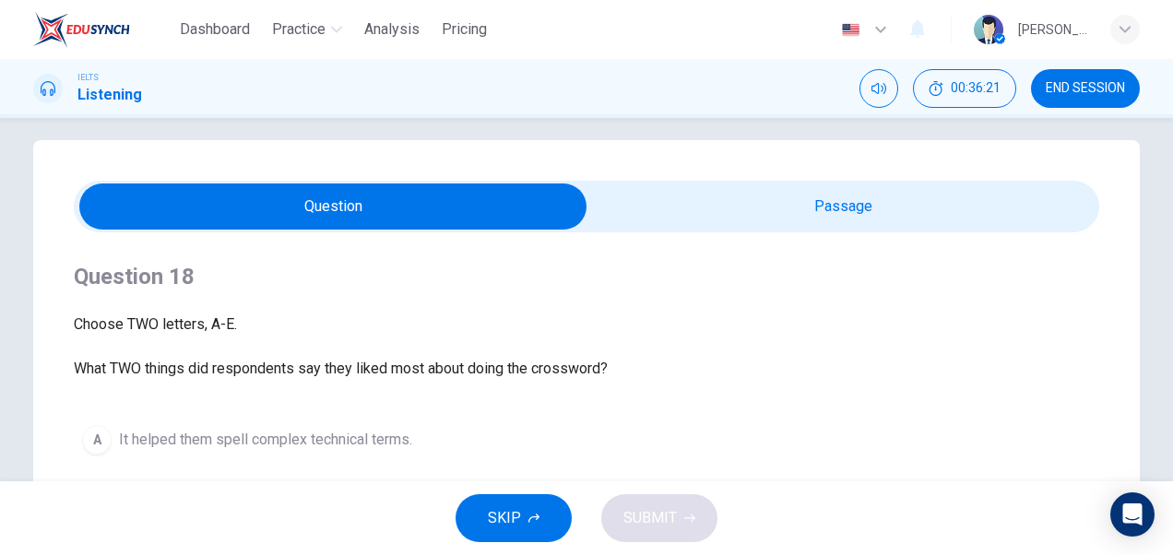
click at [826, 207] on input "checkbox" at bounding box center [333, 206] width 1538 height 46
checkbox input "true"
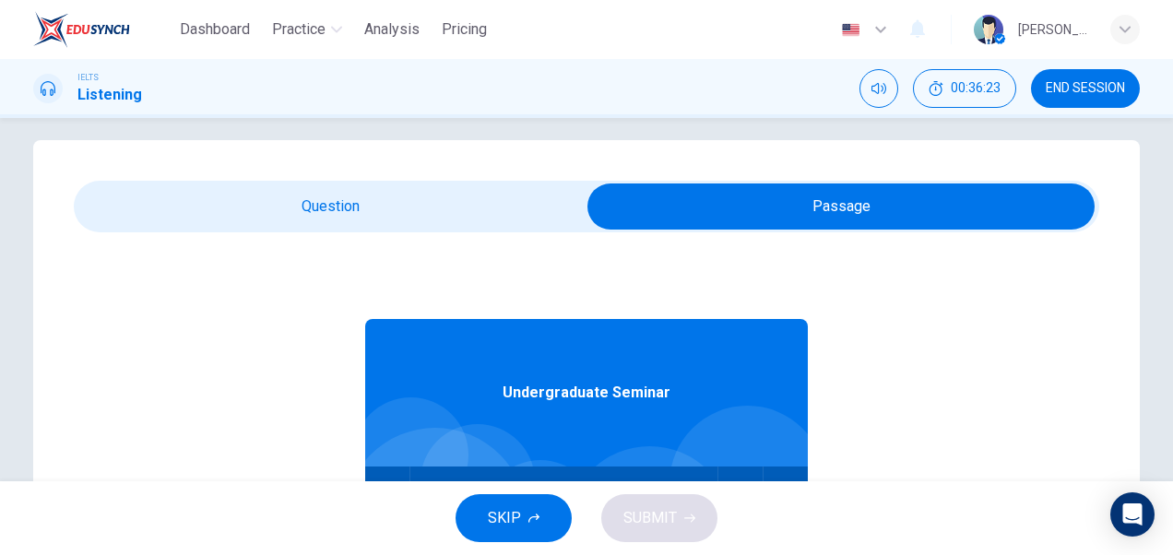
type input "80"
click at [348, 201] on input "checkbox" at bounding box center [841, 206] width 1538 height 46
checkbox input "false"
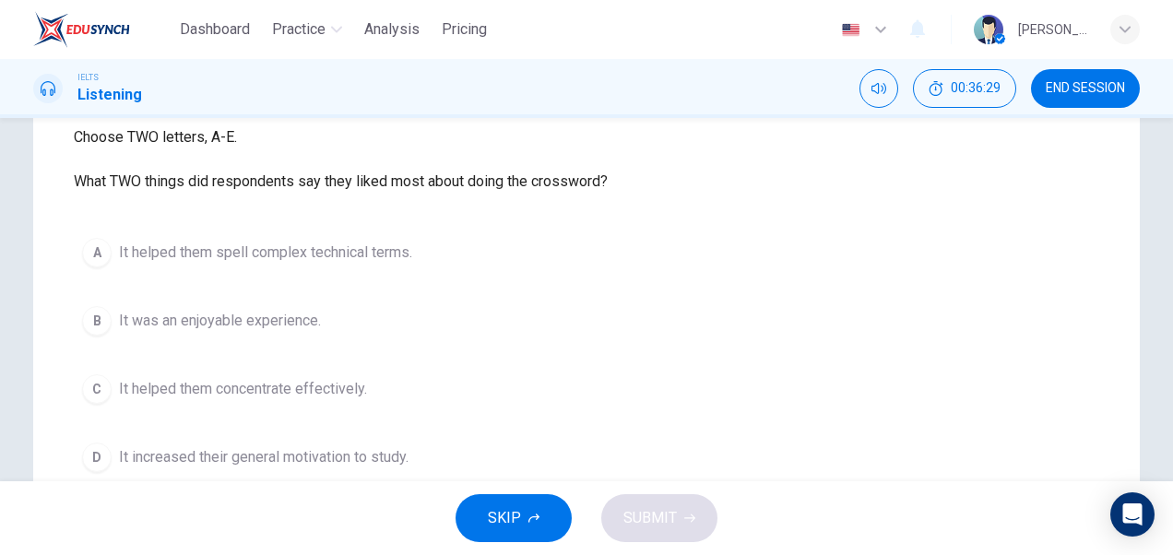
scroll to position [219, 0]
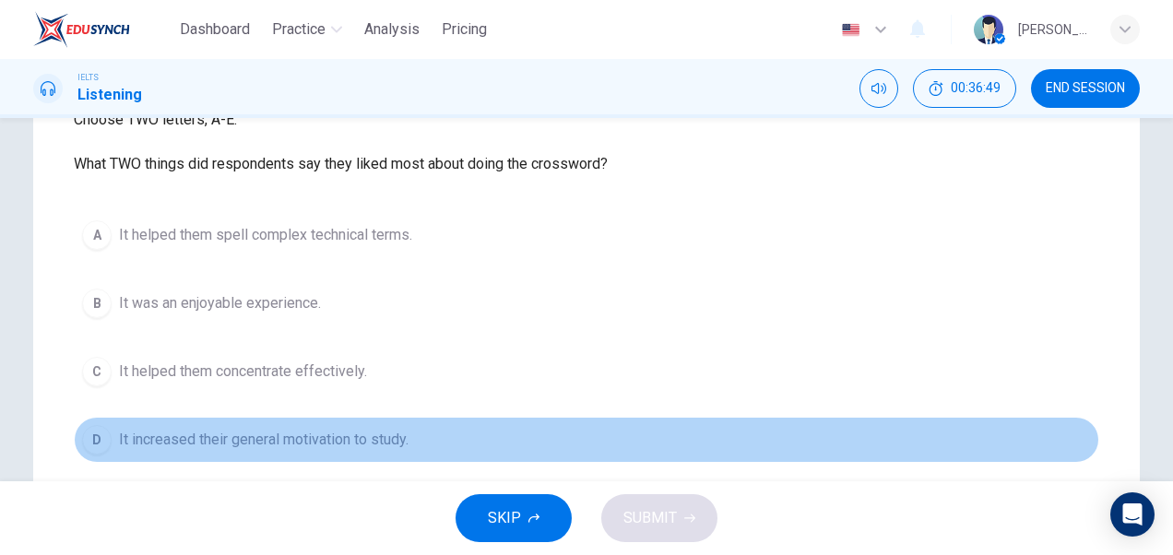
click at [234, 443] on span "It increased their general motivation to study." at bounding box center [263, 440] width 289 height 22
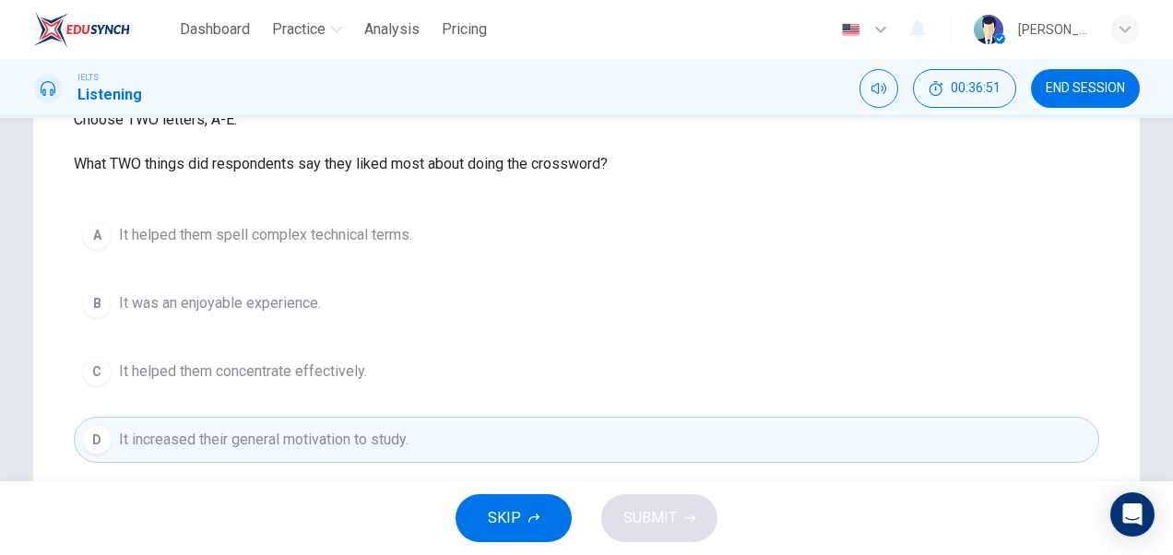
click at [553, 496] on button "SKIP" at bounding box center [513, 518] width 116 height 48
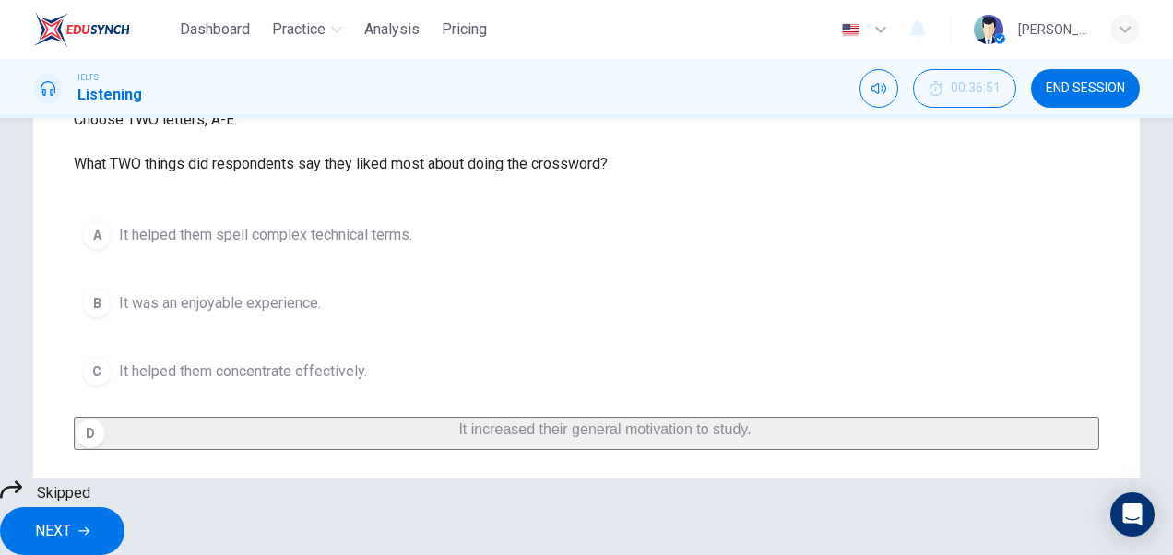
click at [527, 435] on div "A It helped them spell complex technical terms. B It was an enjoyable experienc…" at bounding box center [586, 365] width 1025 height 306
click at [401, 443] on div "A It helped them spell complex technical terms. B It was an enjoyable experienc…" at bounding box center [586, 365] width 1025 height 306
click at [312, 239] on div "A It helped them spell complex technical terms. B It was an enjoyable experienc…" at bounding box center [586, 365] width 1025 height 306
click at [275, 431] on div "A It helped them spell complex technical terms. B It was an enjoyable experienc…" at bounding box center [586, 365] width 1025 height 306
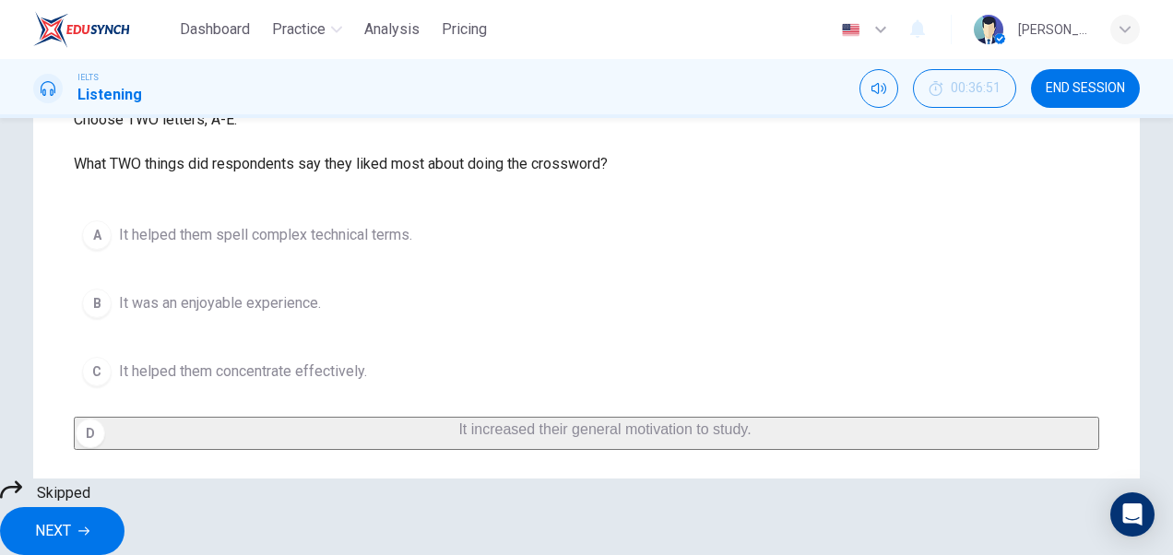
click at [275, 431] on div "A It helped them spell complex technical terms. B It was an enjoyable experienc…" at bounding box center [586, 365] width 1025 height 306
click at [71, 524] on span "NEXT" at bounding box center [53, 531] width 36 height 26
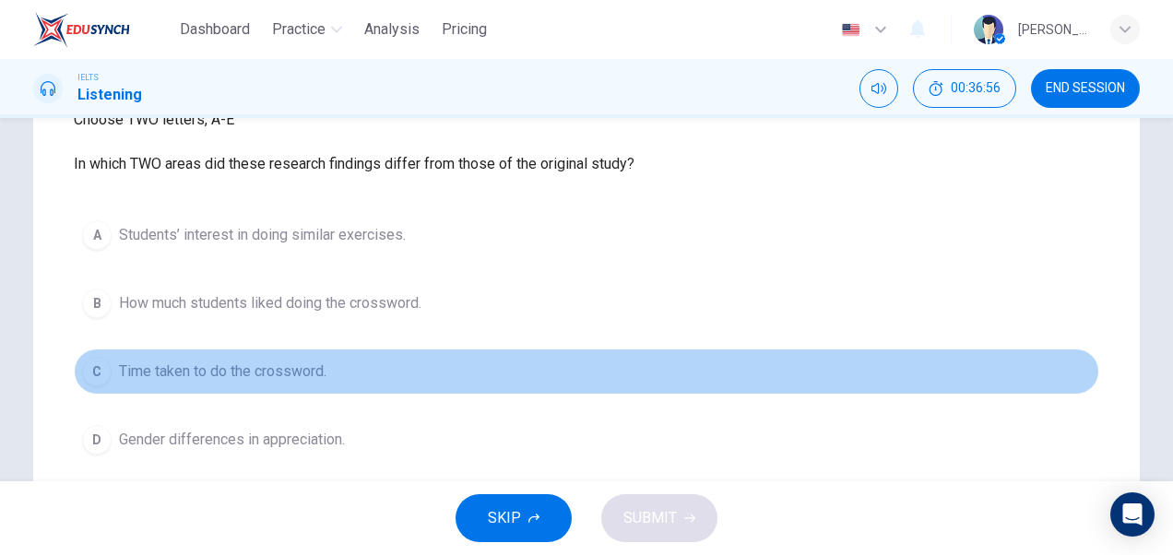
click at [308, 365] on span "Time taken to do the crossword." at bounding box center [222, 371] width 207 height 22
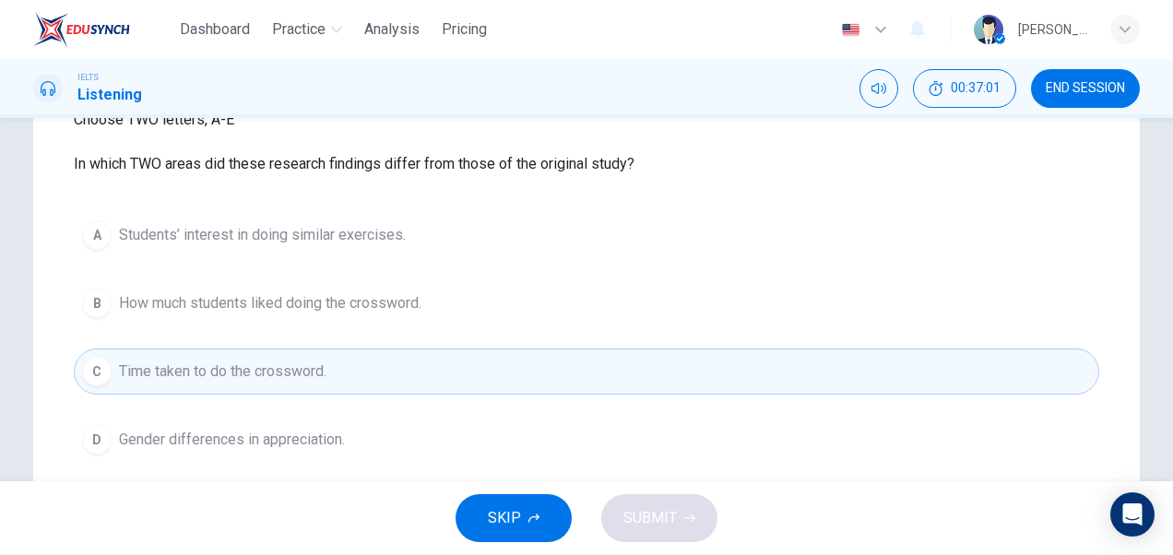
click at [1077, 81] on span "END SESSION" at bounding box center [1084, 88] width 79 height 15
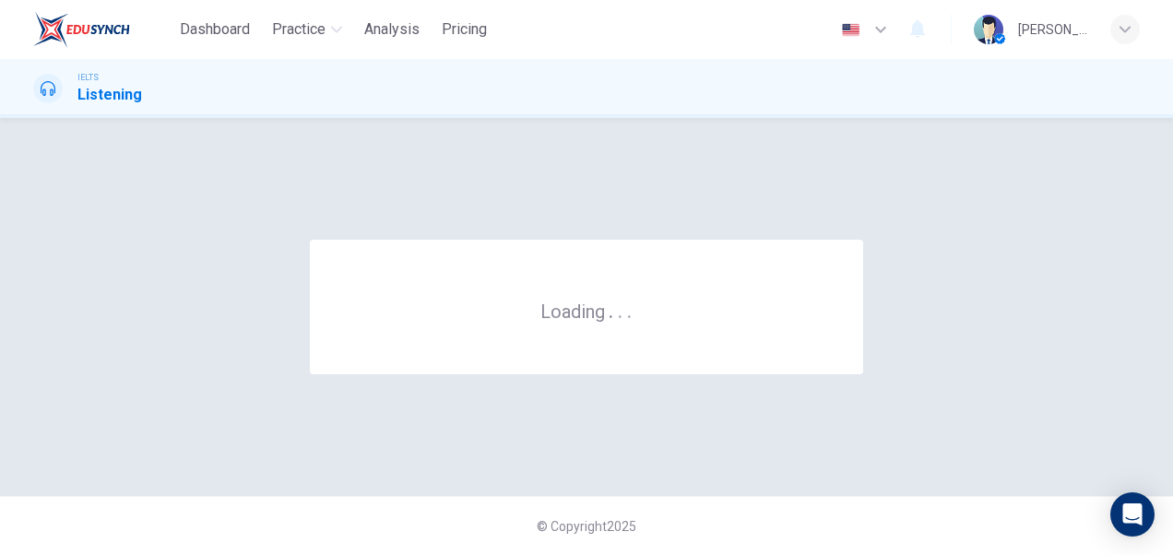
scroll to position [0, 0]
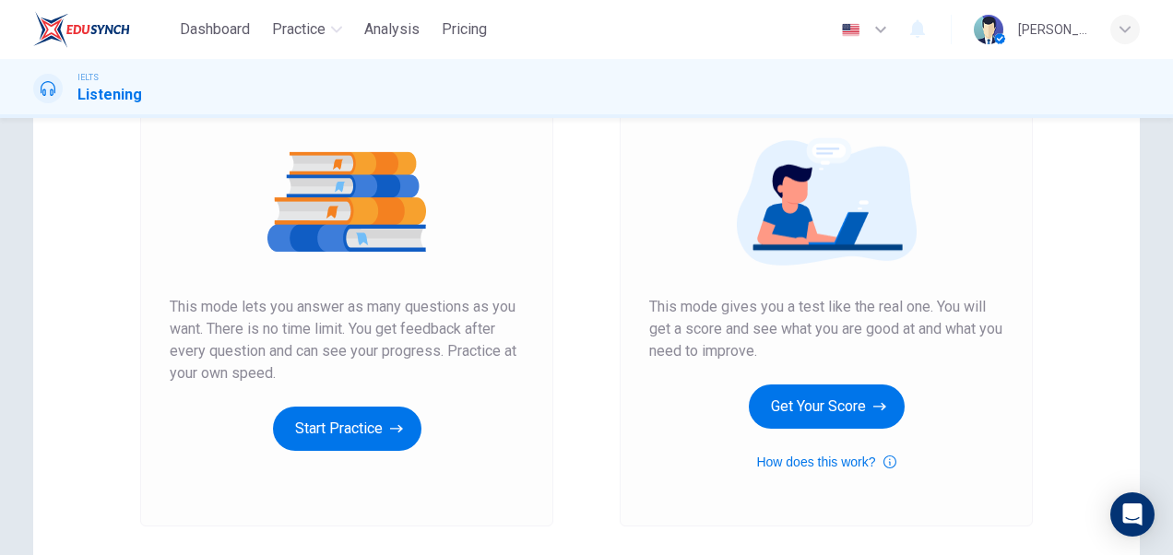
scroll to position [219, 0]
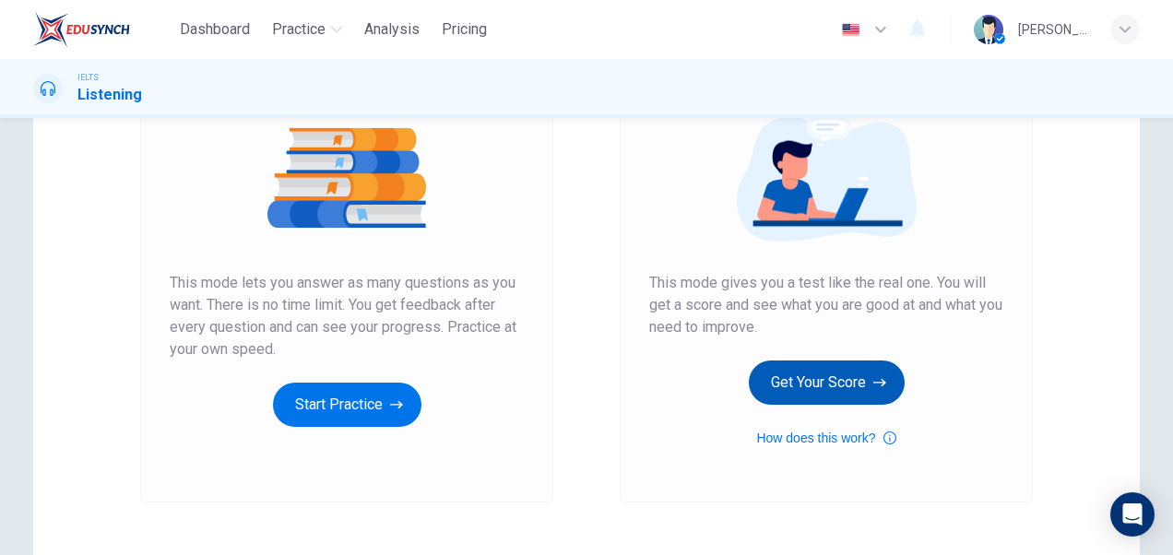
click at [834, 369] on button "Get Your Score" at bounding box center [827, 382] width 156 height 44
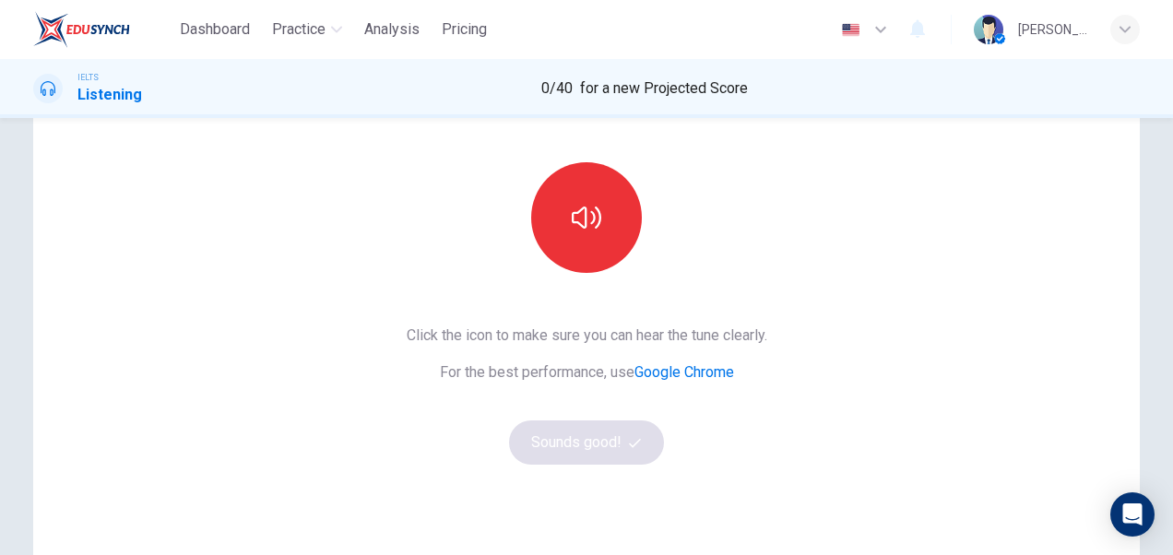
scroll to position [125, 0]
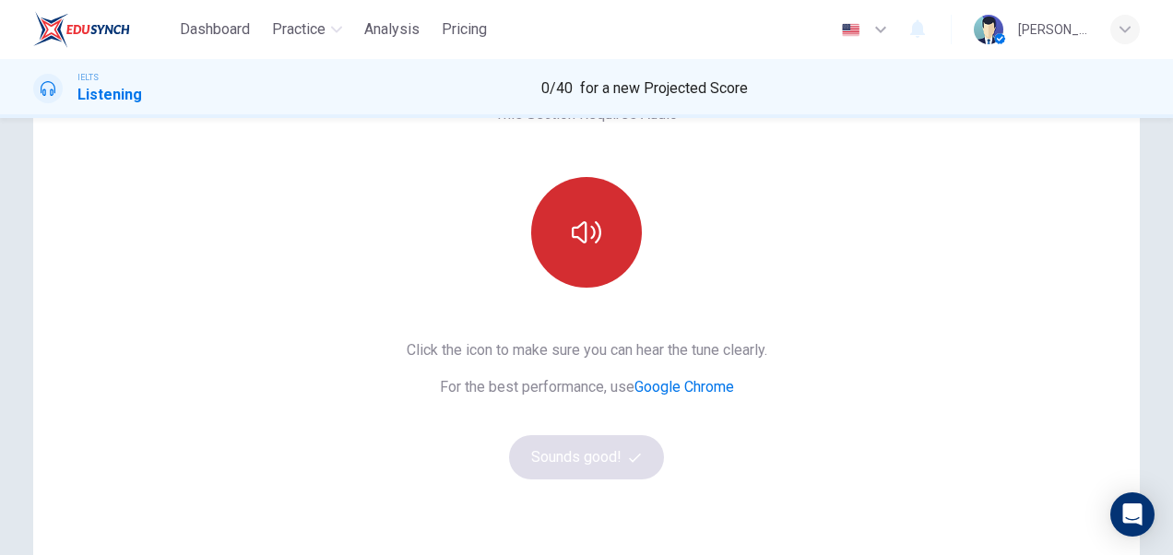
click at [594, 212] on button "button" at bounding box center [586, 232] width 111 height 111
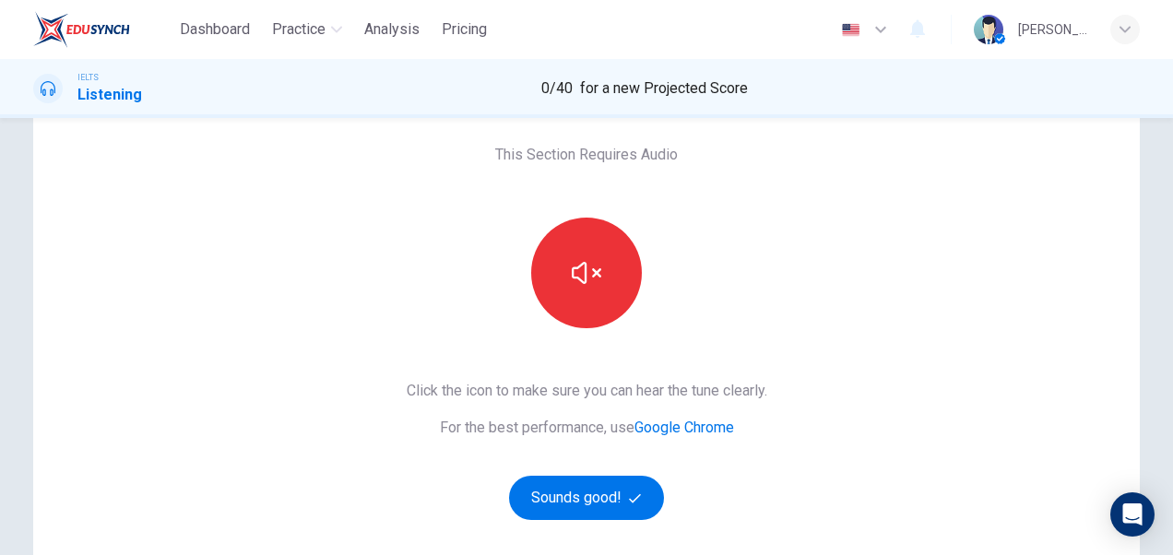
scroll to position [0, 0]
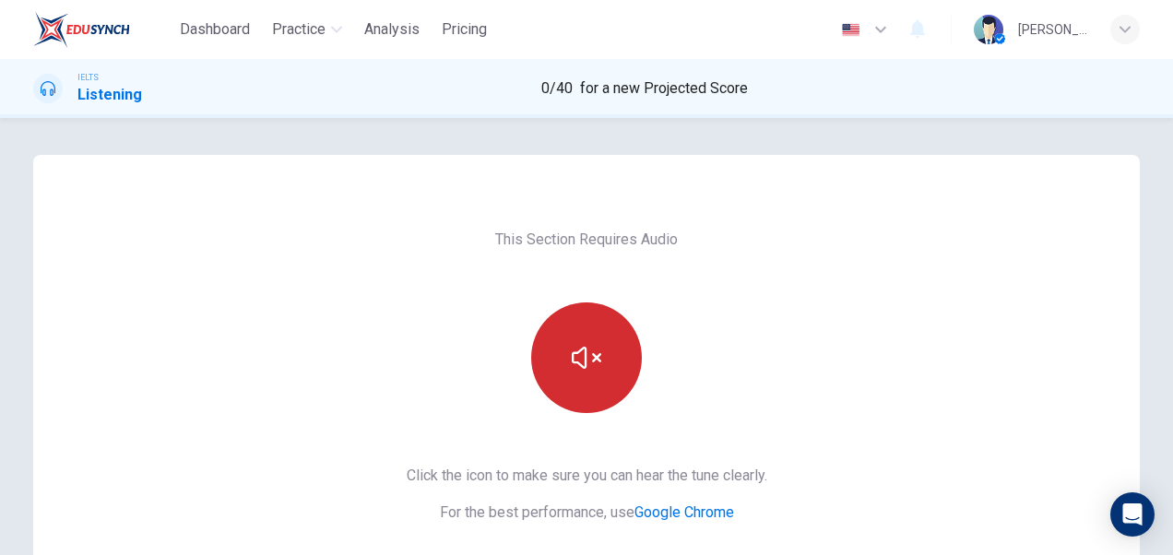
click at [582, 356] on icon "button" at bounding box center [587, 358] width 30 height 30
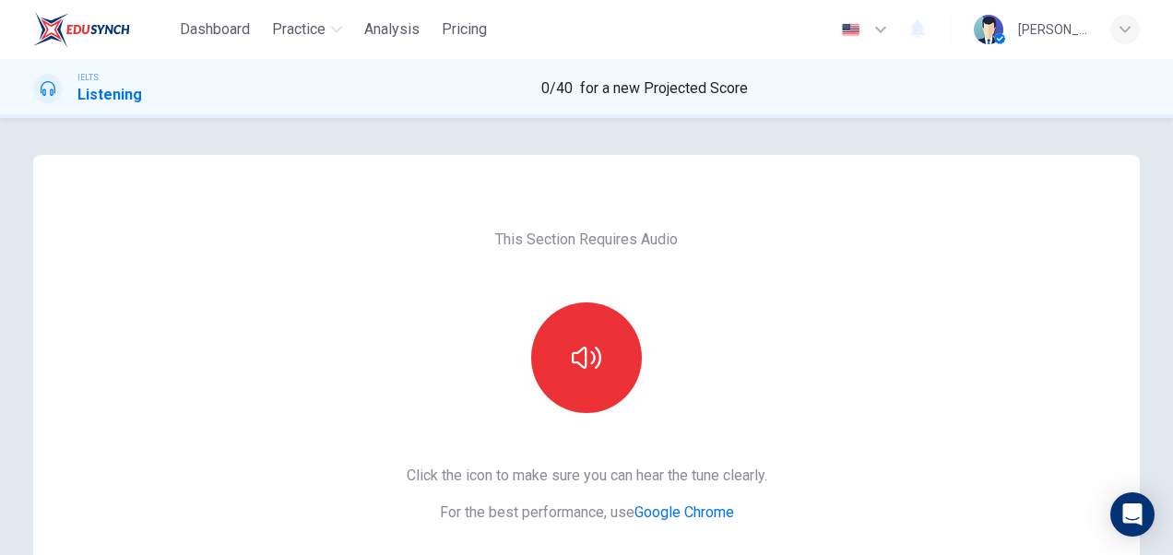
drag, startPoint x: 1160, startPoint y: 280, endPoint x: 1164, endPoint y: 192, distance: 88.6
click at [1164, 192] on div "This Section Requires Audio Click the icon to make sure you can hear the tune c…" at bounding box center [586, 336] width 1173 height 437
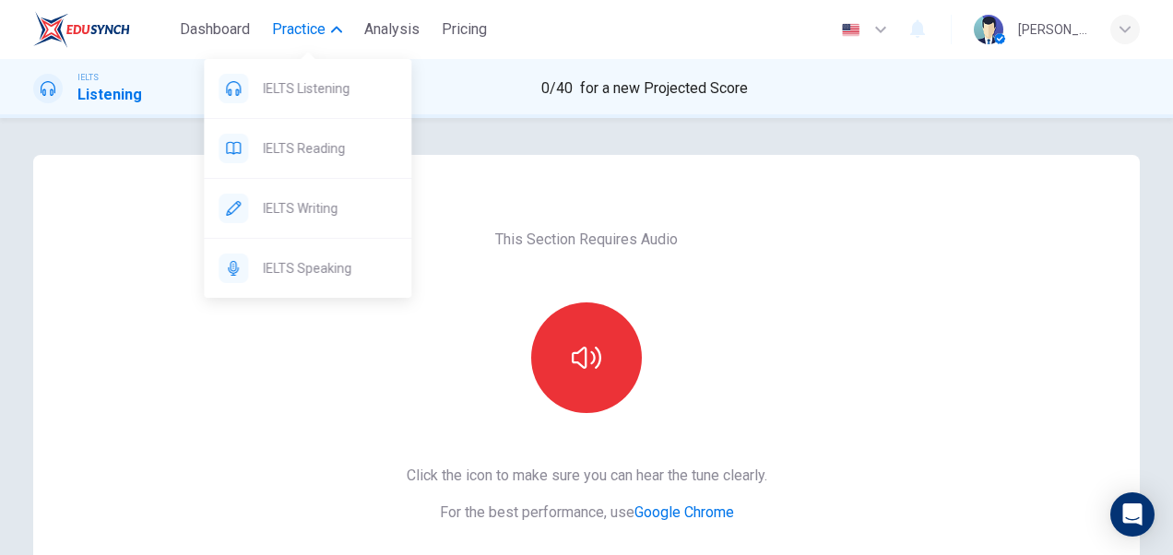
click at [290, 30] on span "Practice" at bounding box center [298, 29] width 53 height 22
click at [299, 20] on span "Practice" at bounding box center [298, 29] width 53 height 22
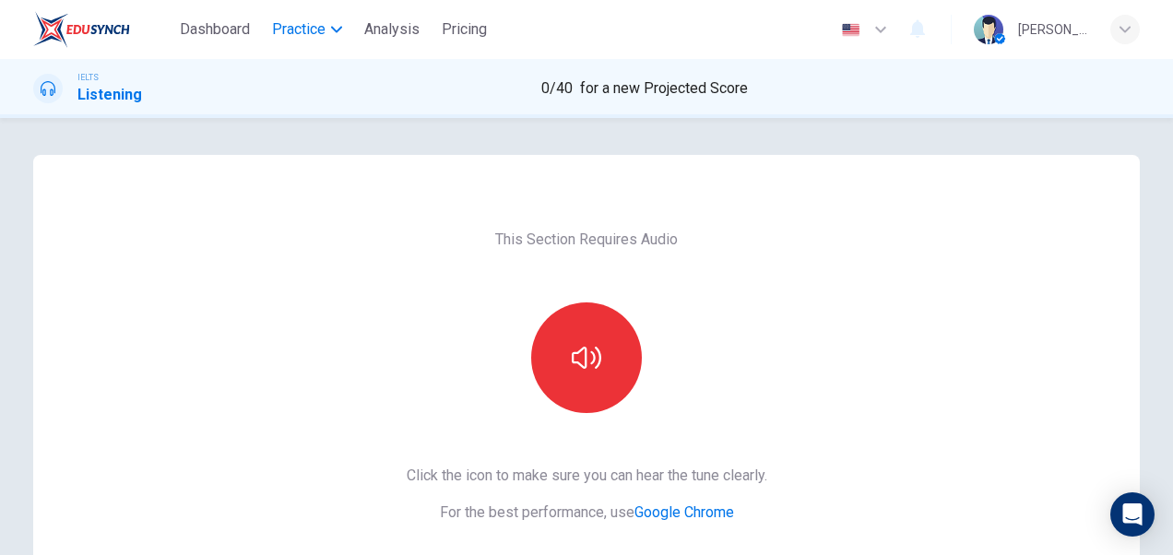
click at [299, 20] on span "Practice" at bounding box center [298, 29] width 53 height 22
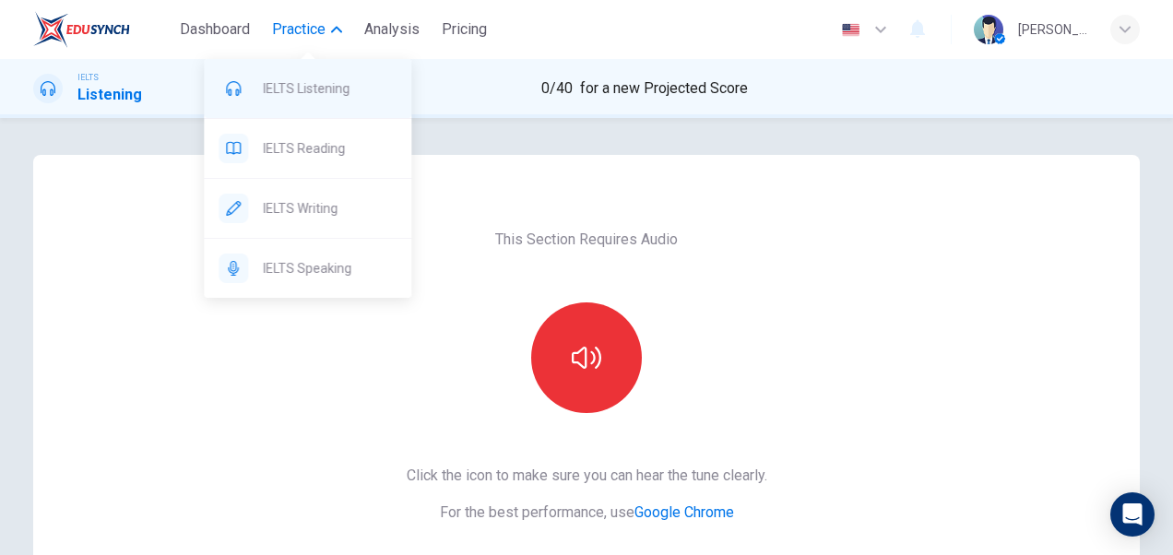
click at [301, 93] on span "IELTS Listening" at bounding box center [330, 88] width 134 height 22
